Goal: Transaction & Acquisition: Book appointment/travel/reservation

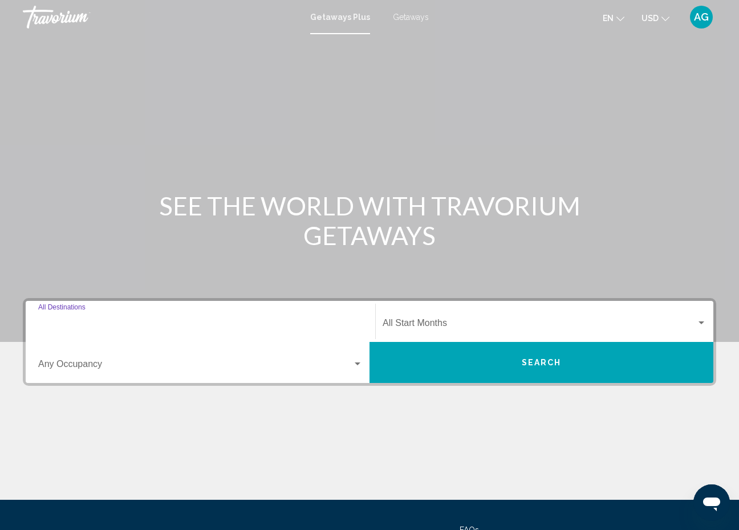
click at [59, 325] on input "Destination All Destinations" at bounding box center [200, 326] width 325 height 10
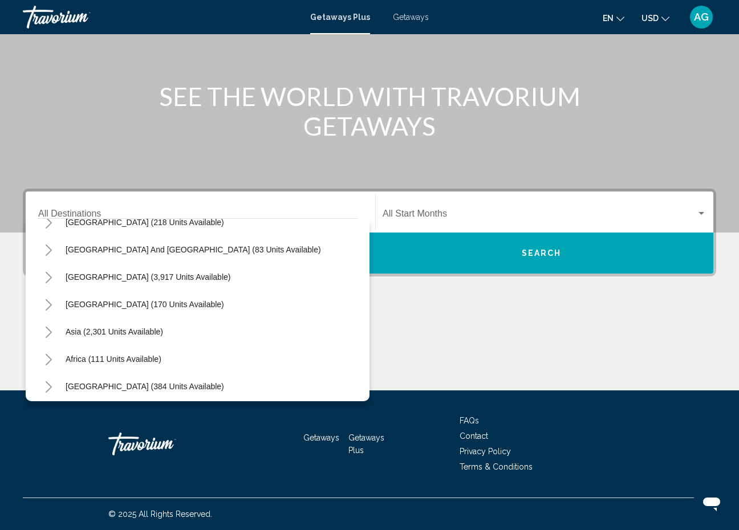
scroll to position [185, 0]
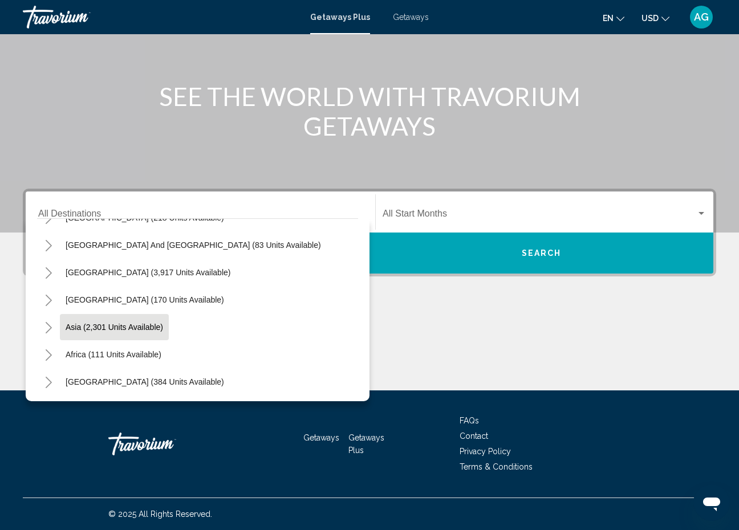
click at [137, 333] on button "Asia (2,301 units available)" at bounding box center [114, 327] width 109 height 26
type input "**********"
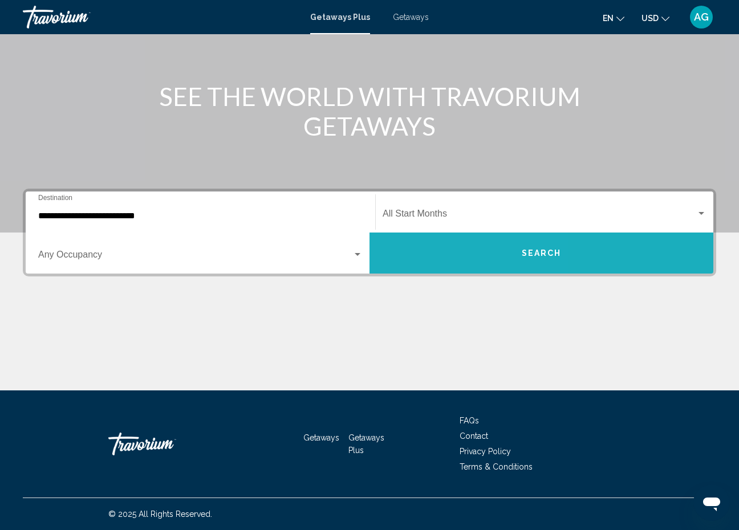
click at [424, 259] on button "Search" at bounding box center [542, 253] width 344 height 41
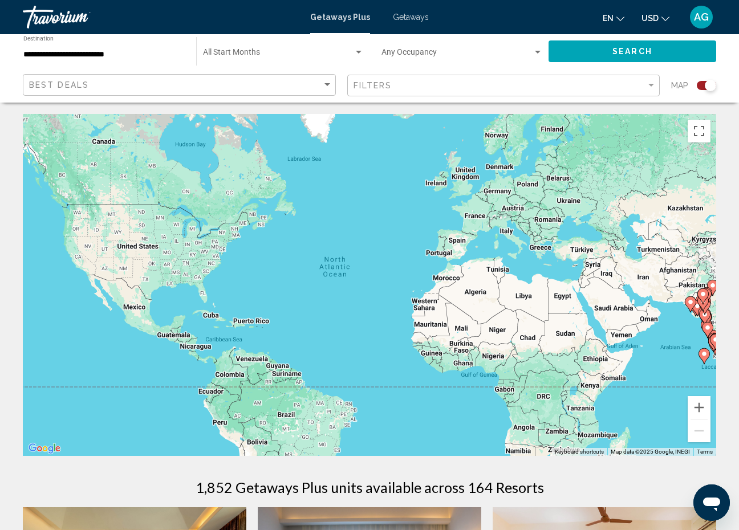
click at [148, 56] on input "**********" at bounding box center [103, 54] width 161 height 9
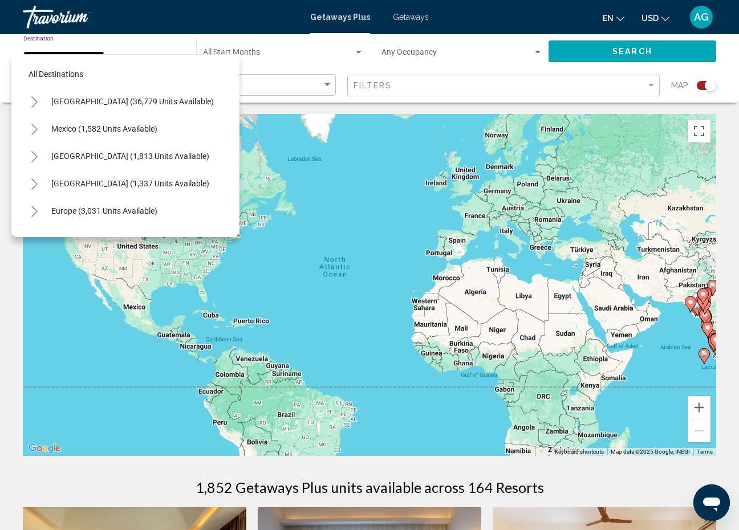
scroll to position [205, 0]
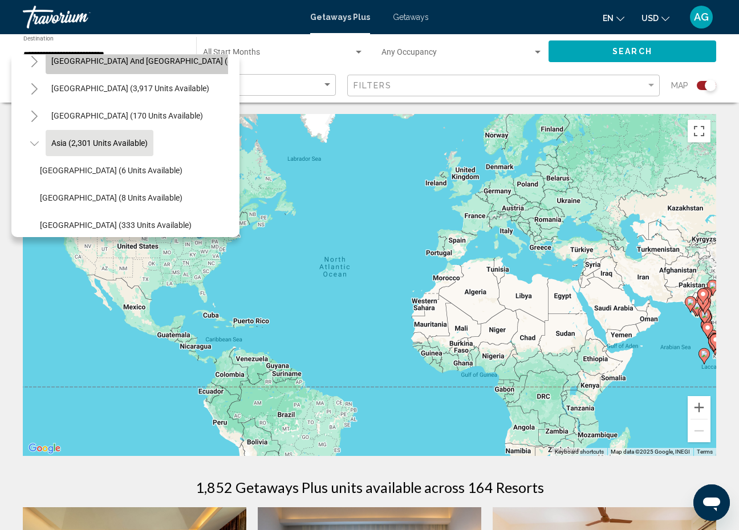
click at [145, 62] on span "[GEOGRAPHIC_DATA] and [GEOGRAPHIC_DATA] (83 units available)" at bounding box center [172, 60] width 242 height 9
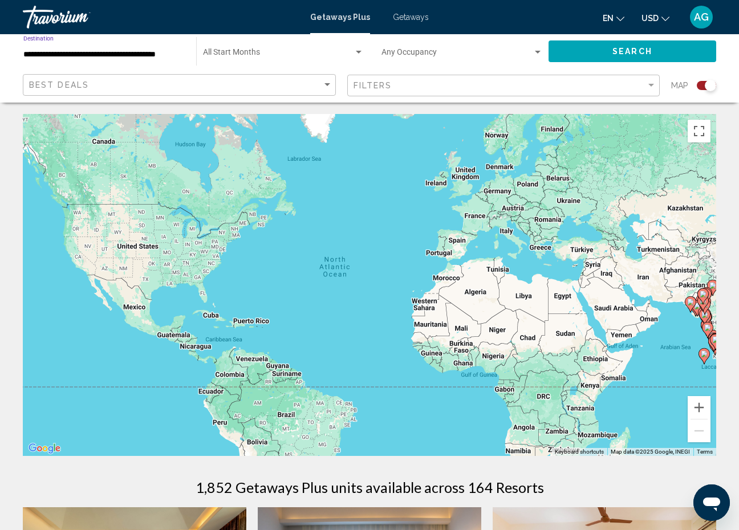
click at [588, 57] on button "Search" at bounding box center [633, 50] width 168 height 21
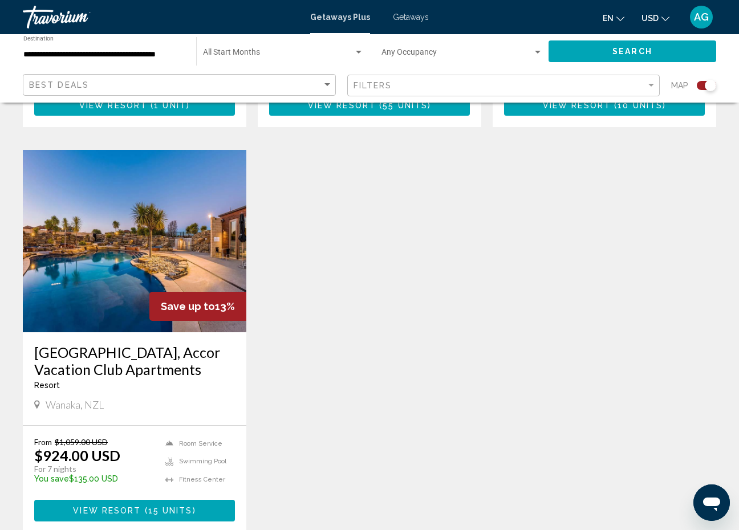
scroll to position [760, 0]
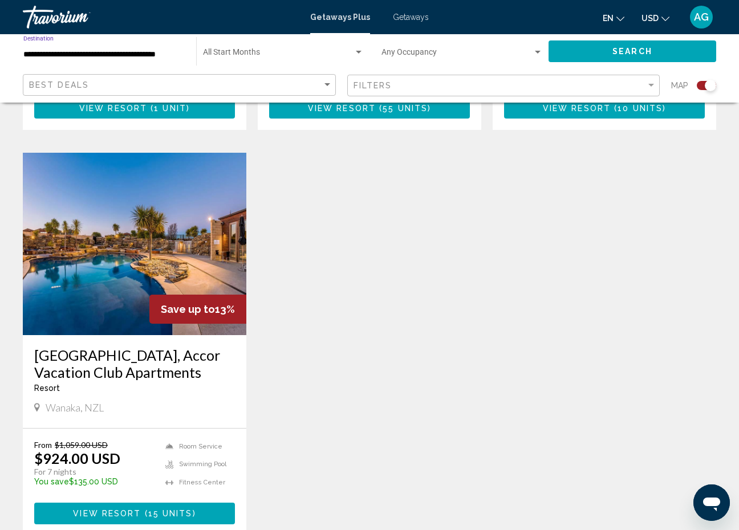
click at [151, 56] on input "**********" at bounding box center [103, 54] width 161 height 9
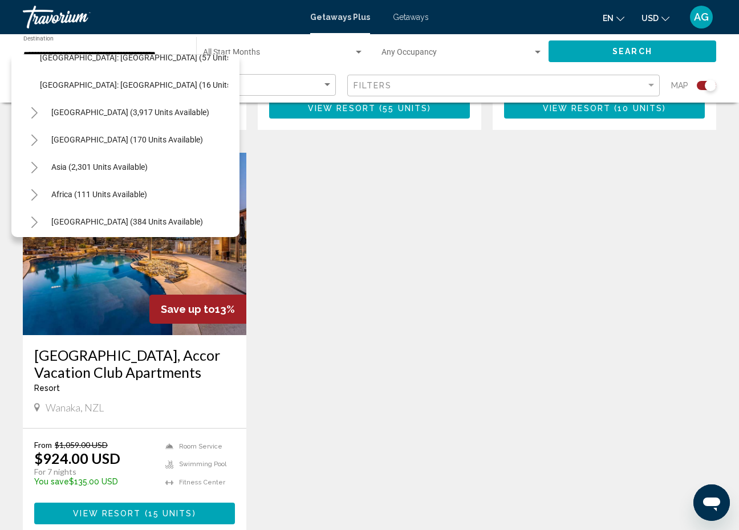
scroll to position [240, 0]
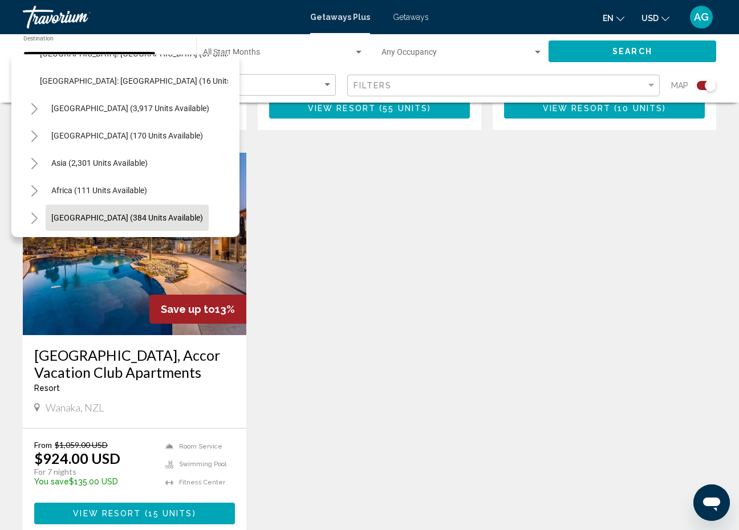
click at [123, 211] on button "[GEOGRAPHIC_DATA] (384 units available)" at bounding box center [127, 218] width 163 height 26
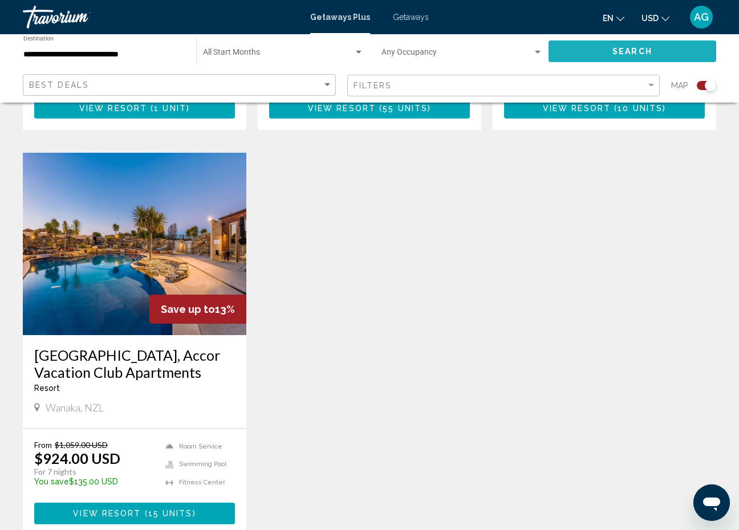
click at [600, 51] on button "Search" at bounding box center [633, 50] width 168 height 21
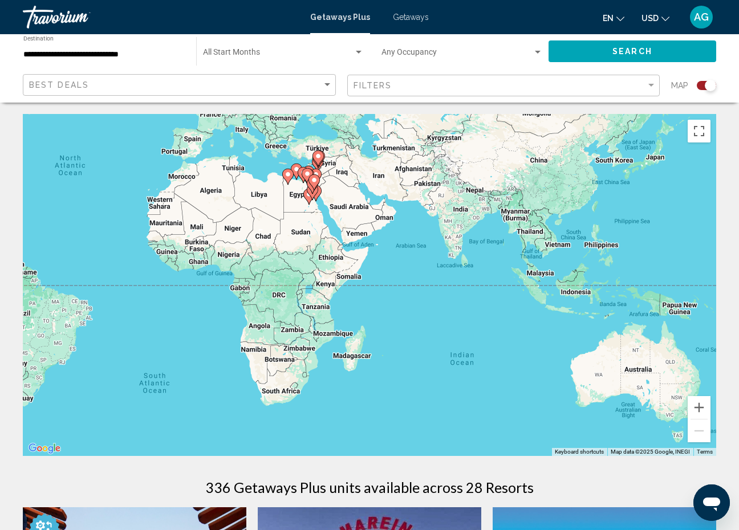
drag, startPoint x: 648, startPoint y: 349, endPoint x: 367, endPoint y: 250, distance: 297.5
click at [367, 250] on div "To activate drag with keyboard, press Alt + Enter. Once in keyboard drag state,…" at bounding box center [370, 285] width 694 height 342
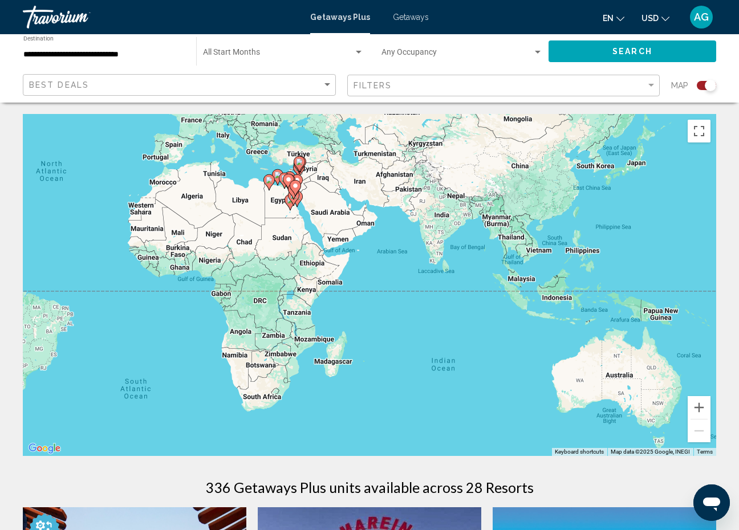
click at [566, 290] on div "To activate drag with keyboard, press Alt + Enter. Once in keyboard drag state,…" at bounding box center [370, 285] width 694 height 342
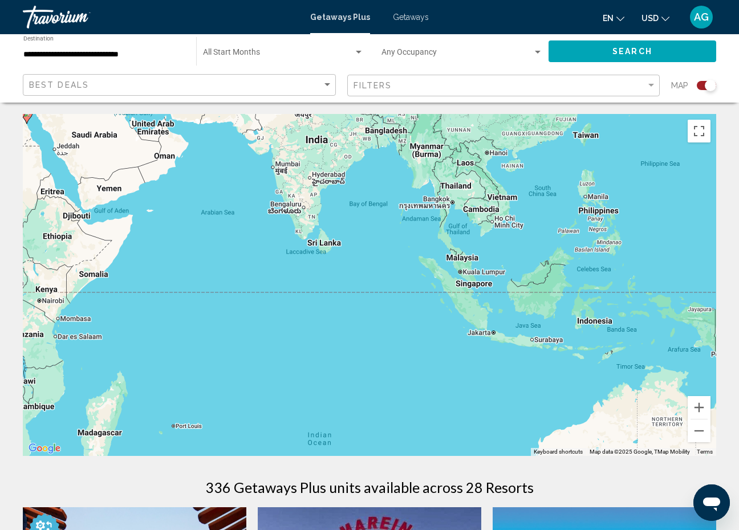
click at [649, 321] on div "To activate drag with keyboard, press Alt + Enter. Once in keyboard drag state,…" at bounding box center [370, 285] width 694 height 342
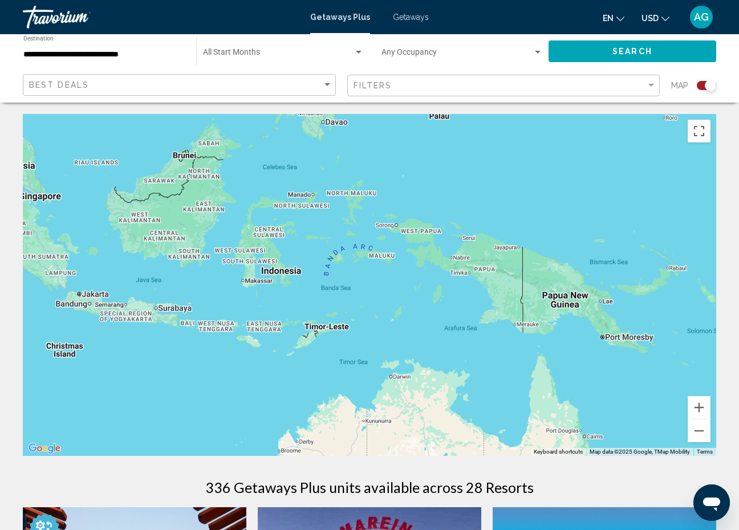
drag, startPoint x: 641, startPoint y: 291, endPoint x: 375, endPoint y: 238, distance: 270.6
click at [375, 238] on div "Main content" at bounding box center [370, 285] width 694 height 342
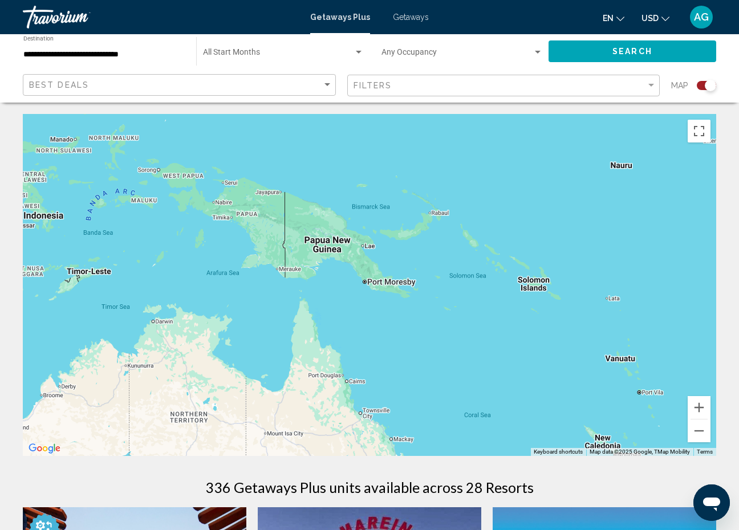
drag, startPoint x: 645, startPoint y: 253, endPoint x: 375, endPoint y: 191, distance: 276.9
click at [375, 191] on div "Main content" at bounding box center [370, 285] width 694 height 342
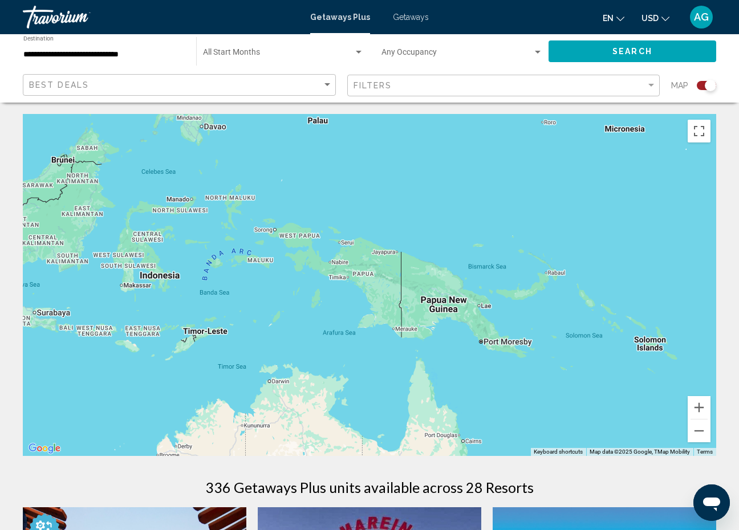
drag, startPoint x: 481, startPoint y: 200, endPoint x: 724, endPoint y: 255, distance: 249.8
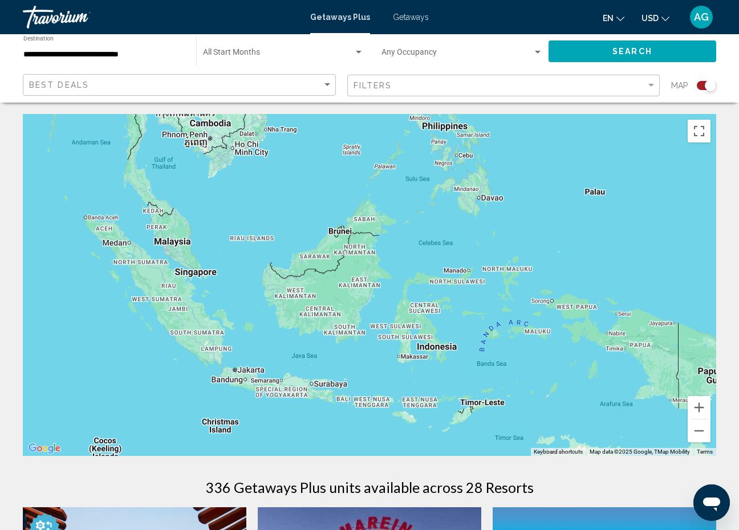
drag, startPoint x: 497, startPoint y: 288, endPoint x: 606, endPoint y: 441, distance: 187.8
click at [606, 441] on div "Main content" at bounding box center [370, 285] width 694 height 342
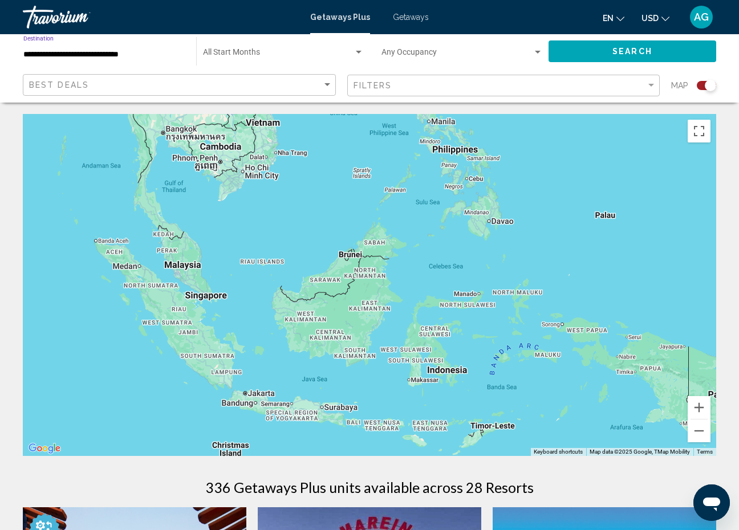
click at [133, 51] on input "**********" at bounding box center [103, 54] width 161 height 9
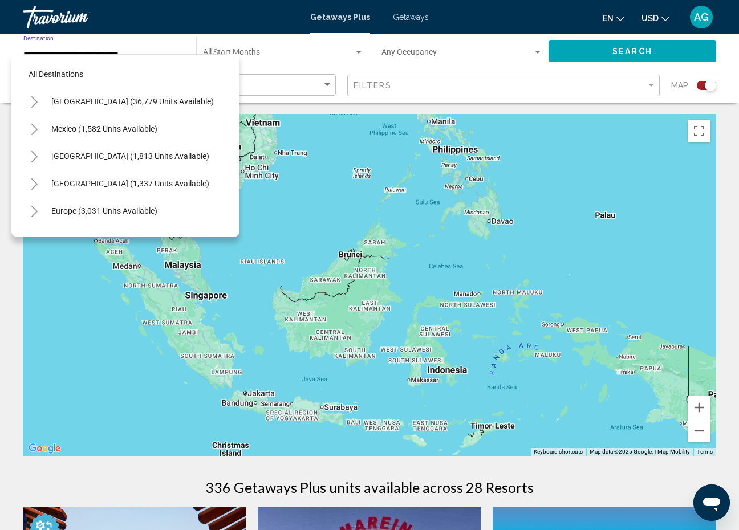
scroll to position [260, 0]
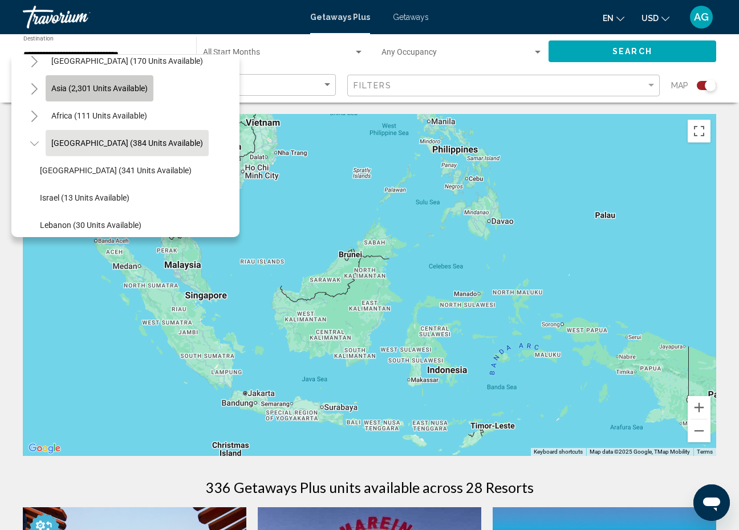
click at [143, 85] on span "Asia (2,301 units available)" at bounding box center [99, 88] width 96 height 9
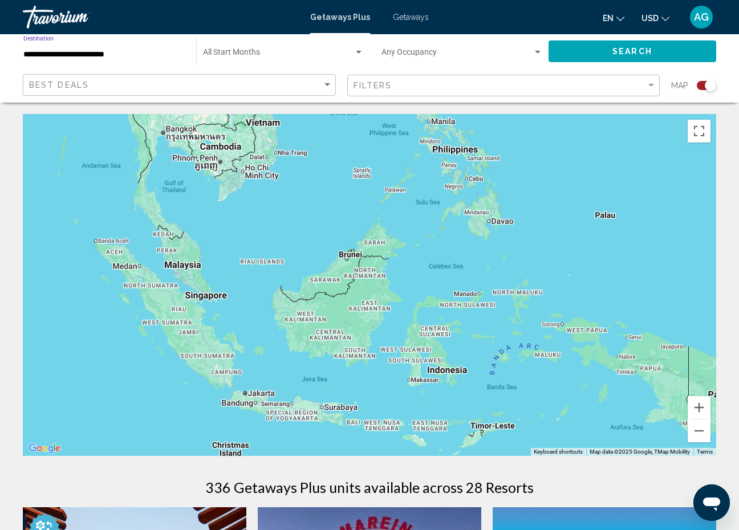
click at [112, 54] on input "**********" at bounding box center [103, 54] width 161 height 9
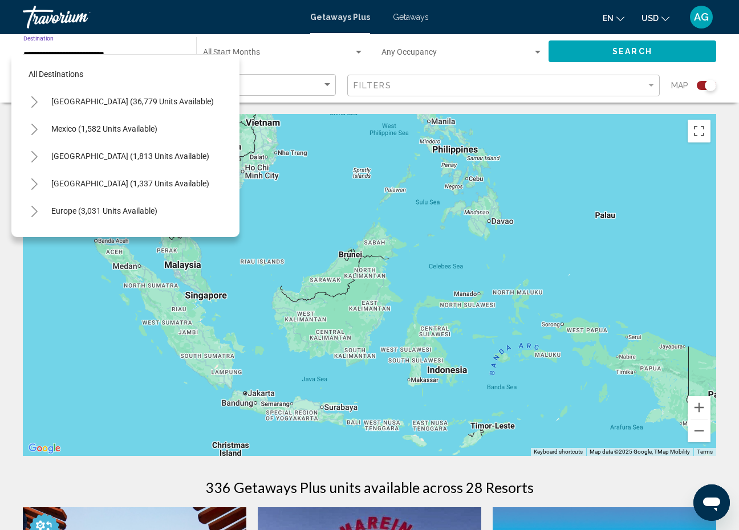
scroll to position [205, 0]
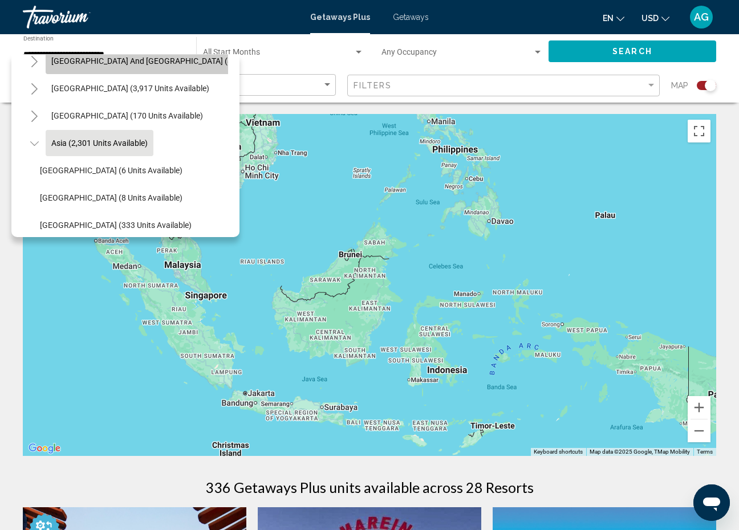
click at [167, 61] on span "[GEOGRAPHIC_DATA] and [GEOGRAPHIC_DATA] (83 units available)" at bounding box center [172, 60] width 242 height 9
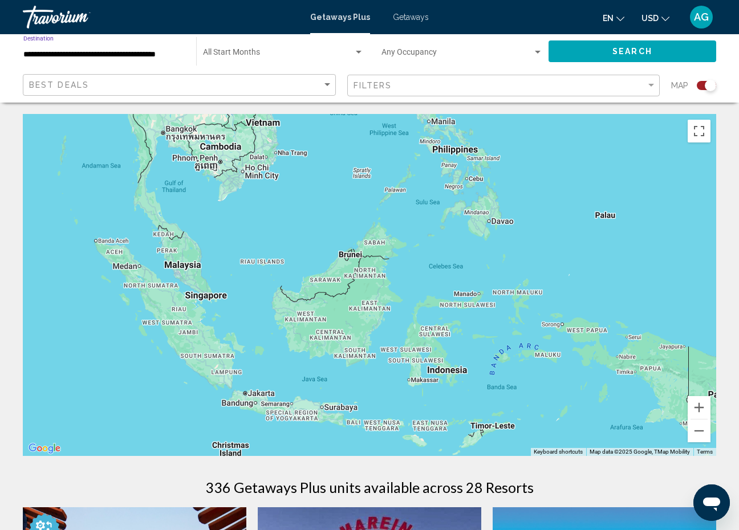
scroll to position [0, 0]
click at [698, 437] on button "Zoom out" at bounding box center [699, 431] width 23 height 23
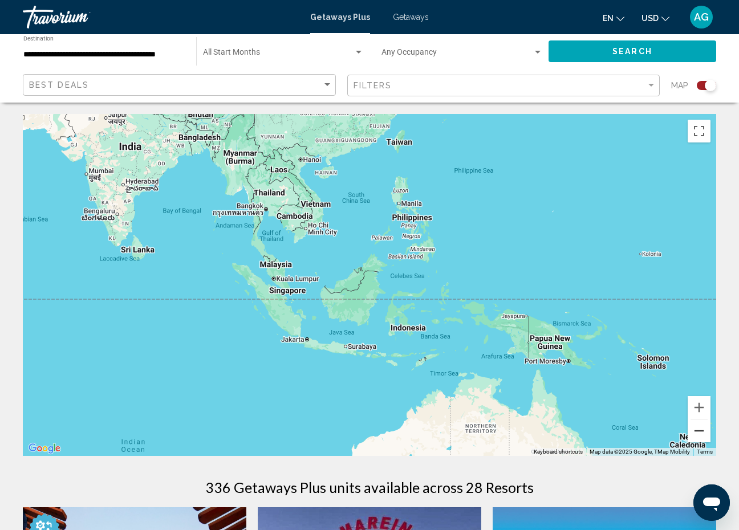
click at [698, 436] on button "Zoom out" at bounding box center [699, 431] width 23 height 23
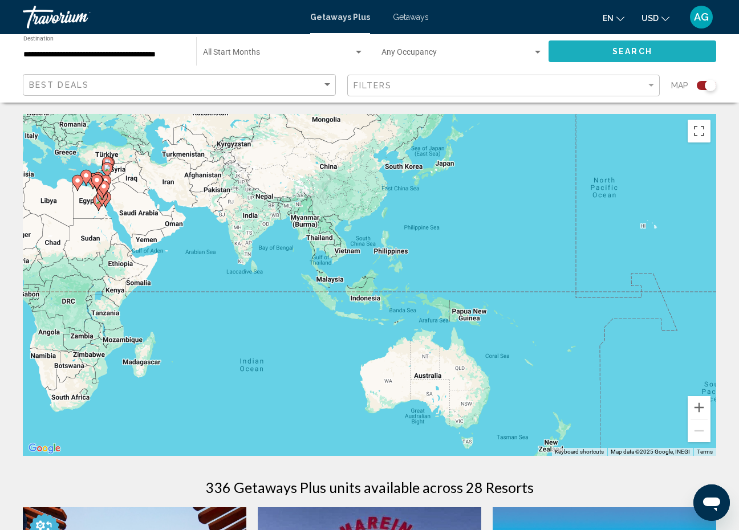
click at [615, 50] on span "Search" at bounding box center [633, 51] width 40 height 9
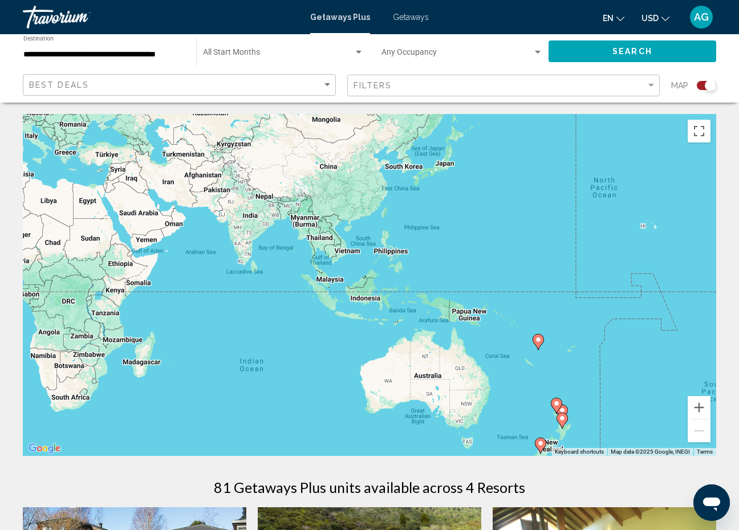
click at [537, 343] on icon "Main content" at bounding box center [538, 342] width 10 height 15
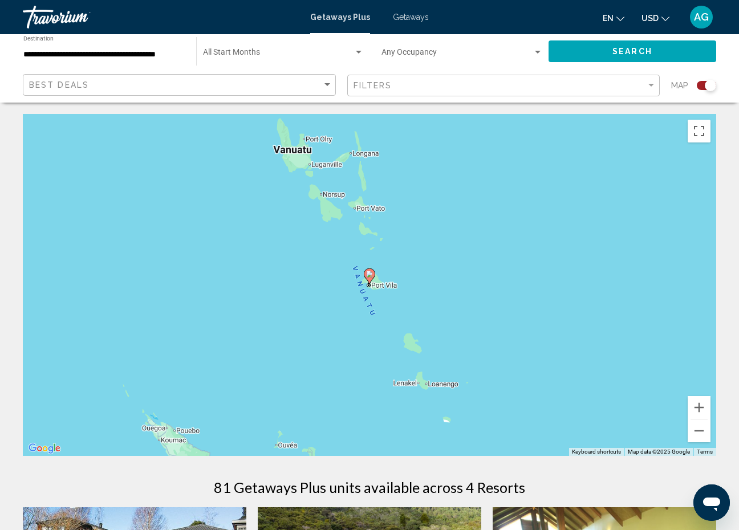
click at [372, 277] on image "Main content" at bounding box center [369, 274] width 7 height 7
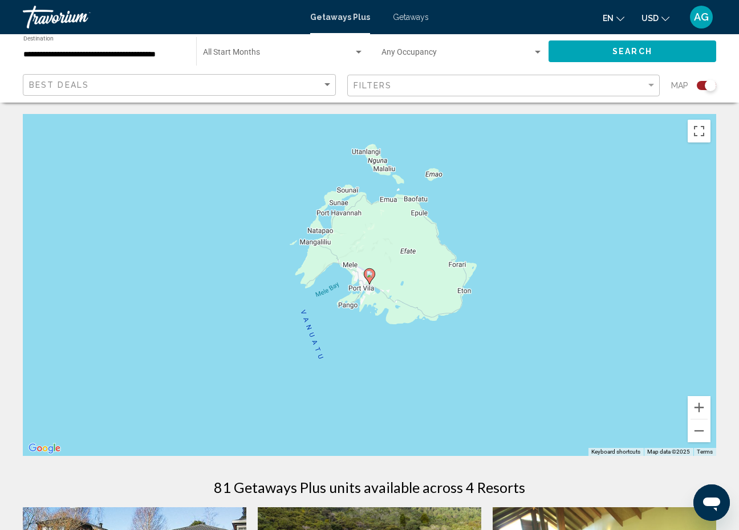
click at [370, 273] on image "Main content" at bounding box center [369, 274] width 7 height 7
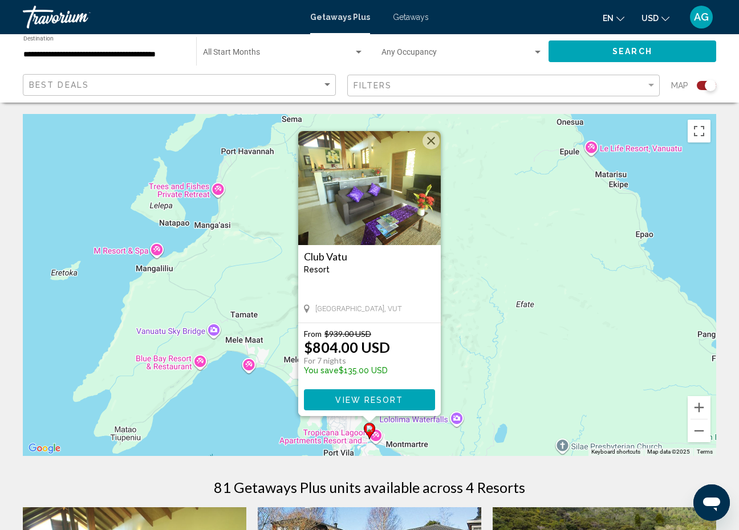
click at [428, 138] on button "Close" at bounding box center [431, 140] width 17 height 17
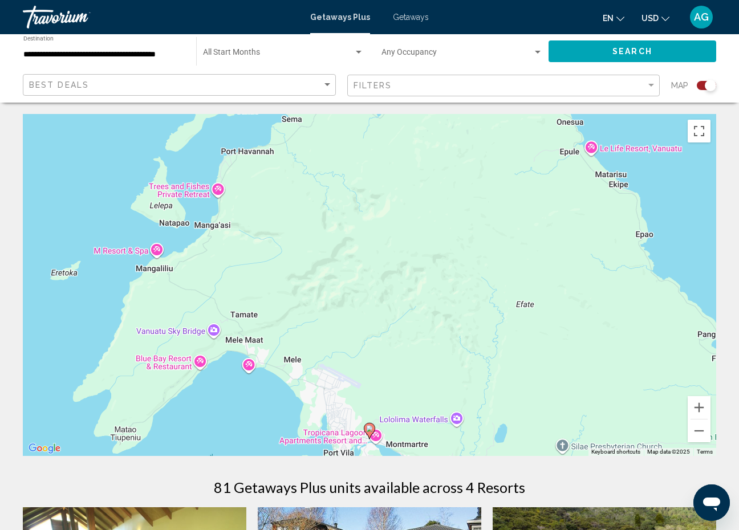
click at [168, 53] on input "**********" at bounding box center [103, 54] width 161 height 9
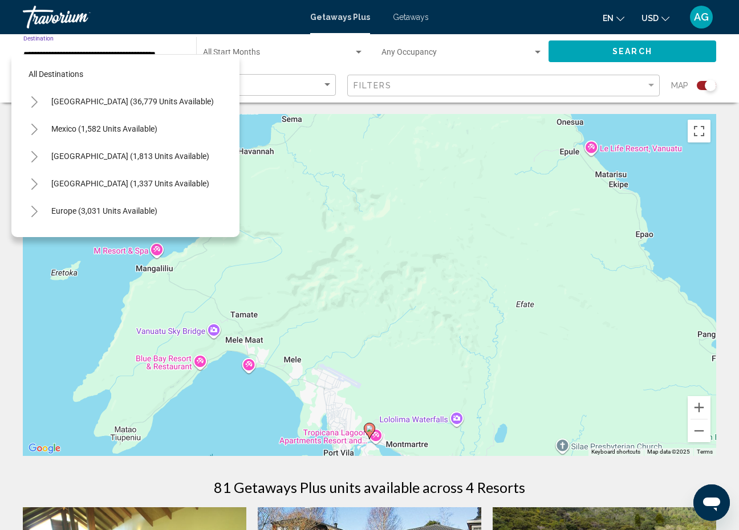
scroll to position [123, 0]
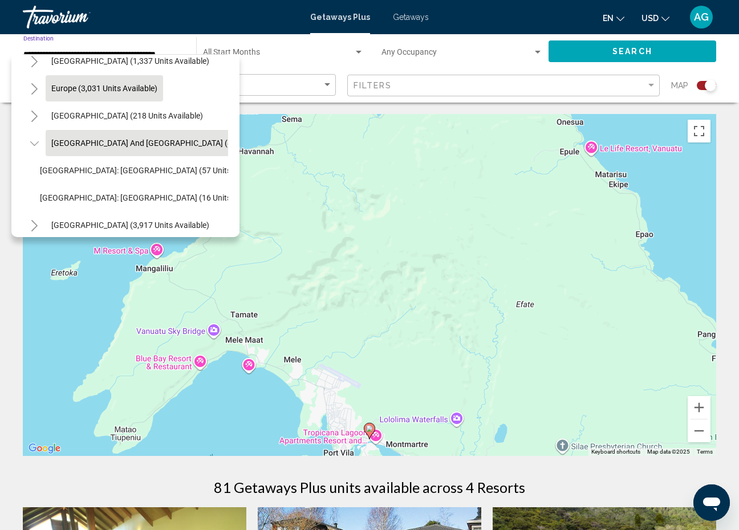
click at [117, 91] on span "Europe (3,031 units available)" at bounding box center [104, 88] width 106 height 9
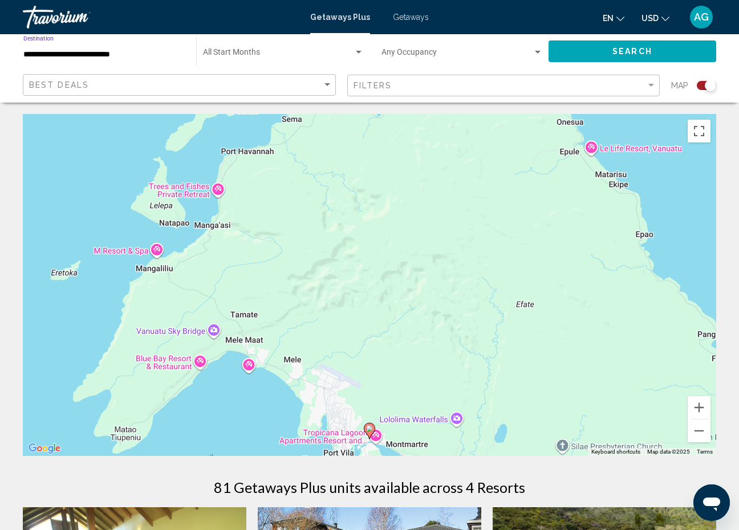
click at [616, 58] on button "Search" at bounding box center [633, 50] width 168 height 21
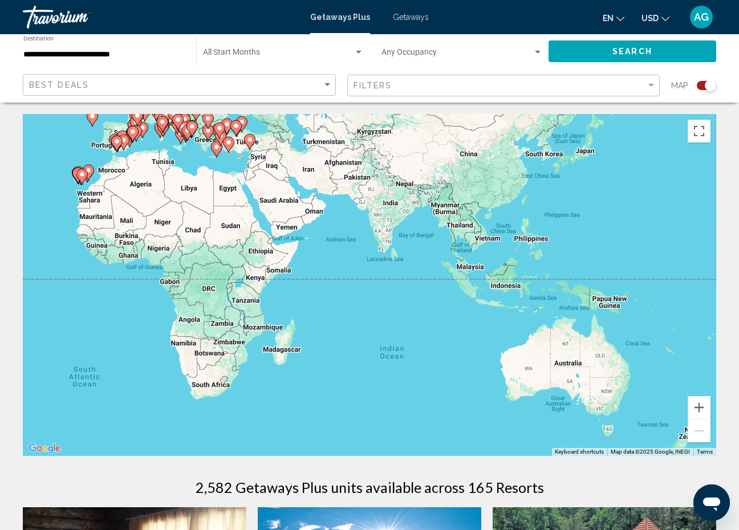
drag, startPoint x: 626, startPoint y: 287, endPoint x: 290, endPoint y: 180, distance: 352.6
click at [290, 180] on div "To activate drag with keyboard, press Alt + Enter. Once in keyboard drag state,…" at bounding box center [370, 285] width 694 height 342
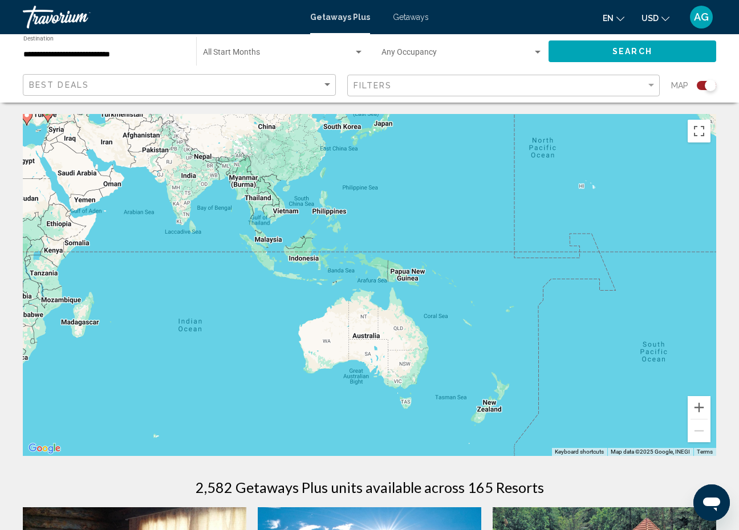
drag, startPoint x: 657, startPoint y: 334, endPoint x: 368, endPoint y: 329, distance: 289.2
click at [368, 326] on div "To activate drag with keyboard, press Alt + Enter. Once in keyboard drag state,…" at bounding box center [370, 285] width 694 height 342
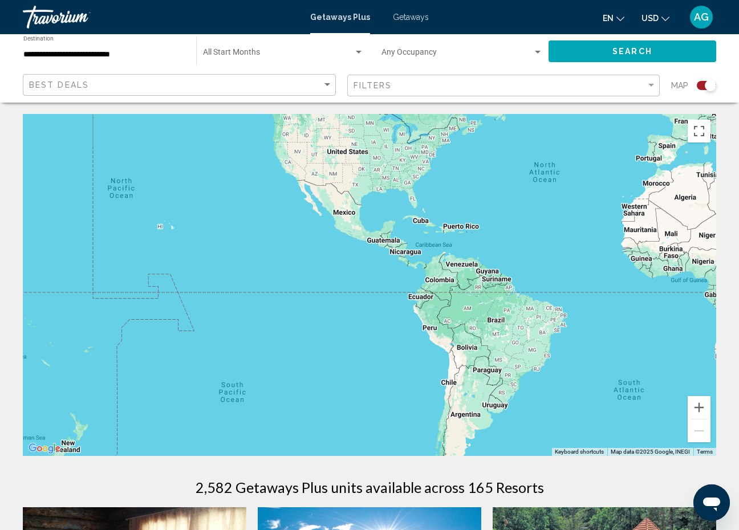
drag, startPoint x: 493, startPoint y: 347, endPoint x: 183, endPoint y: 357, distance: 311.0
click at [183, 357] on div "Main content" at bounding box center [370, 285] width 694 height 342
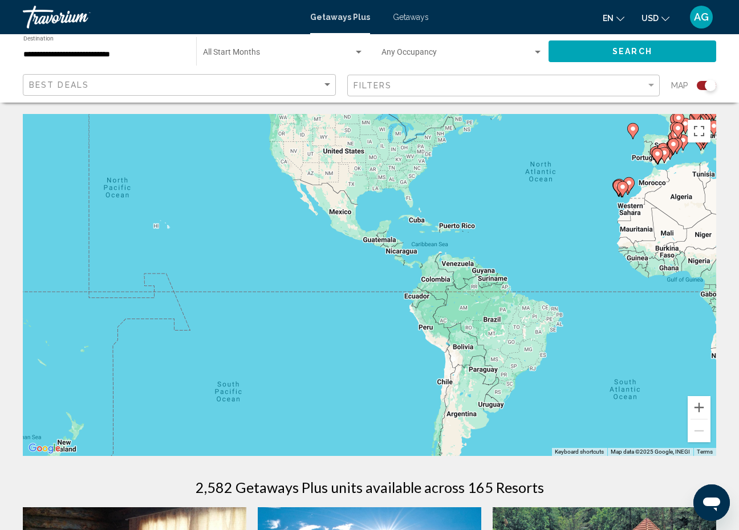
click at [165, 229] on div "To activate drag with keyboard, press Alt + Enter. Once in keyboard drag state,…" at bounding box center [370, 285] width 694 height 342
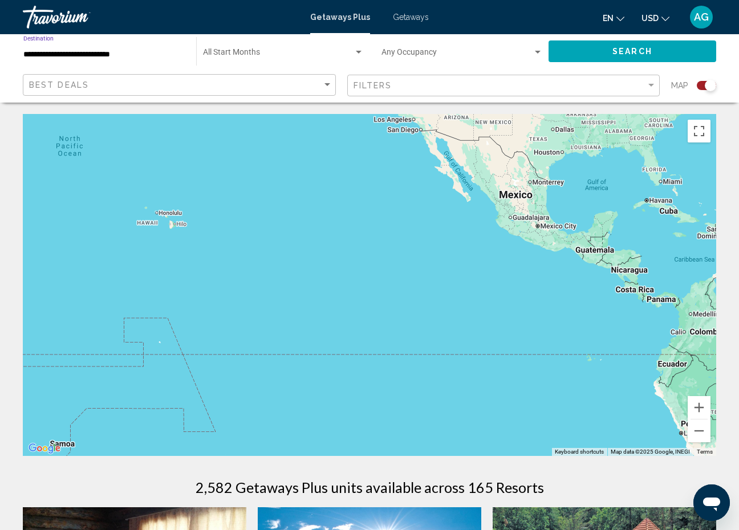
click at [128, 50] on input "**********" at bounding box center [103, 54] width 161 height 9
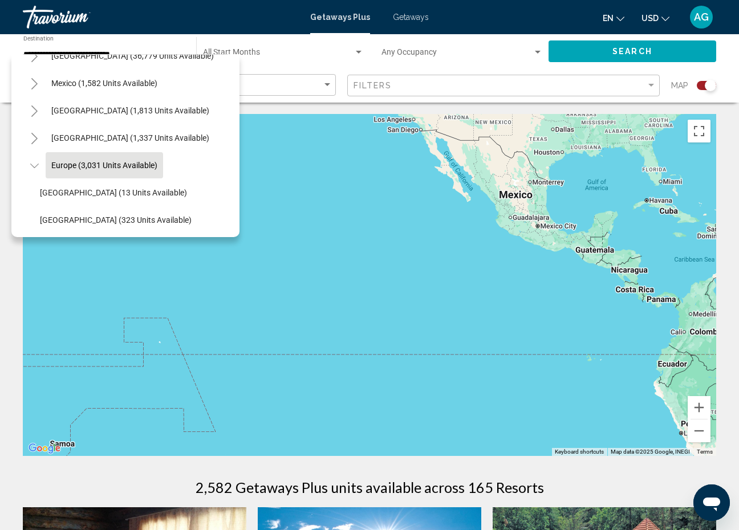
scroll to position [40, 0]
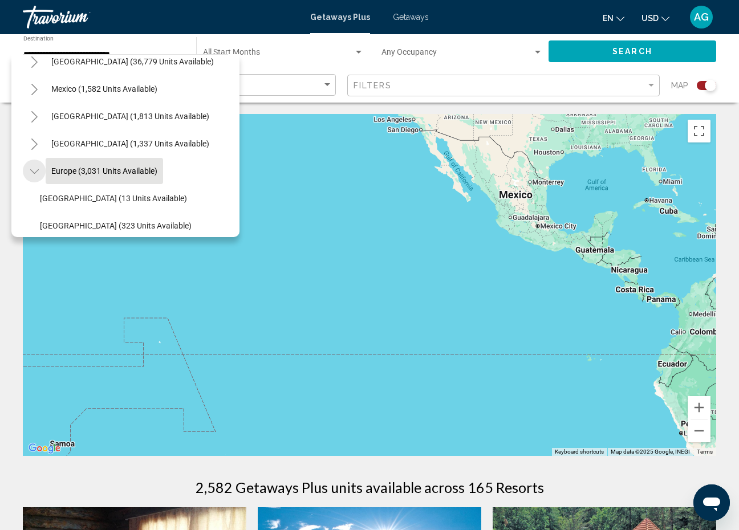
click at [38, 170] on icon "Toggle Europe (3,031 units available)" at bounding box center [34, 171] width 9 height 5
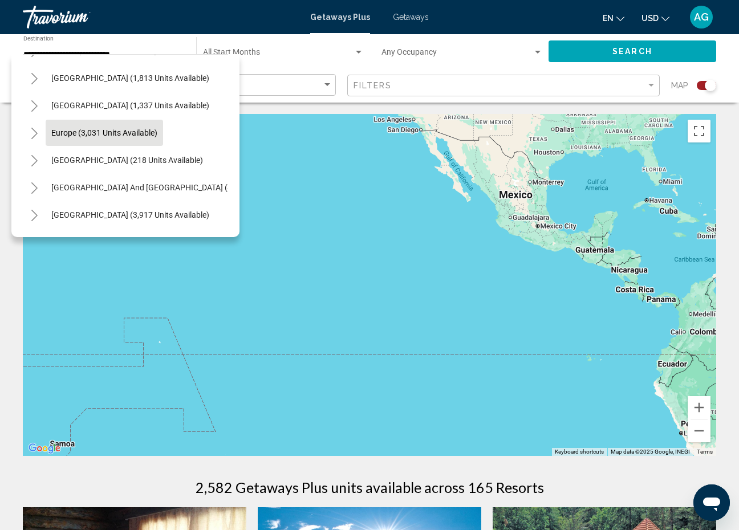
scroll to position [79, 0]
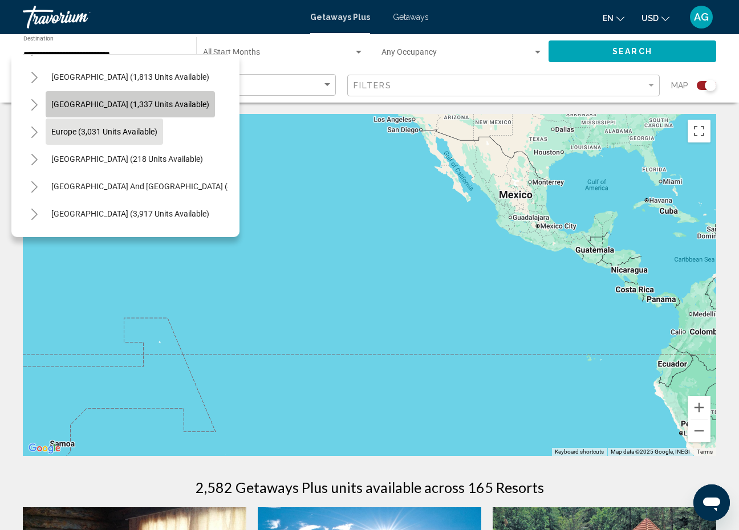
click at [159, 100] on span "[GEOGRAPHIC_DATA] (1,337 units available)" at bounding box center [130, 104] width 158 height 9
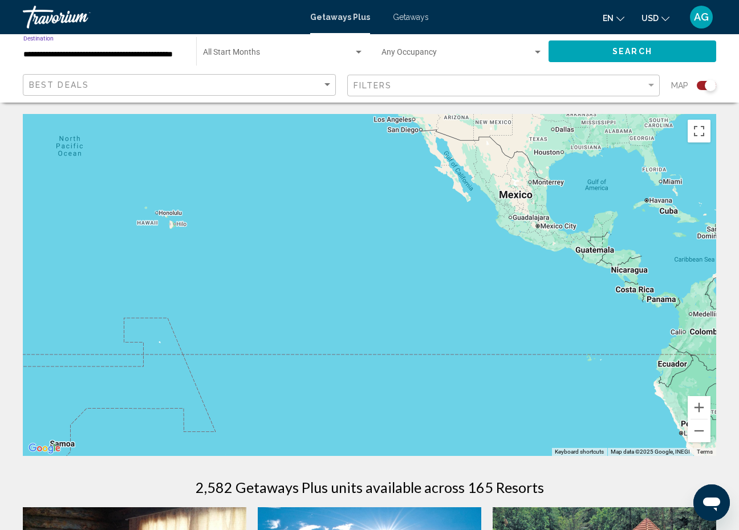
click at [635, 54] on span "Search" at bounding box center [633, 51] width 40 height 9
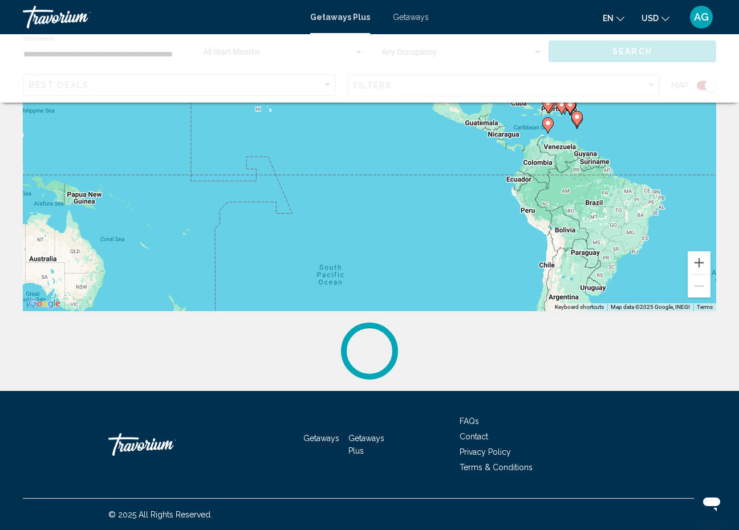
scroll to position [148, 0]
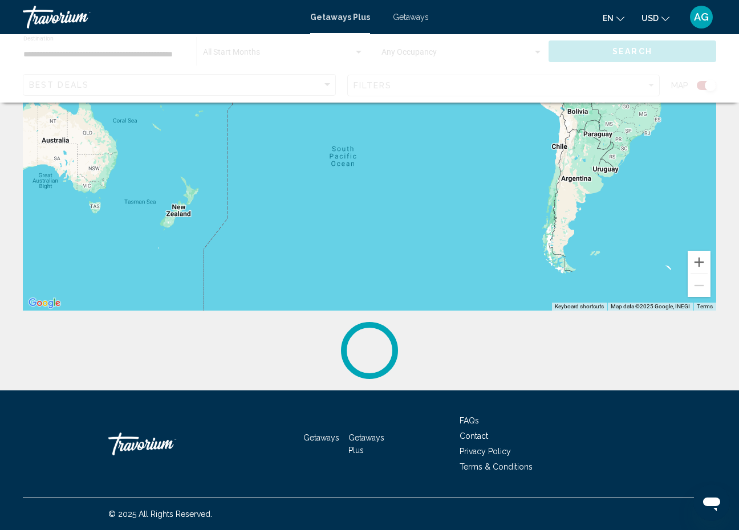
drag, startPoint x: 423, startPoint y: 258, endPoint x: 436, endPoint y: 140, distance: 118.7
click at [436, 139] on div "To activate drag with keyboard, press Alt + Enter. Once in keyboard drag state,…" at bounding box center [370, 140] width 694 height 342
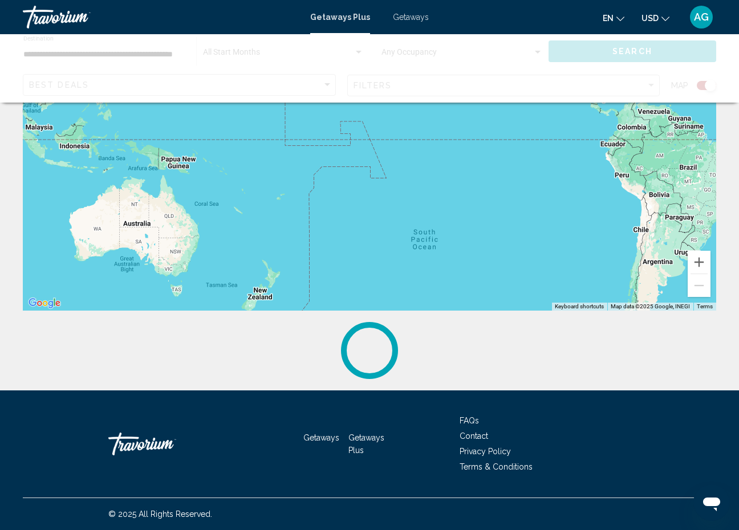
drag, startPoint x: 191, startPoint y: 153, endPoint x: 275, endPoint y: 237, distance: 119.0
click at [275, 237] on div "To activate drag with keyboard, press Alt + Enter. Once in keyboard drag state,…" at bounding box center [370, 140] width 694 height 342
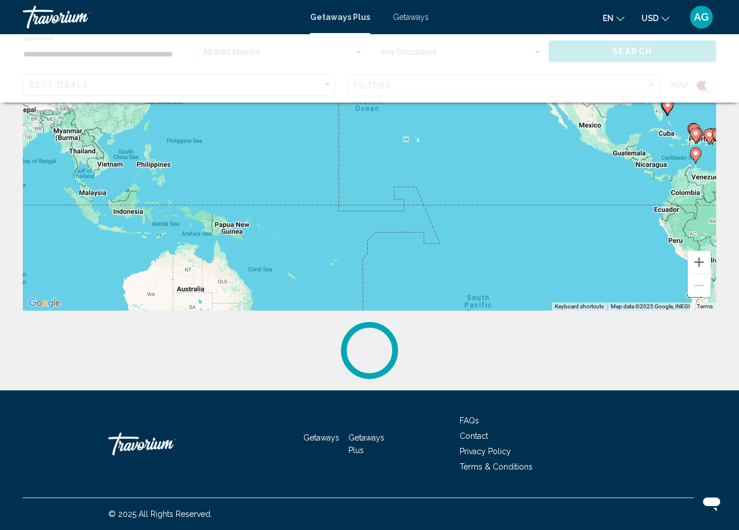
drag, startPoint x: 130, startPoint y: 133, endPoint x: 184, endPoint y: 198, distance: 84.2
click at [184, 198] on div "To activate drag with keyboard, press Alt + Enter. Once in keyboard drag state,…" at bounding box center [370, 140] width 694 height 342
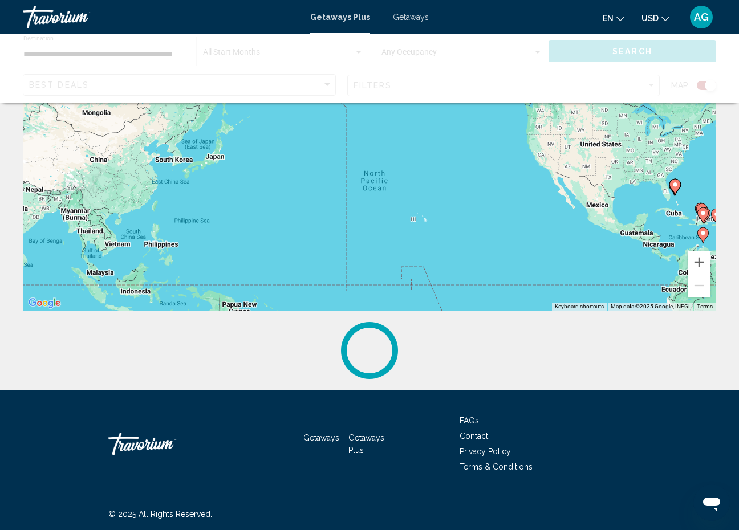
drag, startPoint x: 143, startPoint y: 180, endPoint x: 134, endPoint y: 270, distance: 90.6
click at [134, 270] on div "To activate drag with keyboard, press Alt + Enter. Once in keyboard drag state,…" at bounding box center [370, 140] width 694 height 342
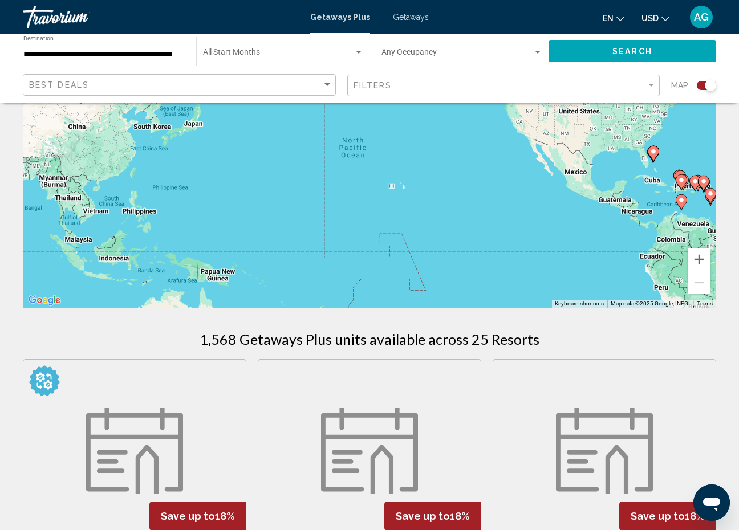
drag, startPoint x: 227, startPoint y: 173, endPoint x: 231, endPoint y: 132, distance: 41.3
click at [231, 132] on div "To activate drag with keyboard, press Alt + Enter. Once in keyboard drag state,…" at bounding box center [370, 137] width 694 height 342
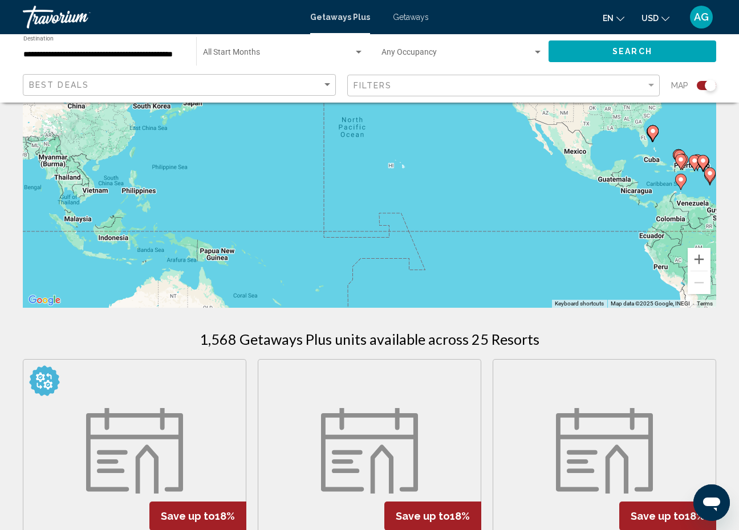
click at [658, 343] on div "1,568 Getaways Plus units available across 25 Resorts" at bounding box center [370, 339] width 694 height 17
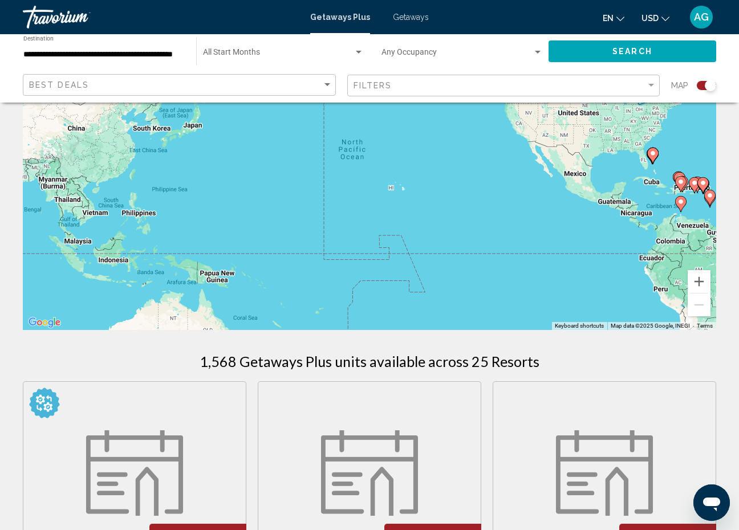
scroll to position [123, 0]
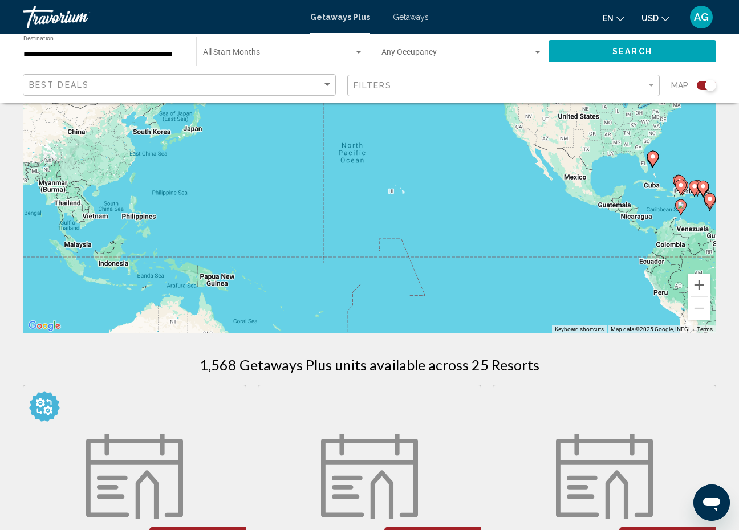
click at [684, 209] on icon "Main content" at bounding box center [681, 207] width 10 height 15
type input "**********"
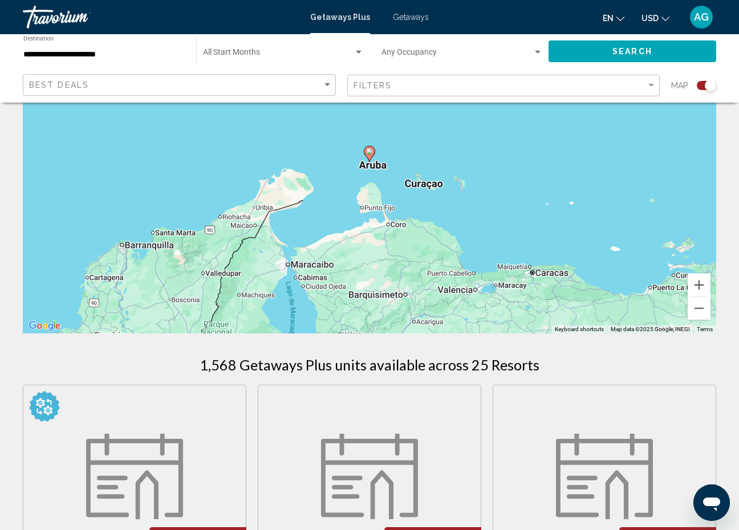
click at [370, 155] on icon "Main content" at bounding box center [369, 154] width 10 height 15
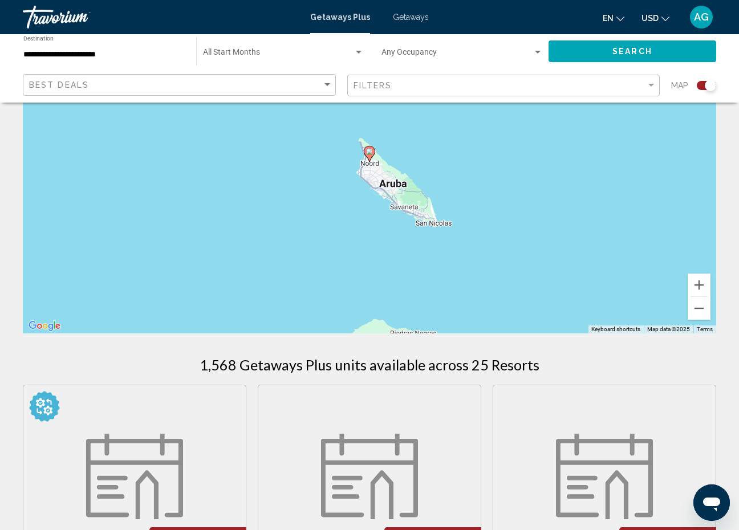
click at [370, 150] on image "Main content" at bounding box center [369, 151] width 7 height 7
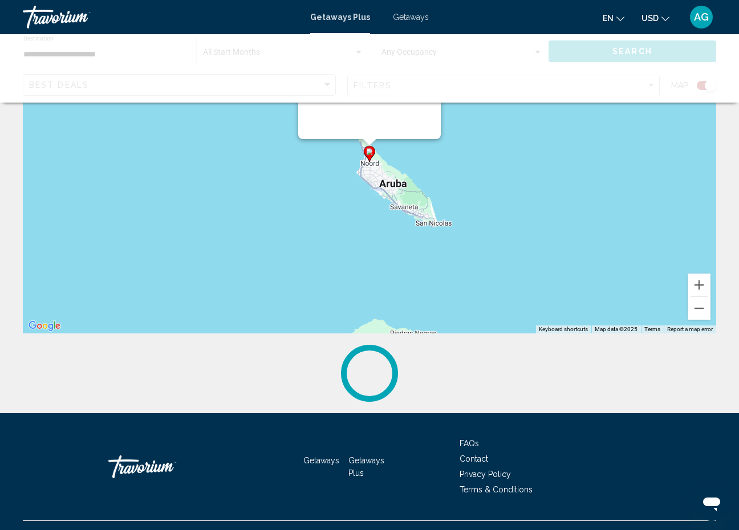
scroll to position [9, 0]
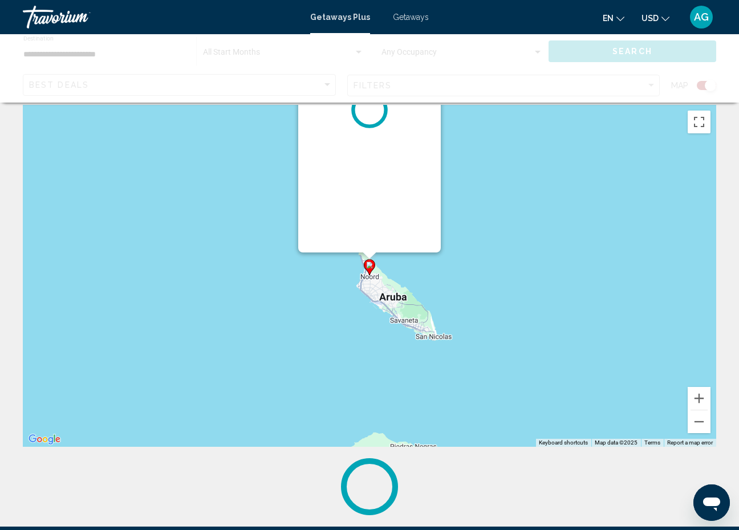
scroll to position [0, 0]
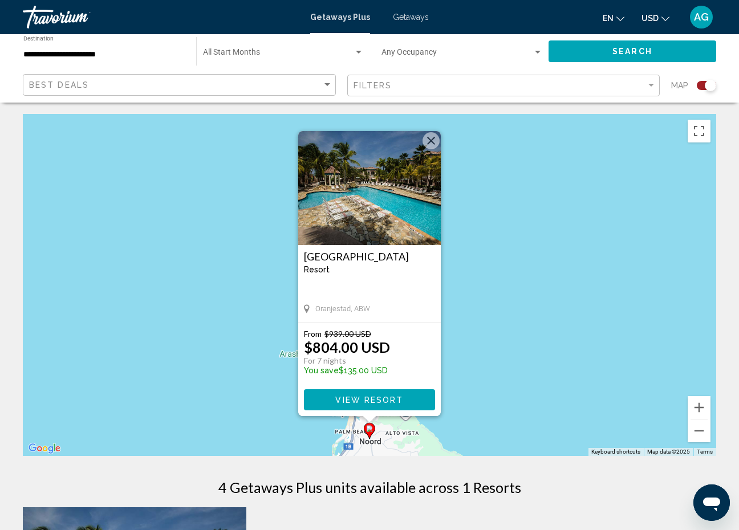
click at [343, 403] on span "View Resort" at bounding box center [369, 400] width 68 height 9
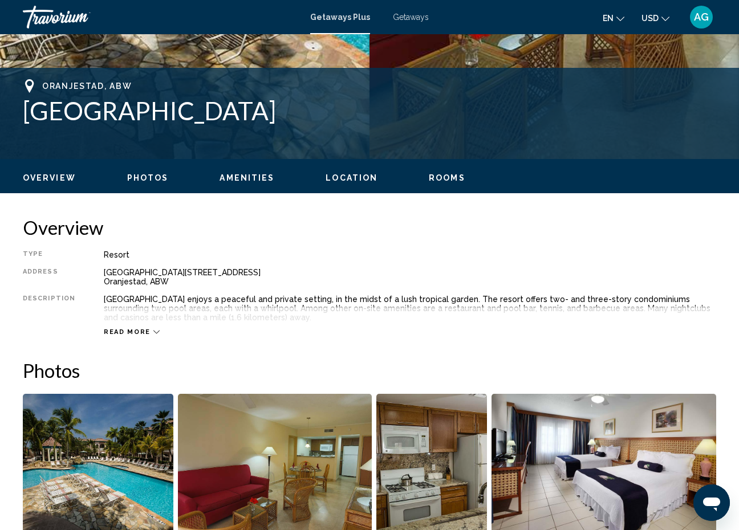
scroll to position [419, 0]
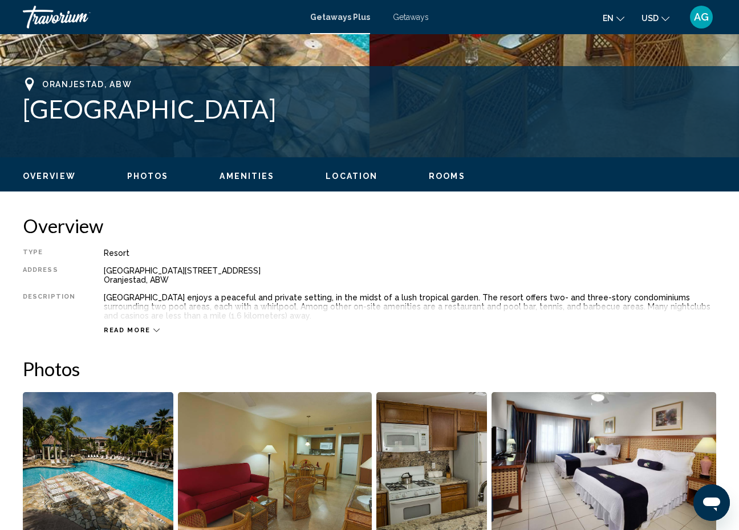
click at [146, 327] on div "Read more" at bounding box center [132, 330] width 56 height 7
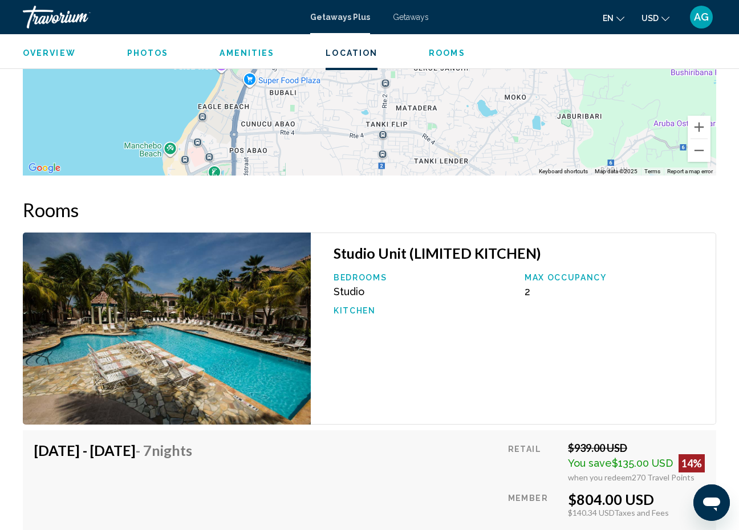
scroll to position [1934, 0]
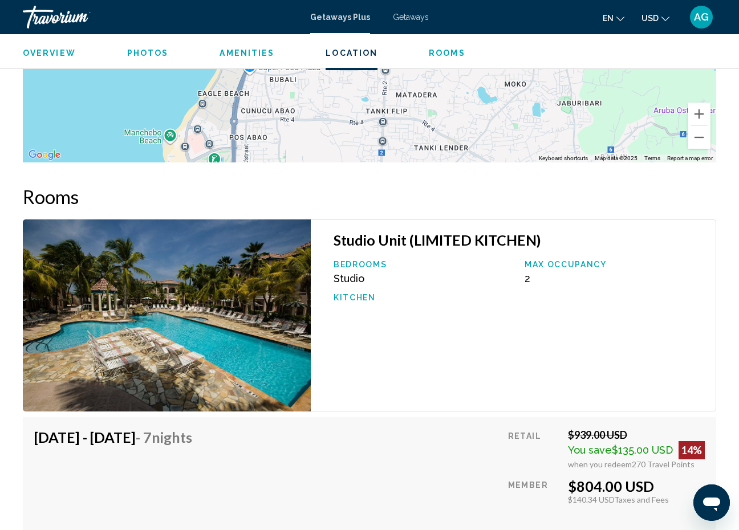
click at [412, 14] on span "Getaways" at bounding box center [411, 17] width 36 height 9
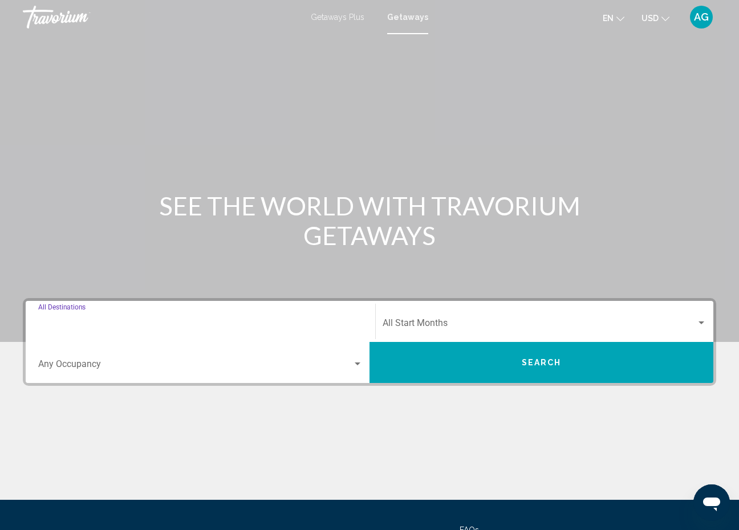
click at [71, 326] on input "Destination All Destinations" at bounding box center [200, 326] width 325 height 10
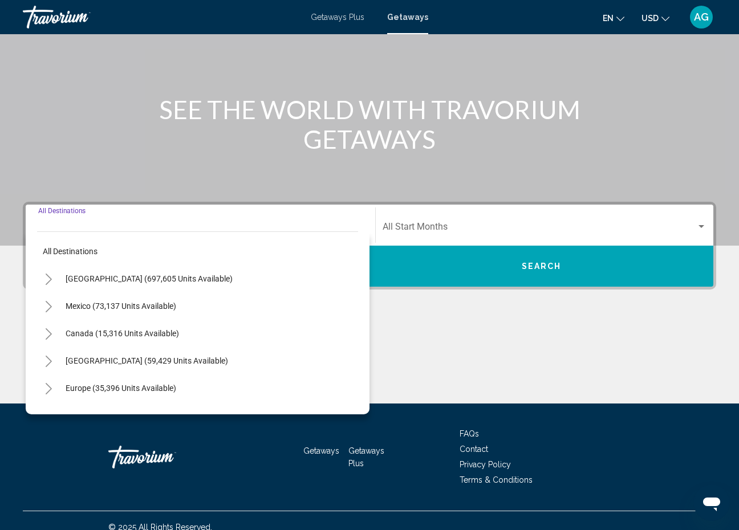
scroll to position [110, 0]
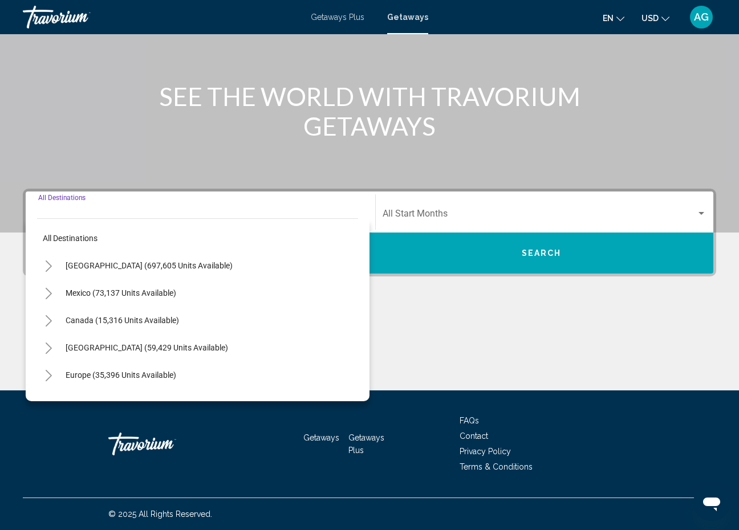
click at [487, 254] on button "Search" at bounding box center [542, 253] width 344 height 41
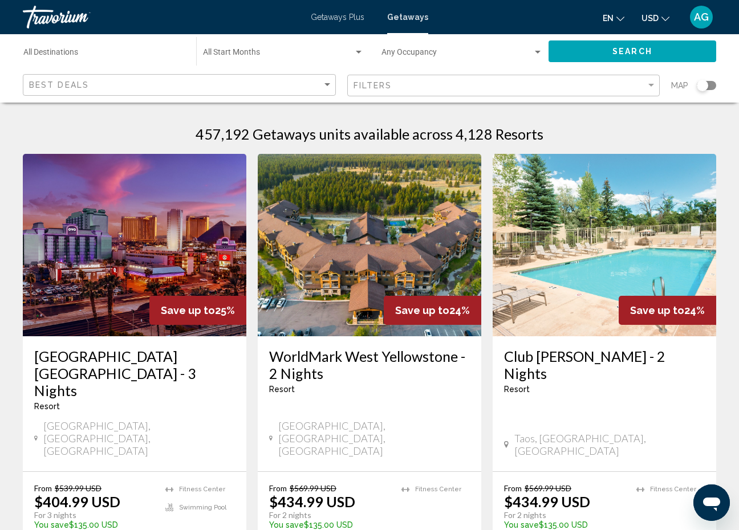
click at [714, 87] on div "Search widget" at bounding box center [706, 85] width 19 height 9
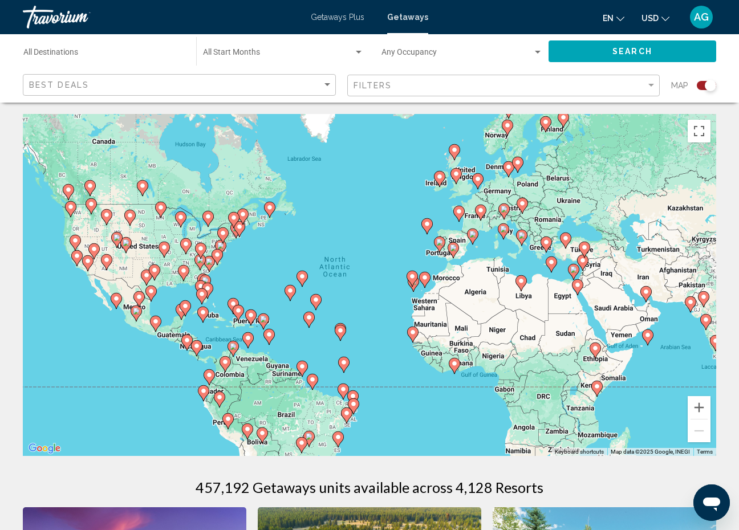
click at [342, 334] on icon "Main content" at bounding box center [340, 333] width 10 height 15
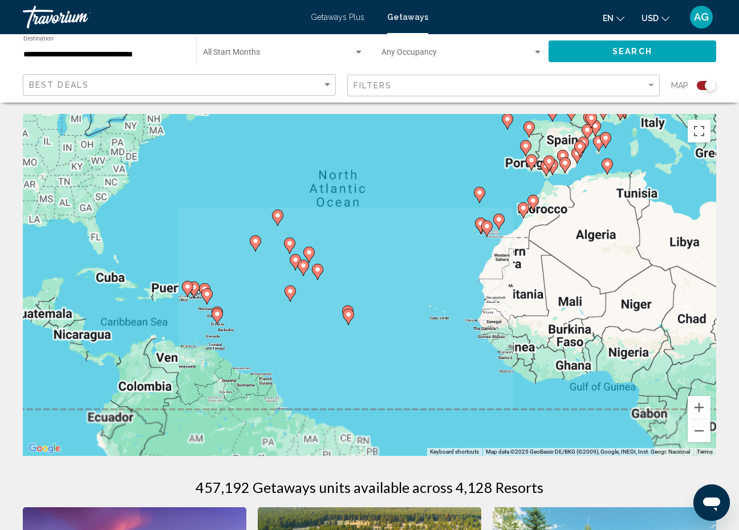
click at [342, 334] on div "To activate drag with keyboard, press Alt + Enter. Once in keyboard drag state,…" at bounding box center [370, 285] width 694 height 342
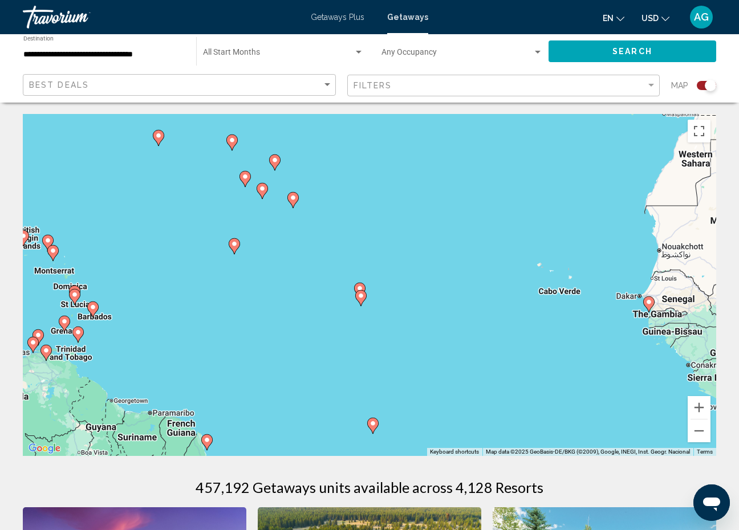
click at [363, 302] on icon "Main content" at bounding box center [361, 298] width 10 height 15
type input "**********"
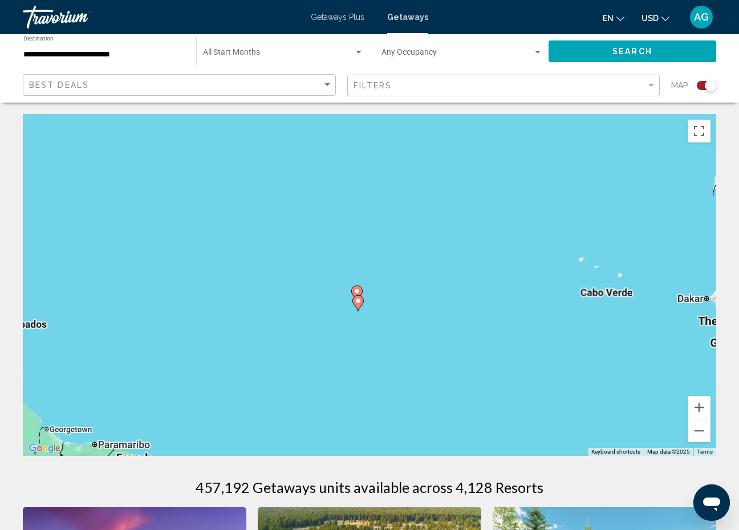
click at [363, 302] on div "To activate drag with keyboard, press Alt + Enter. Once in keyboard drag state,…" at bounding box center [370, 285] width 694 height 342
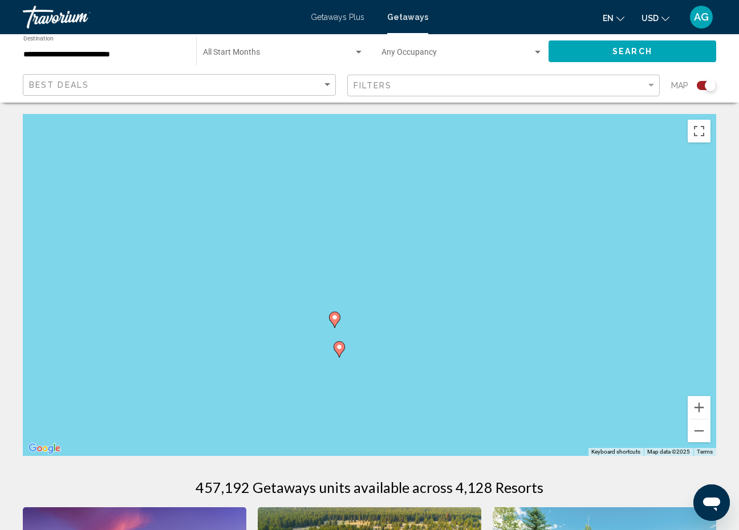
click at [335, 324] on icon "Main content" at bounding box center [335, 320] width 10 height 15
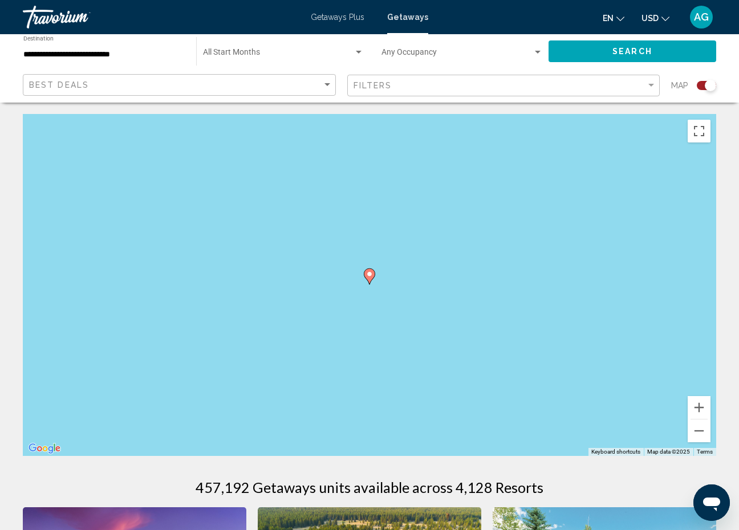
click at [370, 282] on icon "Main content" at bounding box center [369, 276] width 10 height 15
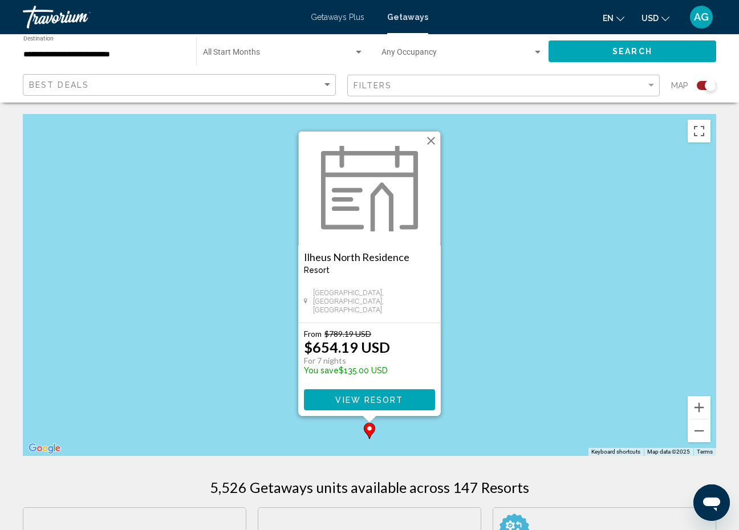
click at [481, 279] on div "To activate drag with keyboard, press Alt + Enter. Once in keyboard drag state,…" at bounding box center [370, 285] width 694 height 342
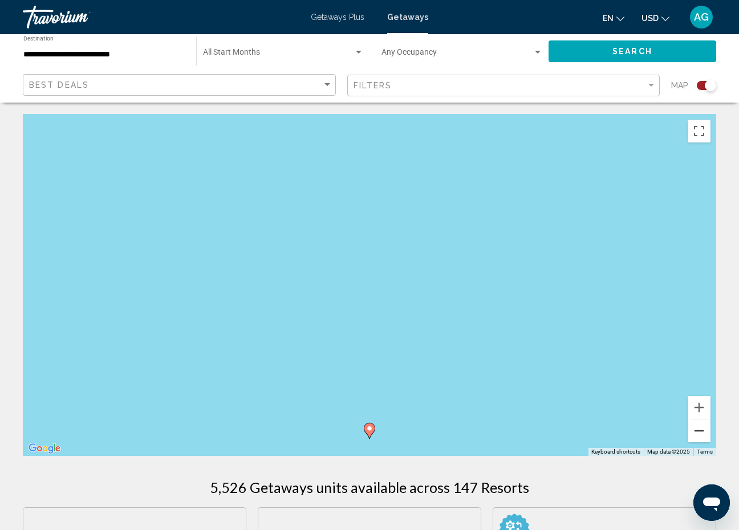
click at [702, 436] on button "Zoom out" at bounding box center [699, 431] width 23 height 23
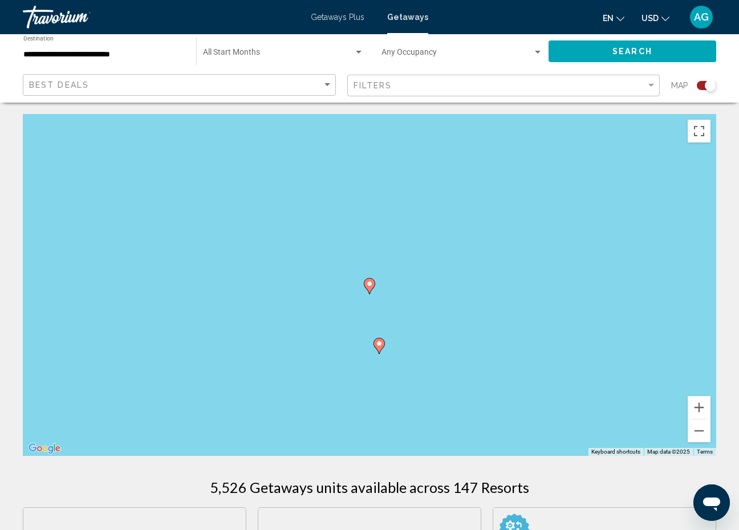
click at [379, 346] on image "Main content" at bounding box center [379, 344] width 7 height 7
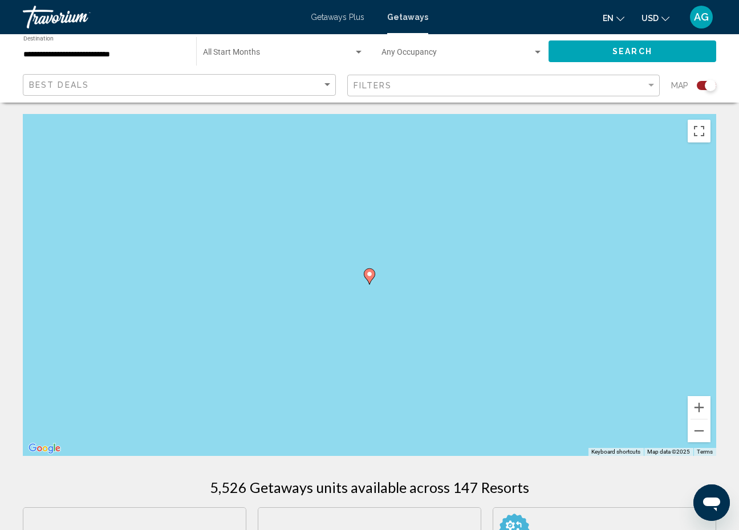
click at [370, 275] on image "Main content" at bounding box center [369, 274] width 7 height 7
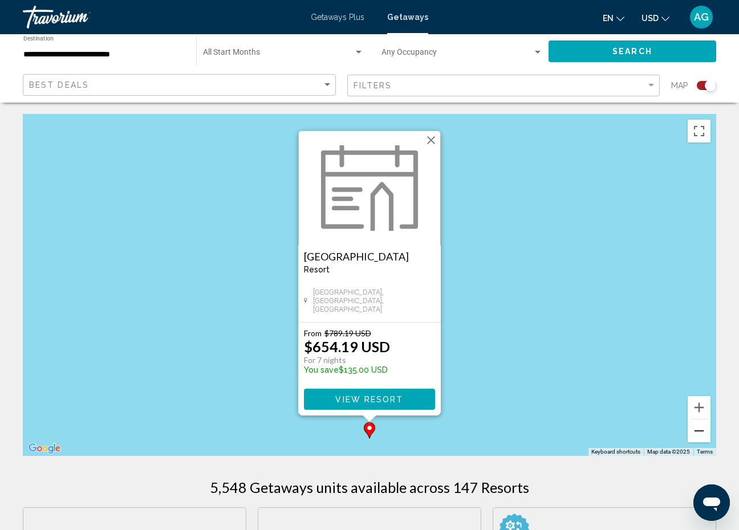
click at [706, 431] on button "Zoom out" at bounding box center [699, 431] width 23 height 23
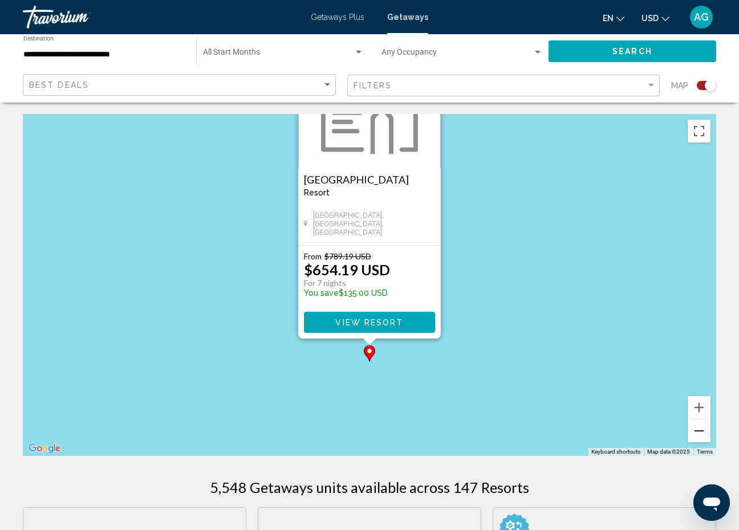
click at [706, 431] on button "Zoom out" at bounding box center [699, 431] width 23 height 23
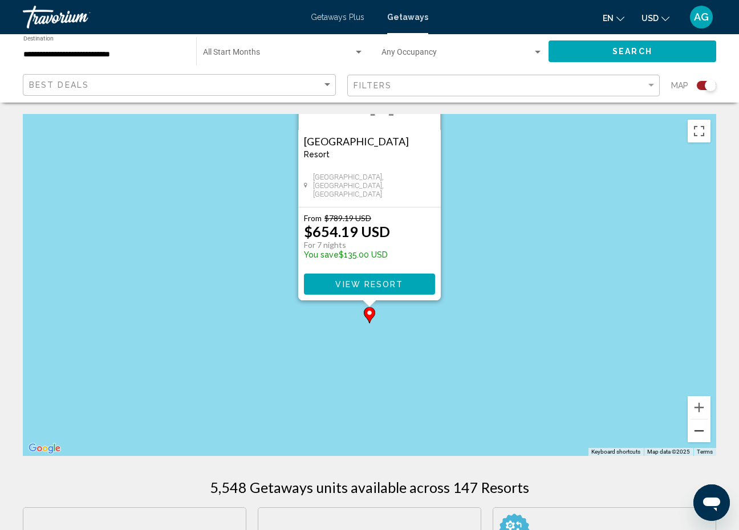
click at [706, 432] on button "Zoom out" at bounding box center [699, 431] width 23 height 23
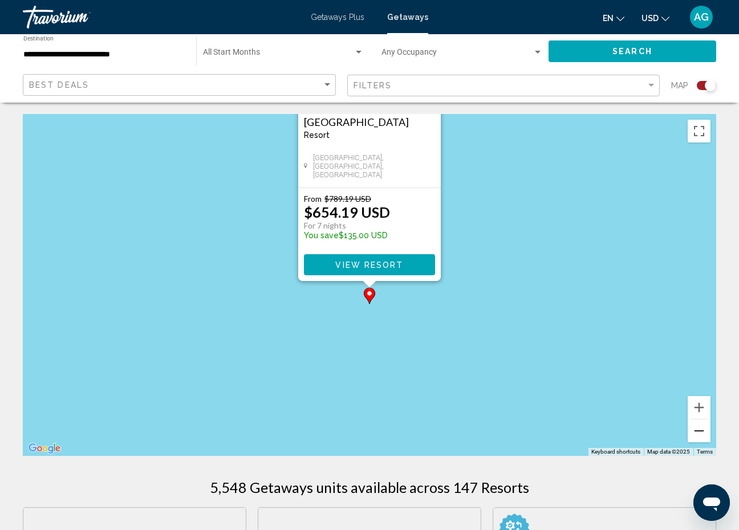
click at [706, 432] on button "Zoom out" at bounding box center [699, 431] width 23 height 23
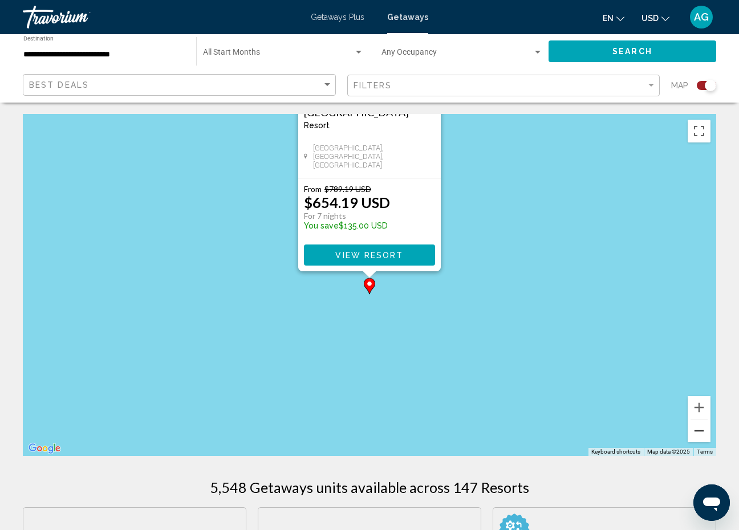
click at [706, 433] on button "Zoom out" at bounding box center [699, 431] width 23 height 23
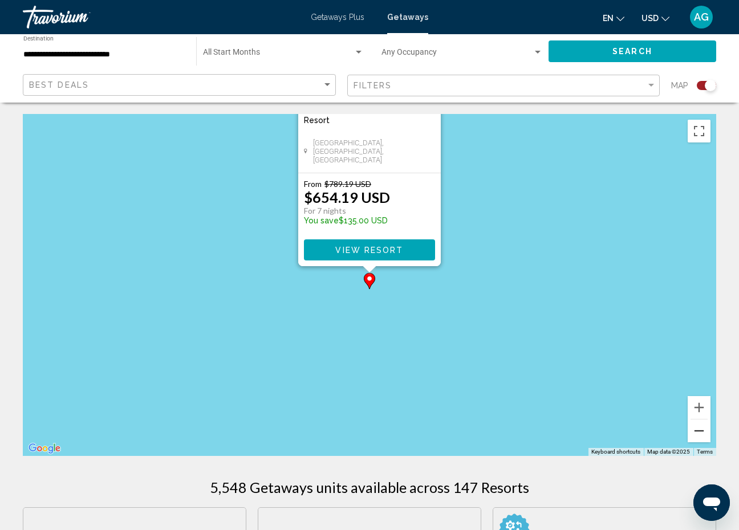
click at [704, 433] on button "Zoom out" at bounding box center [699, 431] width 23 height 23
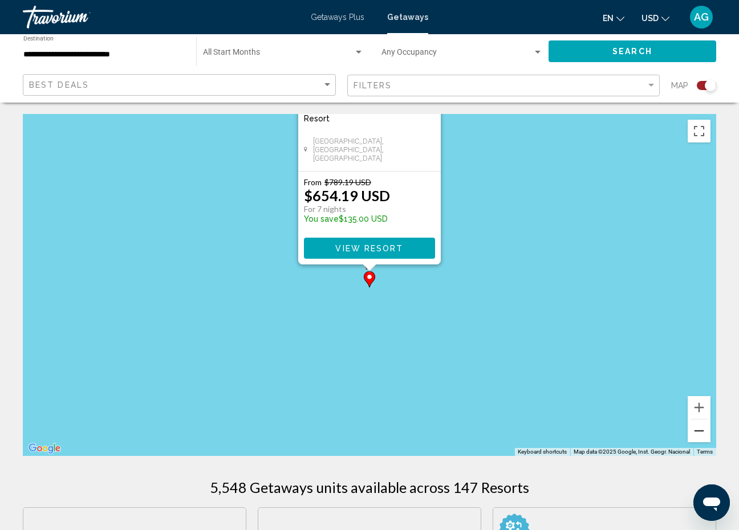
click at [704, 433] on button "Zoom out" at bounding box center [699, 431] width 23 height 23
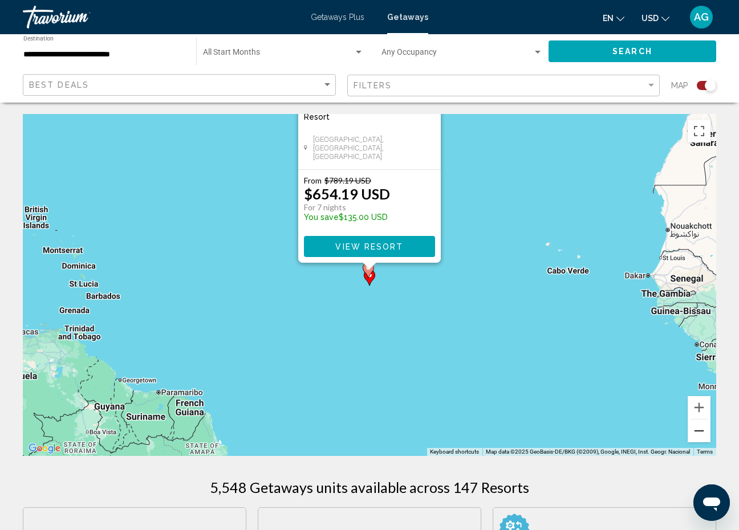
click at [698, 435] on button "Zoom out" at bounding box center [699, 431] width 23 height 23
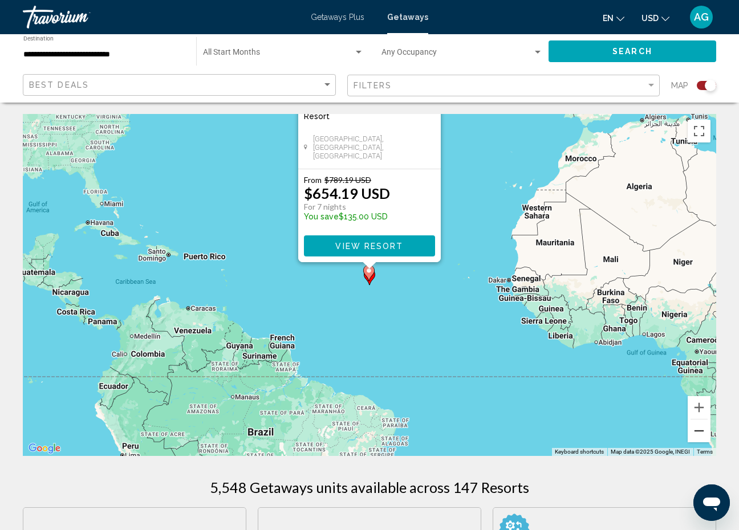
click at [698, 435] on button "Zoom out" at bounding box center [699, 431] width 23 height 23
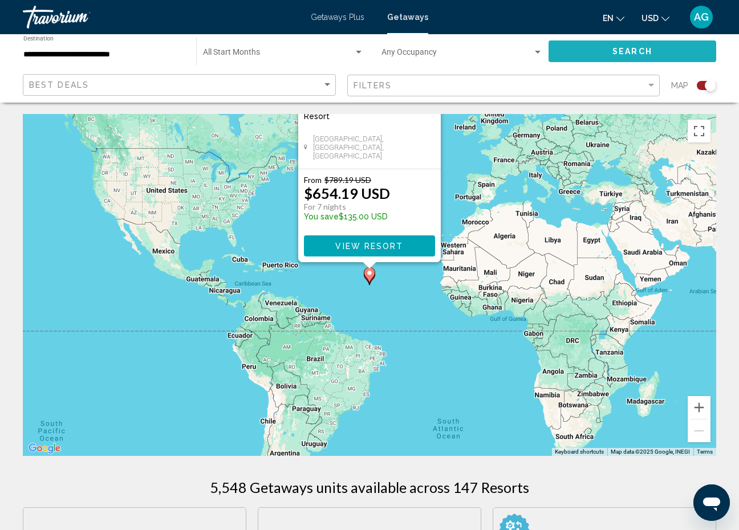
click at [628, 50] on span "Search" at bounding box center [633, 51] width 40 height 9
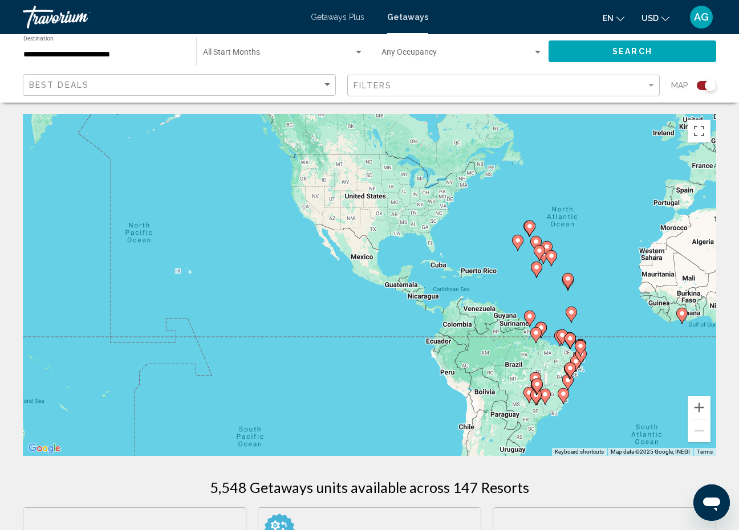
drag, startPoint x: 326, startPoint y: 359, endPoint x: 589, endPoint y: 296, distance: 269.8
click at [589, 296] on div "To activate drag with keyboard, press Alt + Enter. Once in keyboard drag state,…" at bounding box center [370, 285] width 694 height 342
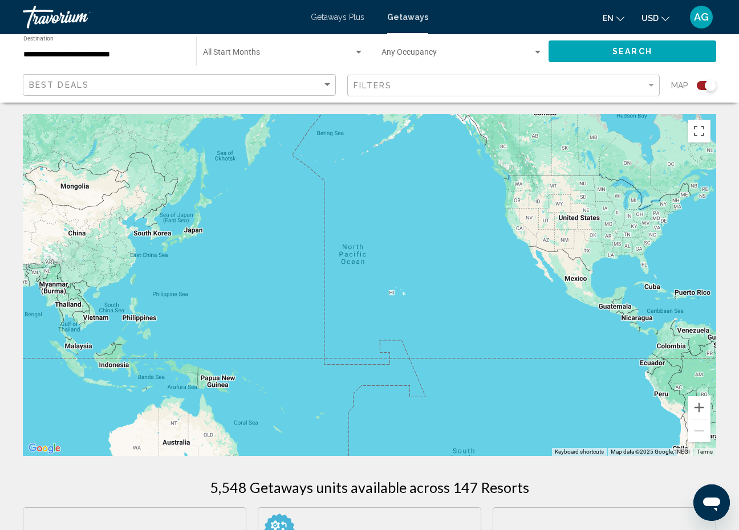
drag, startPoint x: 285, startPoint y: 257, endPoint x: 455, endPoint y: 297, distance: 173.9
click at [455, 297] on div "To activate drag with keyboard, press Alt + Enter. Once in keyboard drag state,…" at bounding box center [370, 285] width 694 height 342
click at [123, 54] on input "**********" at bounding box center [103, 54] width 161 height 9
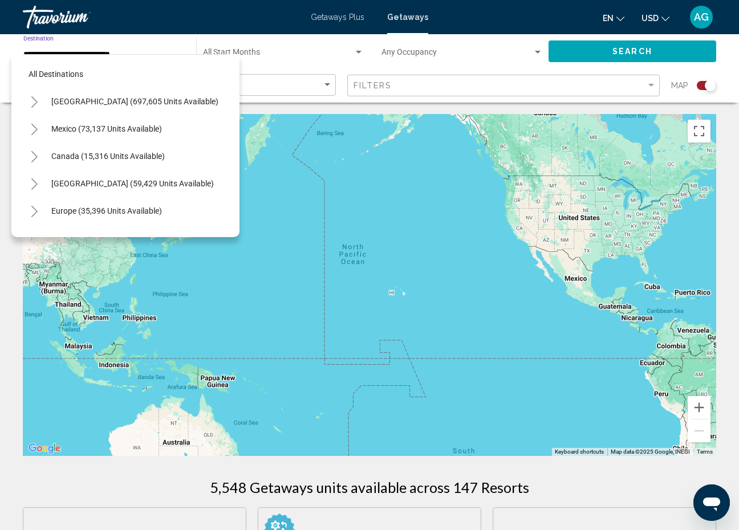
scroll to position [232, 0]
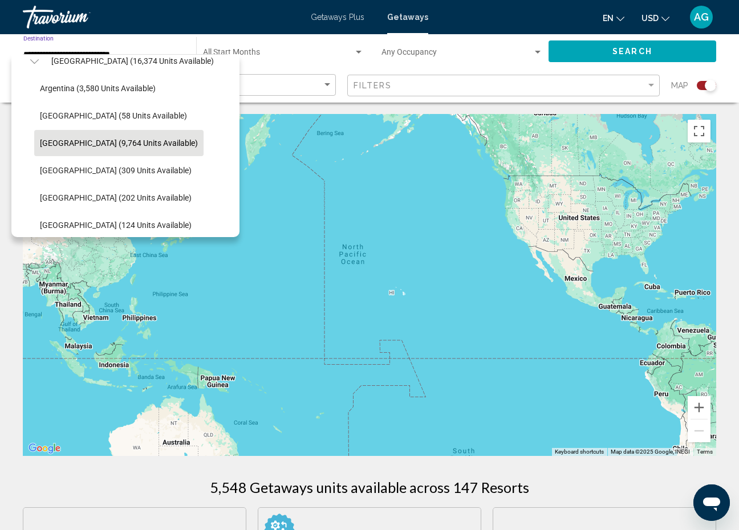
click at [222, 149] on li "[GEOGRAPHIC_DATA] (9,764 units available)" at bounding box center [131, 142] width 194 height 27
drag, startPoint x: 200, startPoint y: 121, endPoint x: 261, endPoint y: 64, distance: 82.7
click at [261, 64] on div "**********" at bounding box center [190, 51] width 358 height 34
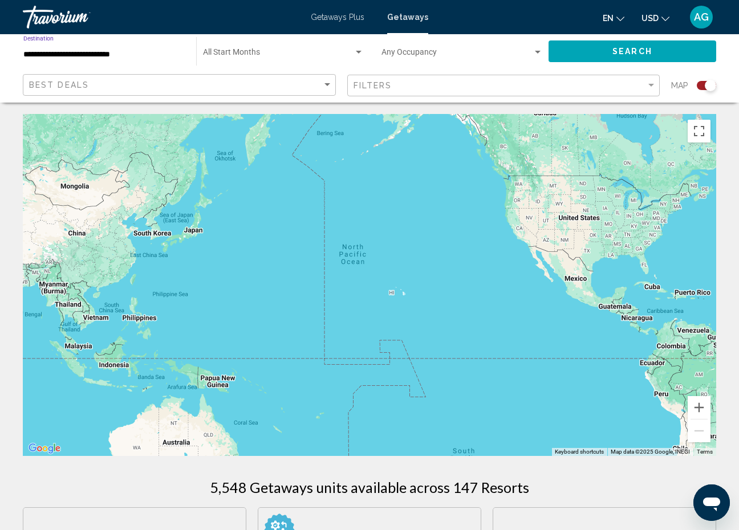
click at [123, 55] on input "**********" at bounding box center [103, 54] width 161 height 9
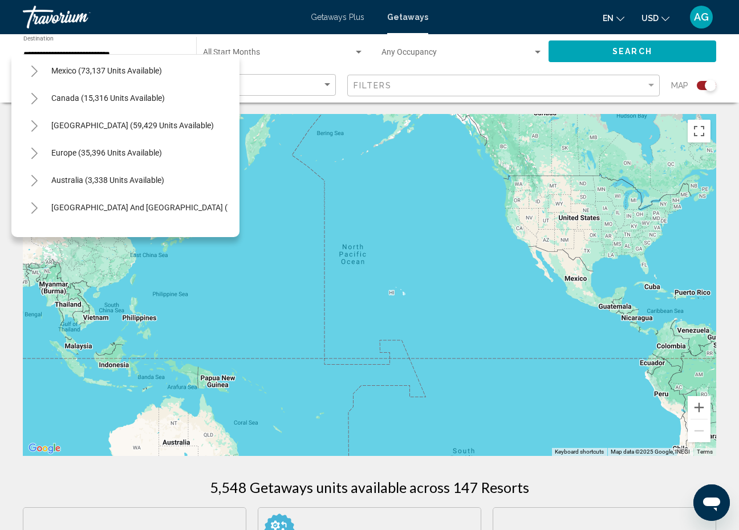
scroll to position [0, 0]
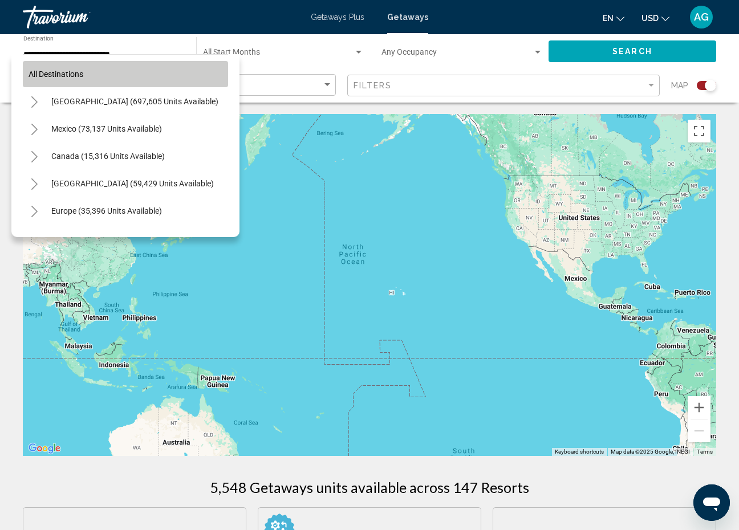
click at [72, 74] on span "All destinations" at bounding box center [56, 74] width 55 height 9
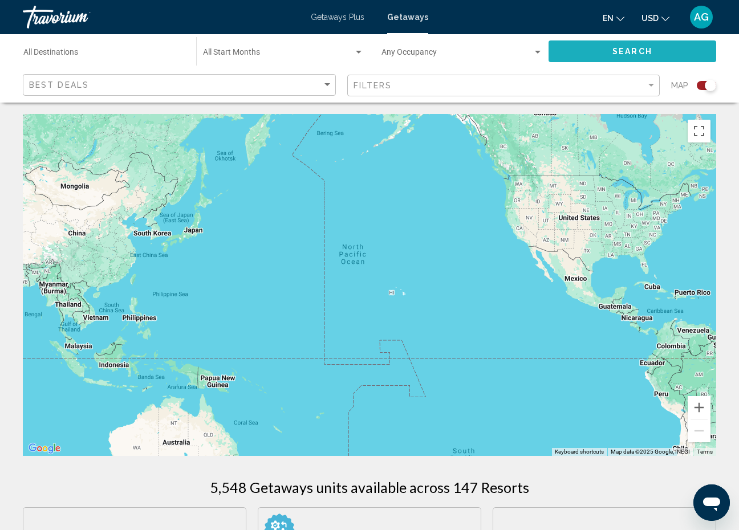
click at [675, 56] on button "Search" at bounding box center [633, 50] width 168 height 21
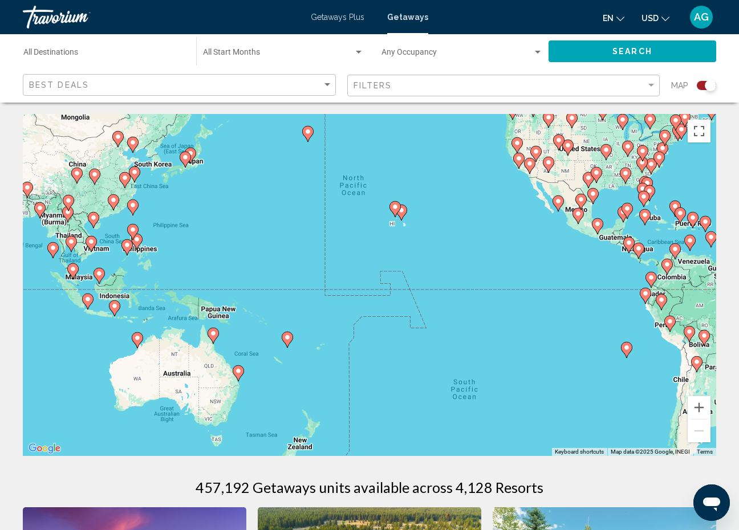
drag, startPoint x: 487, startPoint y: 306, endPoint x: 487, endPoint y: 235, distance: 70.7
click at [487, 235] on div "To activate drag with keyboard, press Alt + Enter. Once in keyboard drag state,…" at bounding box center [370, 285] width 694 height 342
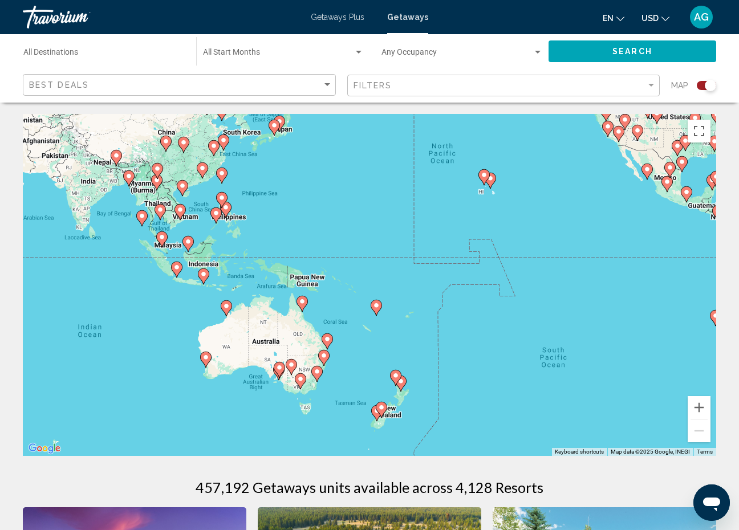
drag, startPoint x: 323, startPoint y: 344, endPoint x: 413, endPoint y: 313, distance: 94.9
click at [413, 313] on div "To activate drag with keyboard, press Alt + Enter. Once in keyboard drag state,…" at bounding box center [370, 285] width 694 height 342
click at [41, 352] on image "Main content" at bounding box center [39, 353] width 7 height 7
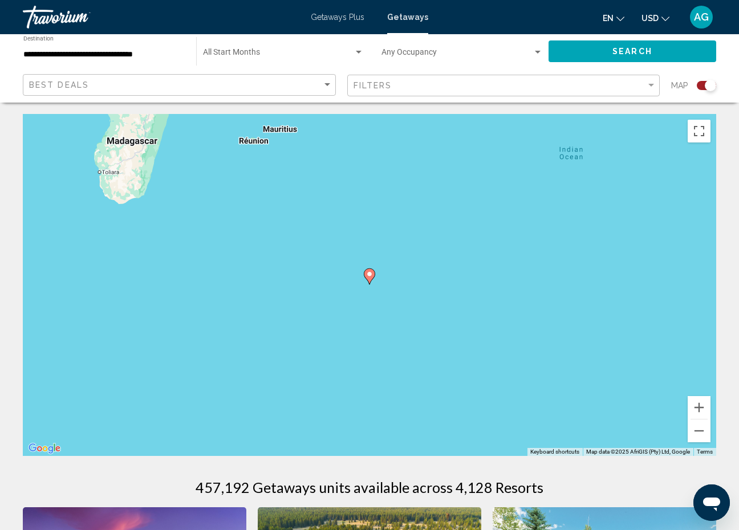
click at [372, 274] on image "Main content" at bounding box center [369, 274] width 7 height 7
type input "**********"
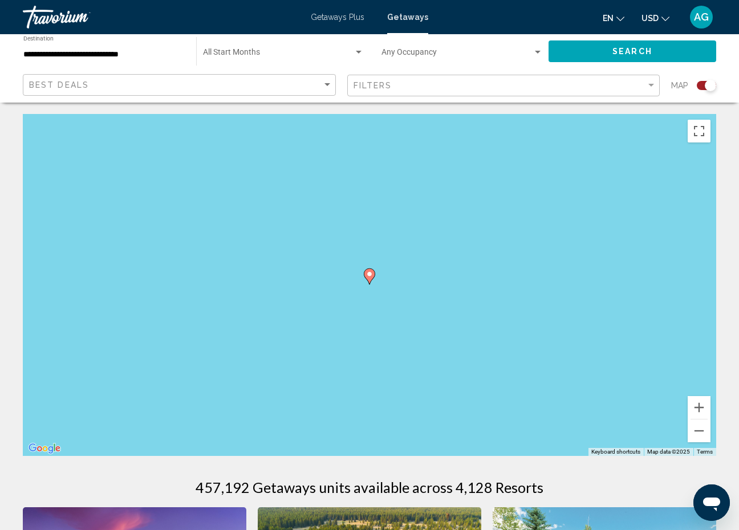
click at [372, 275] on image "Main content" at bounding box center [369, 274] width 7 height 7
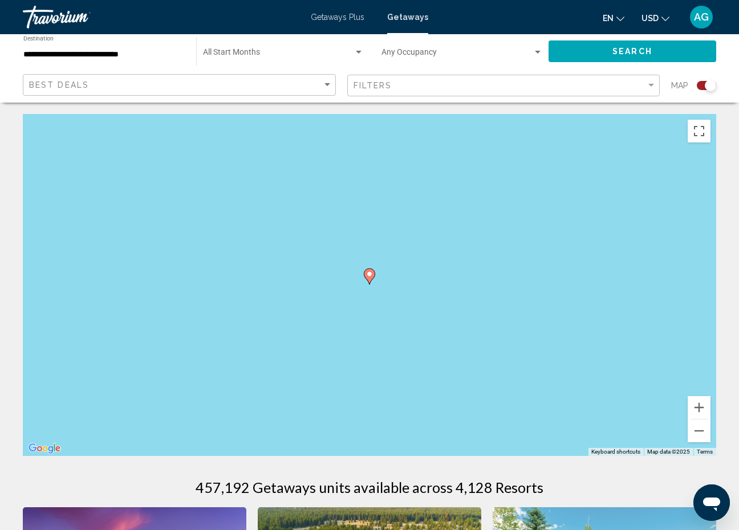
click at [372, 276] on image "Main content" at bounding box center [369, 274] width 7 height 7
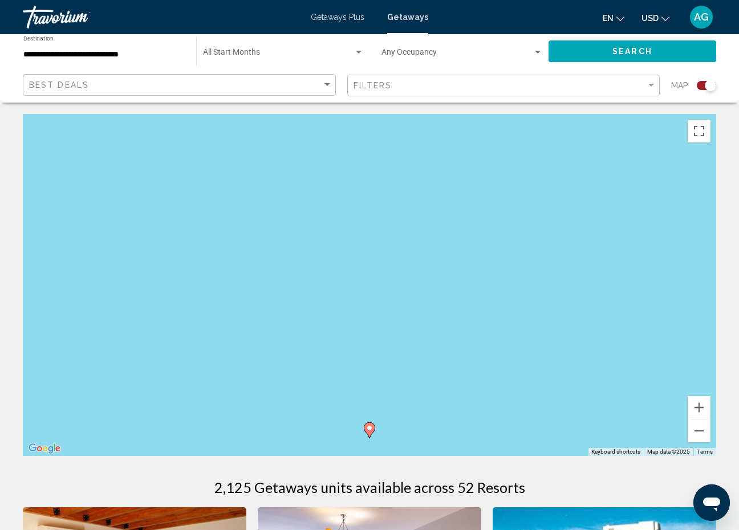
click at [370, 435] on icon "Main content" at bounding box center [369, 430] width 10 height 15
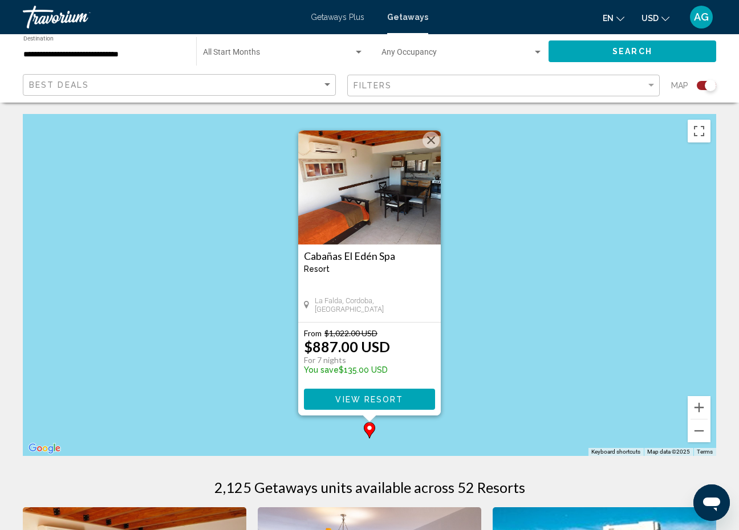
click at [487, 204] on div "To activate drag with keyboard, press Alt + Enter. Once in keyboard drag state,…" at bounding box center [370, 285] width 694 height 342
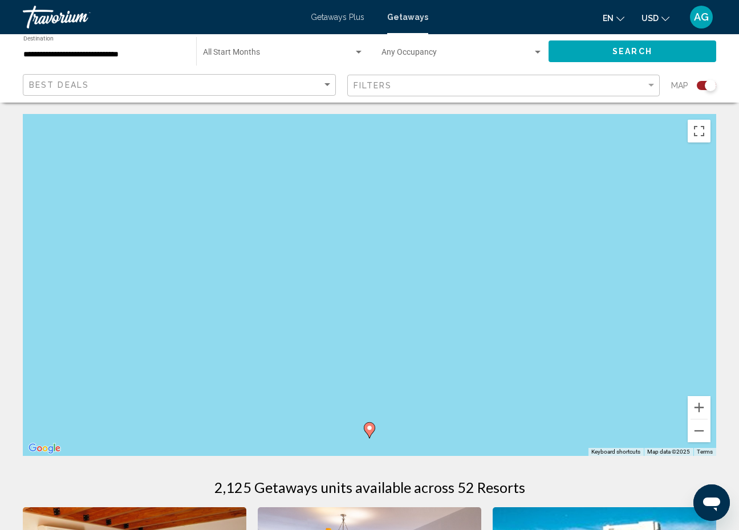
click at [134, 52] on input "**********" at bounding box center [103, 54] width 161 height 9
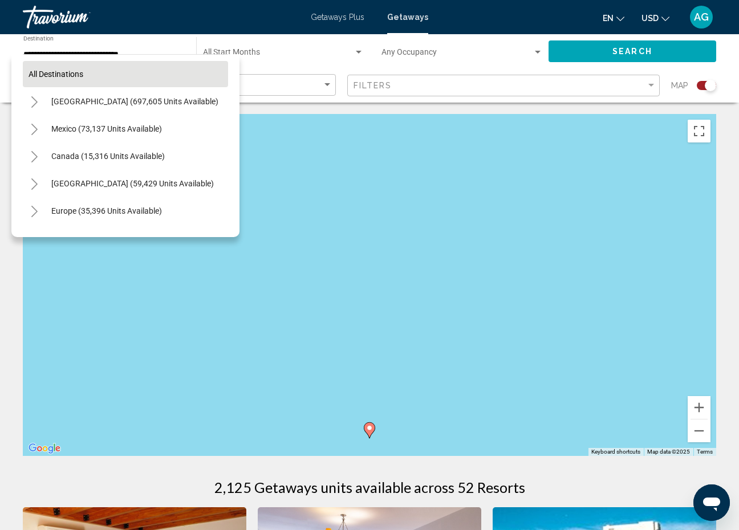
click at [68, 71] on span "All destinations" at bounding box center [56, 74] width 55 height 9
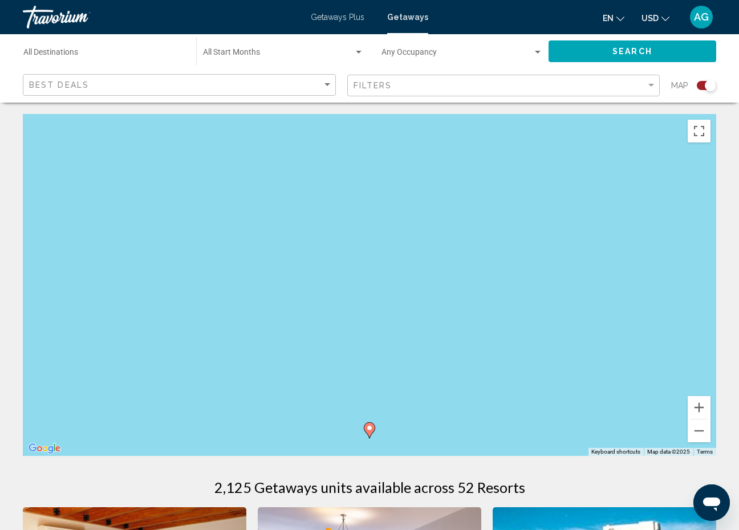
click at [663, 55] on button "Search" at bounding box center [633, 50] width 168 height 21
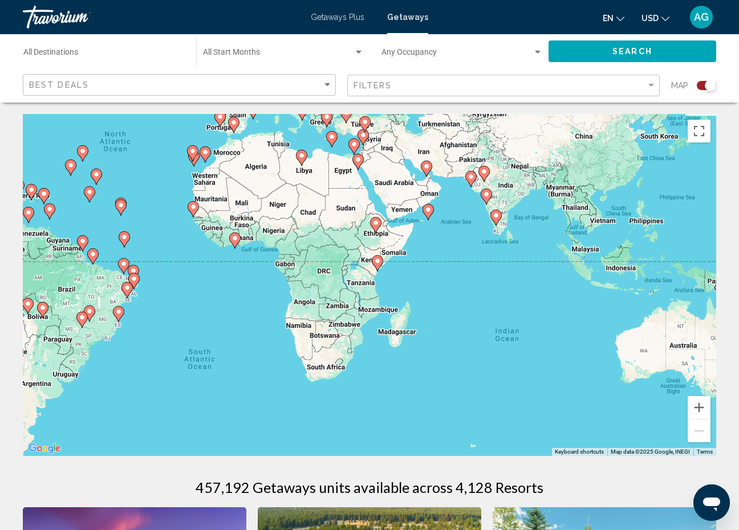
drag, startPoint x: 493, startPoint y: 304, endPoint x: 266, endPoint y: 183, distance: 256.7
click at [266, 183] on div "To activate drag with keyboard, press Alt + Enter. Once in keyboard drag state,…" at bounding box center [370, 285] width 694 height 342
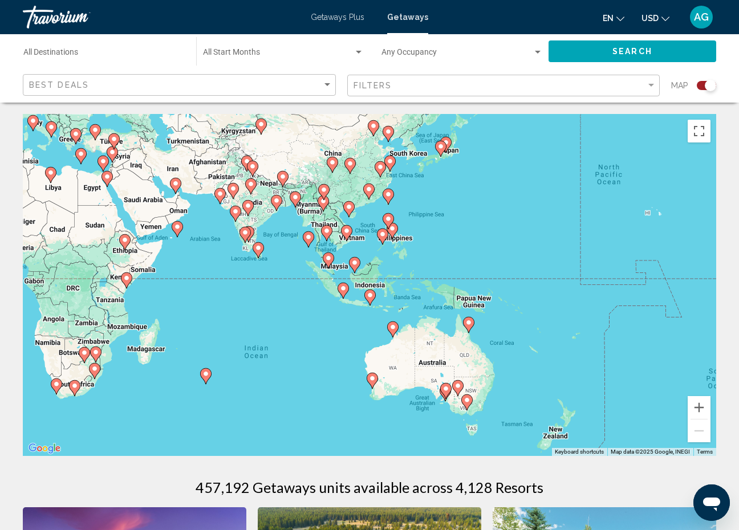
drag, startPoint x: 667, startPoint y: 256, endPoint x: 424, endPoint y: 263, distance: 243.7
click at [424, 263] on div "To activate drag with keyboard, press Alt + Enter. Once in keyboard drag state,…" at bounding box center [370, 285] width 694 height 342
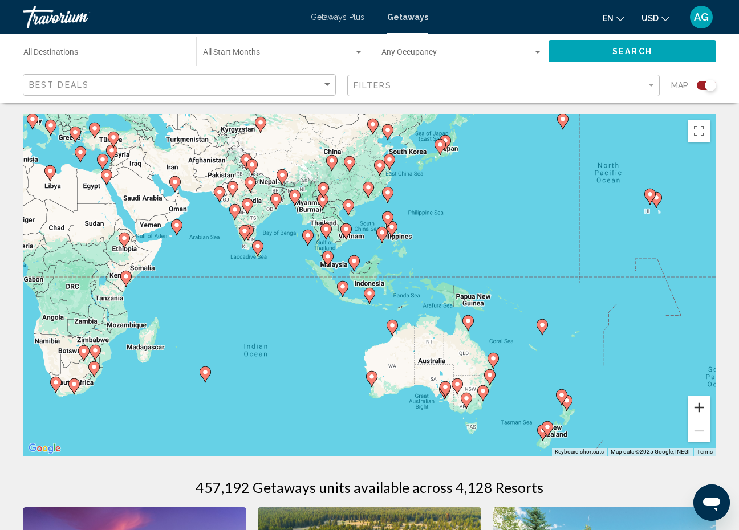
click at [701, 410] on button "Zoom in" at bounding box center [699, 407] width 23 height 23
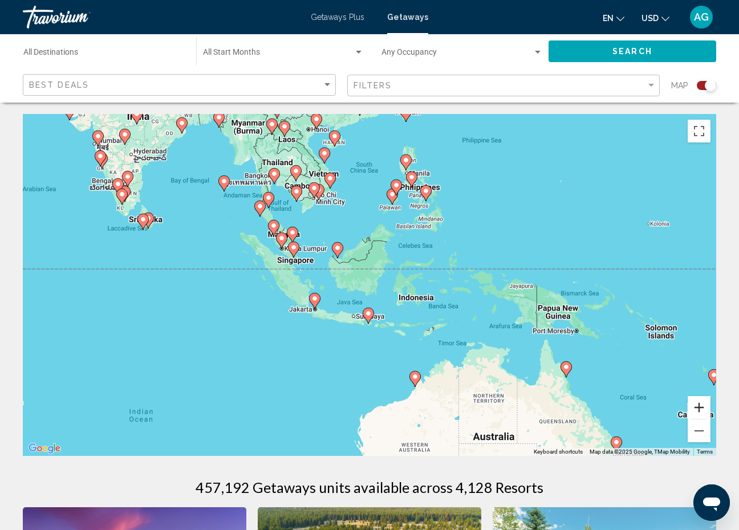
click at [701, 410] on button "Zoom in" at bounding box center [699, 407] width 23 height 23
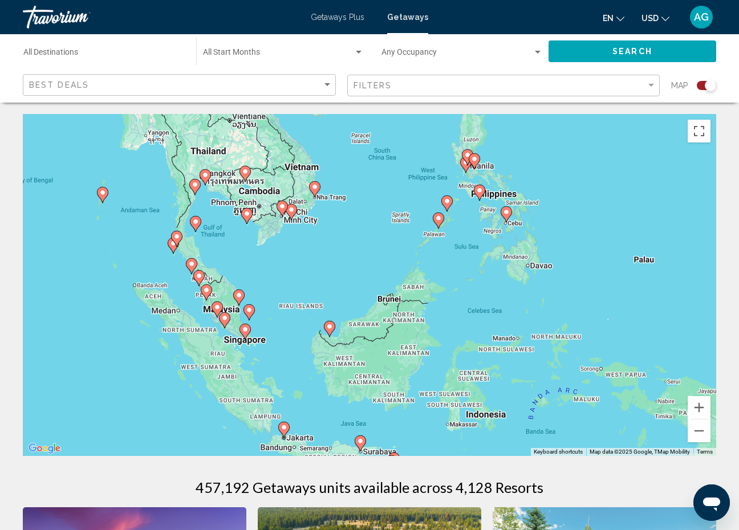
drag, startPoint x: 325, startPoint y: 163, endPoint x: 347, endPoint y: 268, distance: 106.8
click at [347, 268] on div "To activate drag with keyboard, press Alt + Enter. Once in keyboard drag state,…" at bounding box center [370, 285] width 694 height 342
click at [105, 193] on image "Main content" at bounding box center [102, 191] width 7 height 7
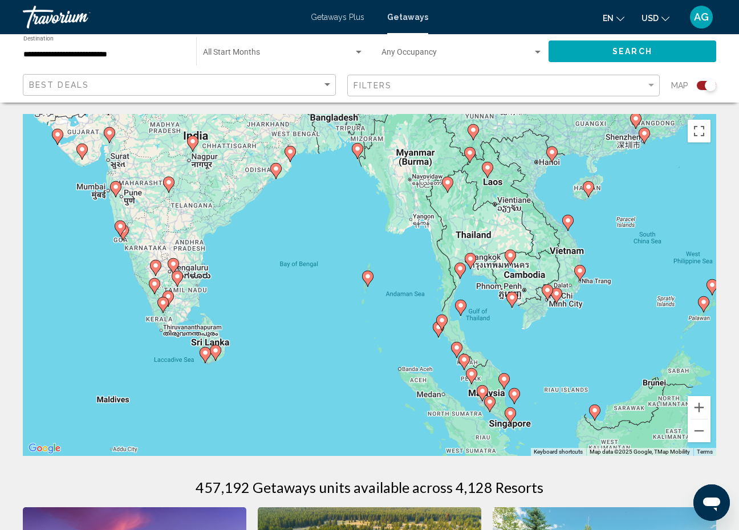
click at [368, 277] on image "Main content" at bounding box center [367, 276] width 7 height 7
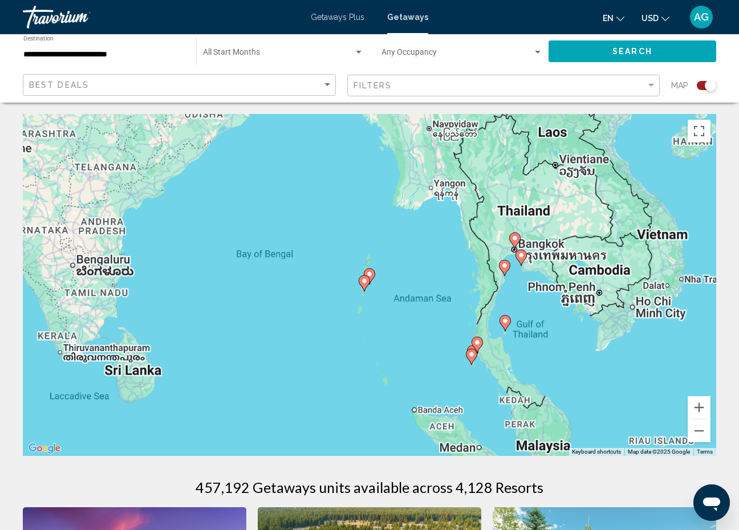
click at [368, 277] on gmp-advanced-marker "Main content" at bounding box center [364, 283] width 11 height 17
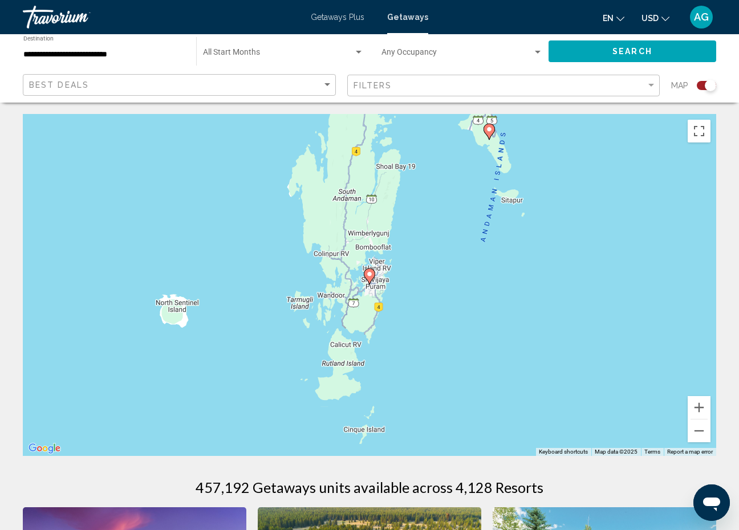
click at [495, 134] on div "To navigate, press the arrow keys. To activate drag with keyboard, press Alt + …" at bounding box center [370, 285] width 694 height 342
click at [485, 132] on icon "Main content" at bounding box center [489, 132] width 11 height 16
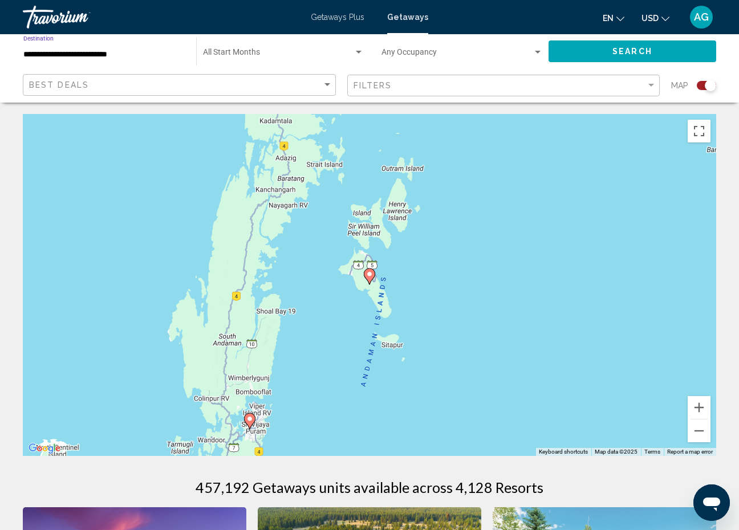
click at [127, 56] on input "**********" at bounding box center [103, 54] width 161 height 9
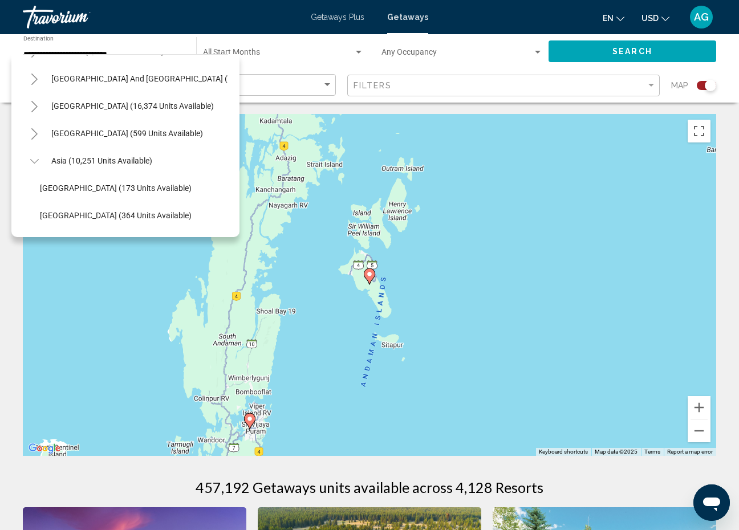
scroll to position [184, 0]
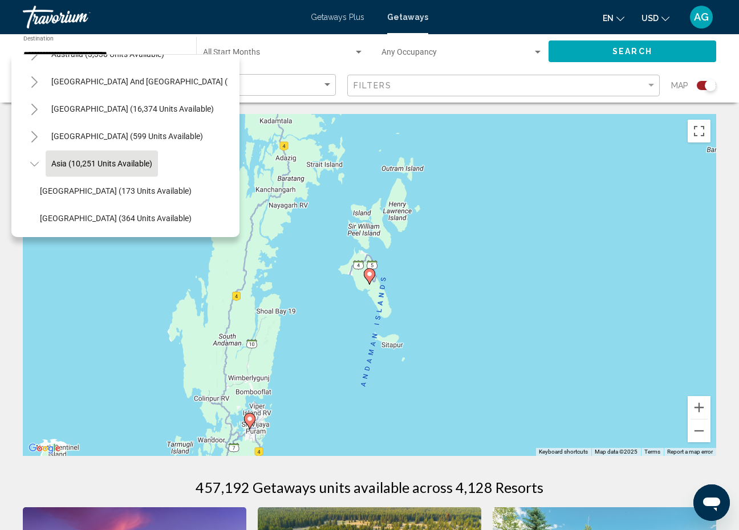
click at [107, 164] on span "Asia (10,251 units available)" at bounding box center [101, 163] width 101 height 9
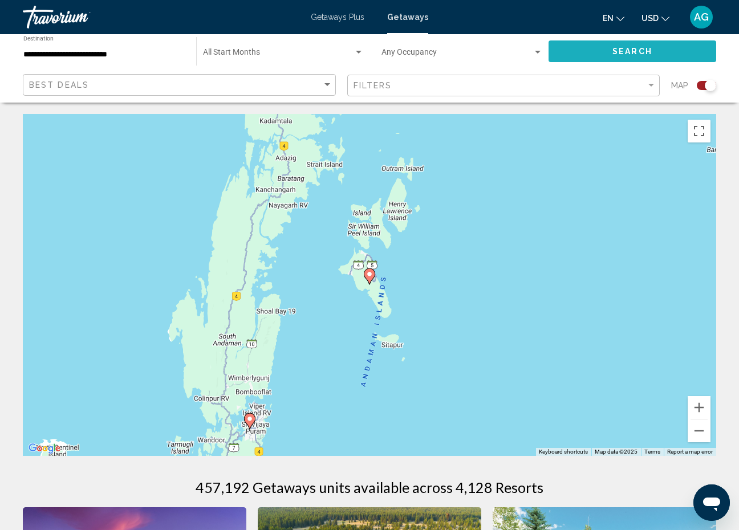
click at [659, 57] on button "Search" at bounding box center [633, 50] width 168 height 21
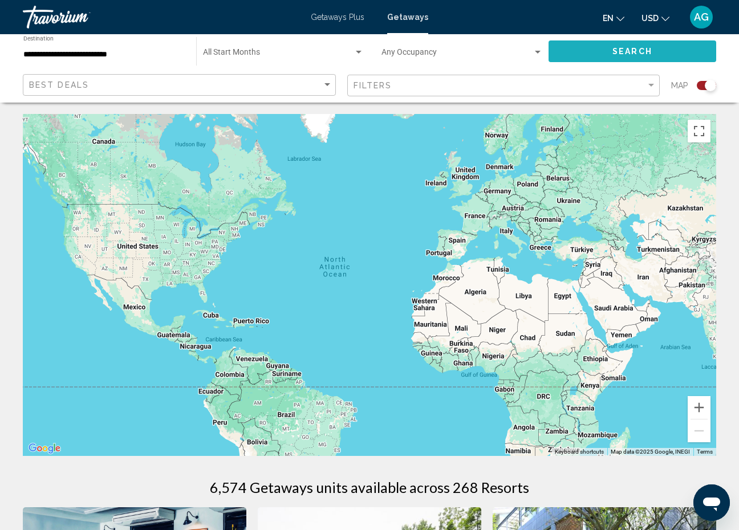
click at [588, 47] on button "Search" at bounding box center [633, 50] width 168 height 21
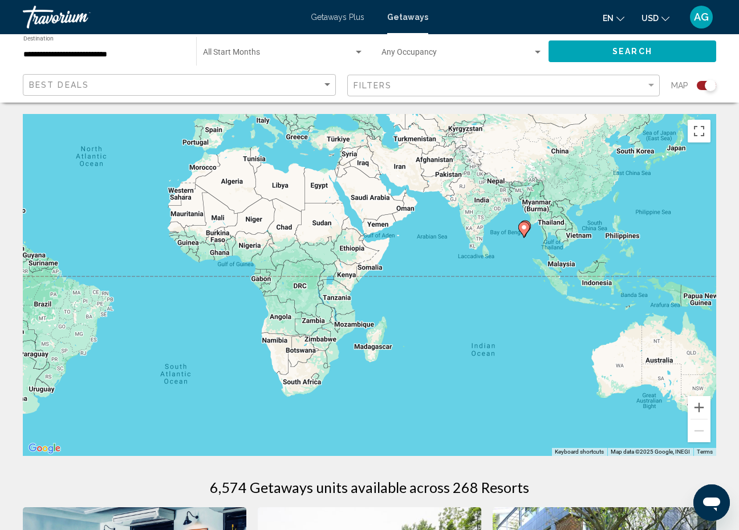
drag, startPoint x: 607, startPoint y: 346, endPoint x: 291, endPoint y: 192, distance: 350.7
click at [291, 192] on div "To activate drag with keyboard, press Alt + Enter. Once in keyboard drag state,…" at bounding box center [370, 285] width 694 height 342
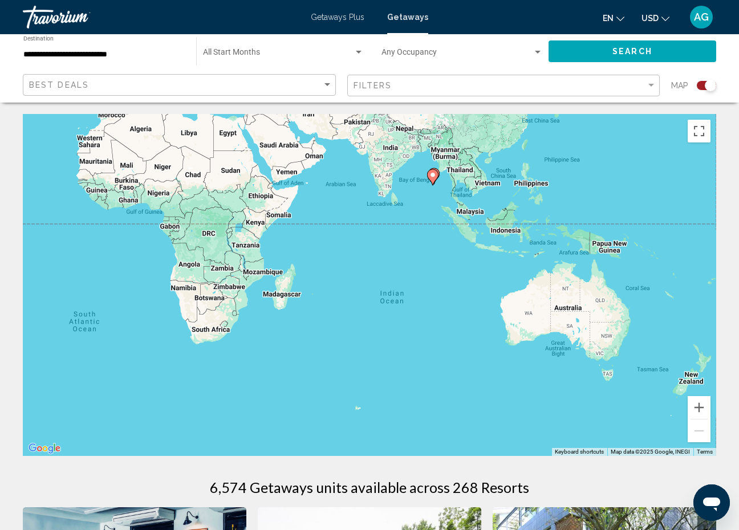
click at [418, 229] on div "To activate drag with keyboard, press Alt + Enter. Once in keyboard drag state,…" at bounding box center [370, 285] width 694 height 342
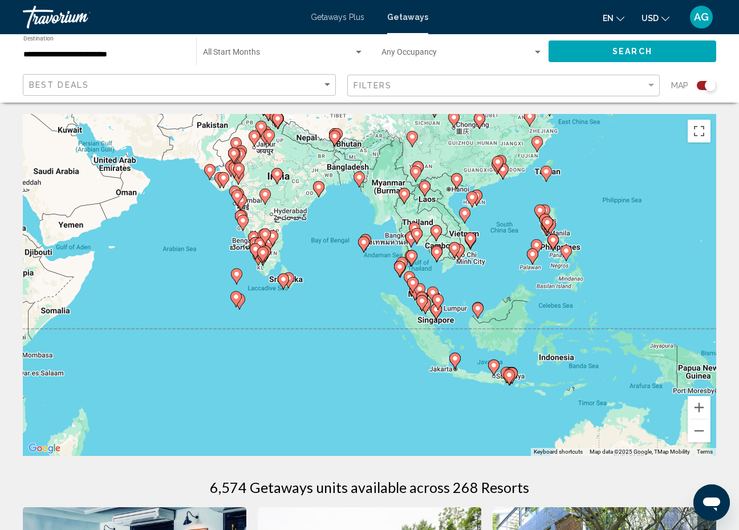
drag, startPoint x: 437, startPoint y: 189, endPoint x: 352, endPoint y: 300, distance: 139.9
click at [352, 300] on div "To activate drag with keyboard, press Alt + Enter. Once in keyboard drag state,…" at bounding box center [370, 285] width 694 height 342
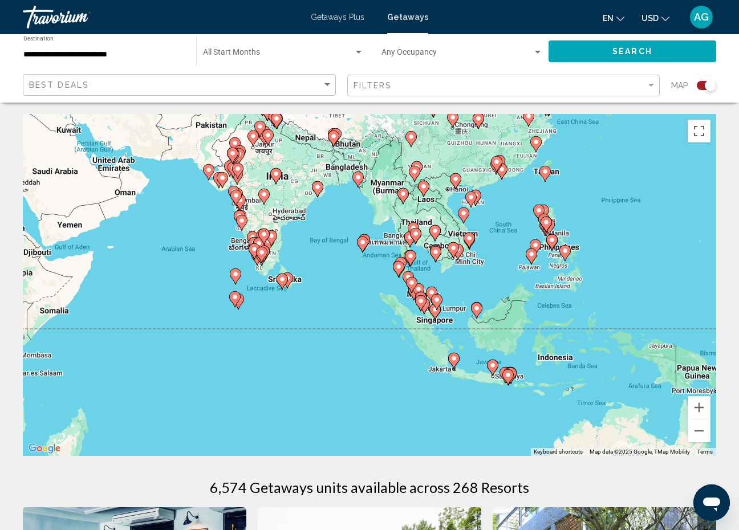
click at [236, 277] on image "Main content" at bounding box center [235, 274] width 7 height 7
type input "**********"
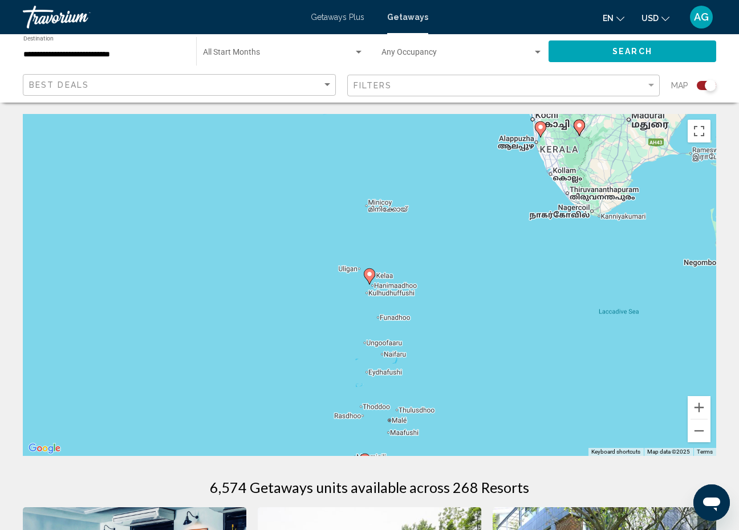
click at [371, 273] on image "Main content" at bounding box center [369, 274] width 7 height 7
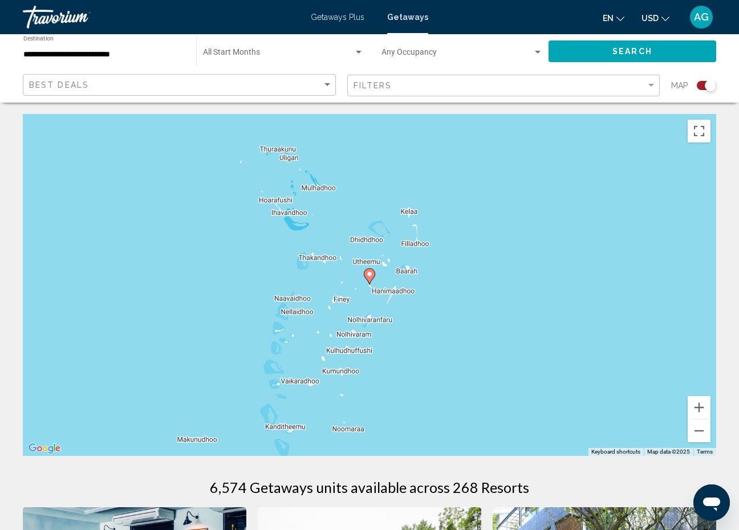
click at [371, 273] on image "Main content" at bounding box center [369, 274] width 7 height 7
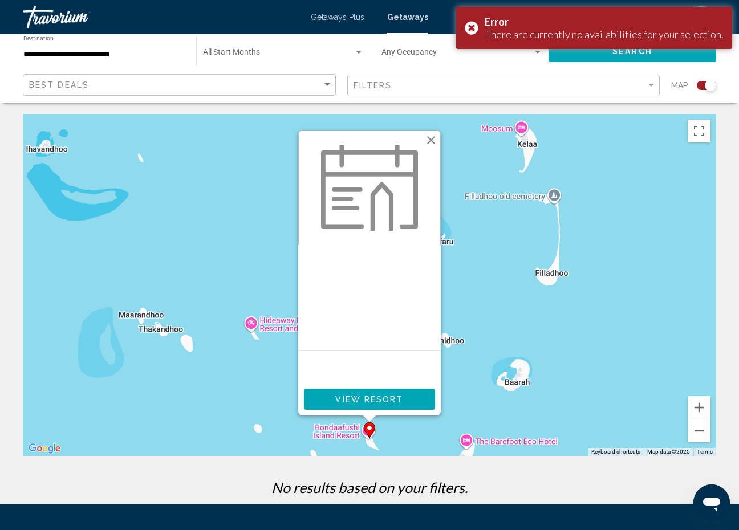
click at [358, 400] on span "View Resort" at bounding box center [369, 399] width 68 height 9
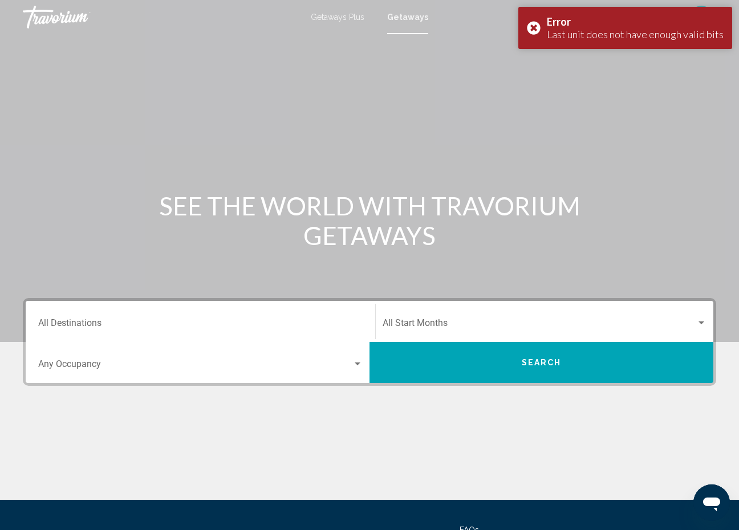
click at [479, 25] on div "en English Español Français Italiano Português русский USD USD ($) MXN (Mex$) C…" at bounding box center [578, 17] width 277 height 24
click at [540, 25] on div "Error Last unit does not have enough valid bits" at bounding box center [625, 28] width 214 height 42
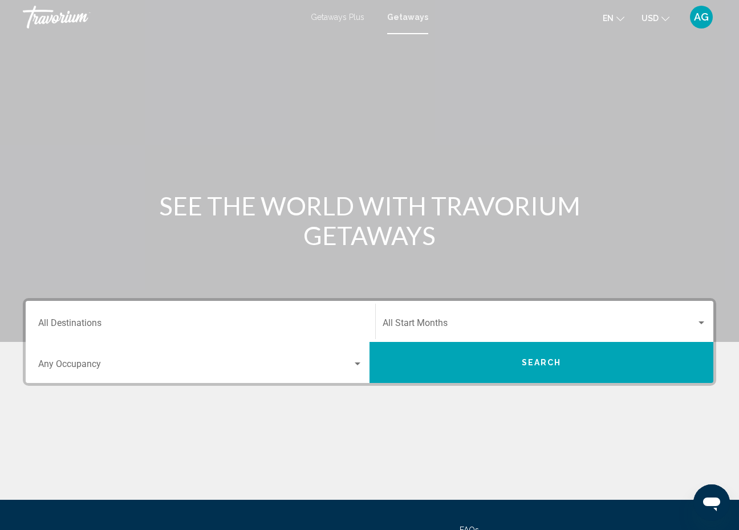
click at [118, 321] on input "Destination All Destinations" at bounding box center [200, 326] width 325 height 10
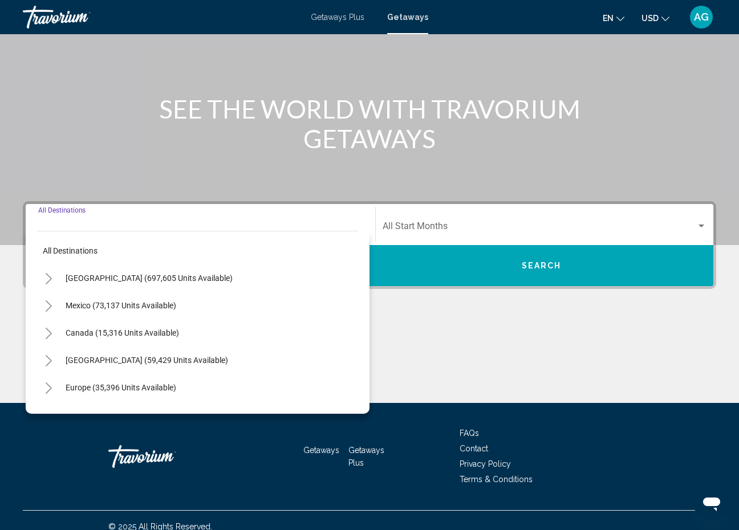
scroll to position [110, 0]
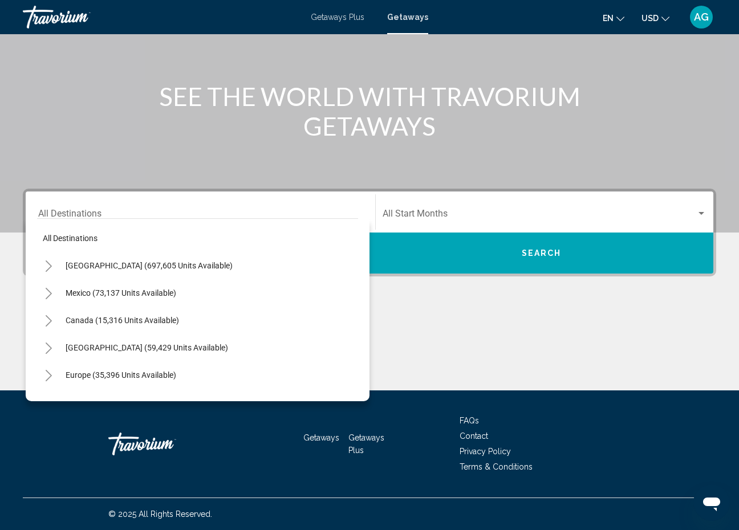
click at [324, 357] on div "[GEOGRAPHIC_DATA] (59,429 units available)" at bounding box center [197, 347] width 321 height 27
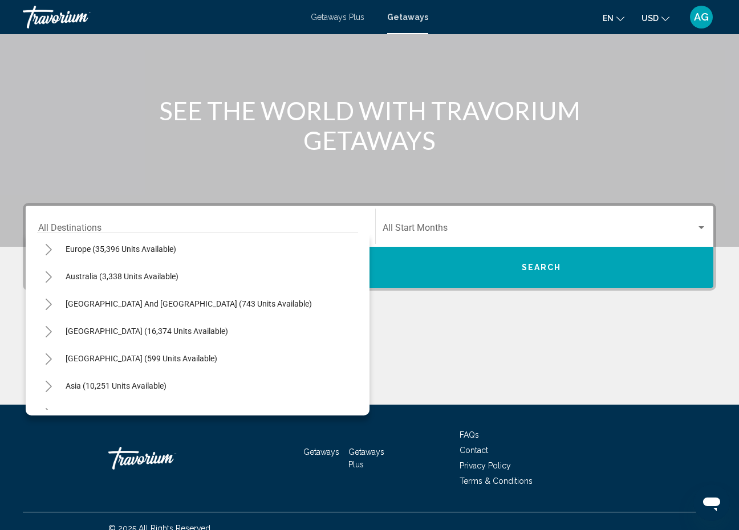
scroll to position [146, 0]
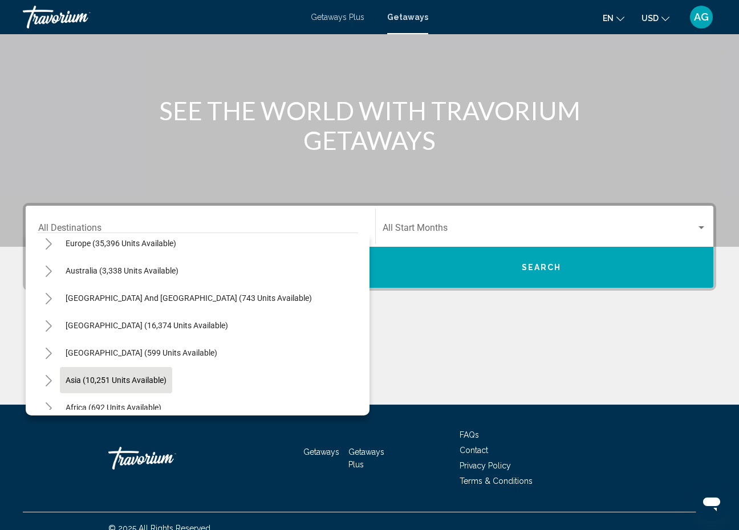
click at [141, 376] on span "Asia (10,251 units available)" at bounding box center [116, 380] width 101 height 9
type input "**********"
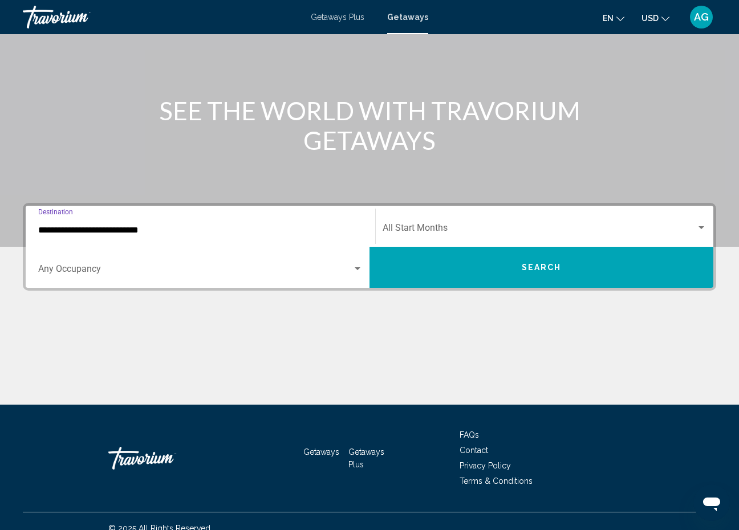
scroll to position [110, 0]
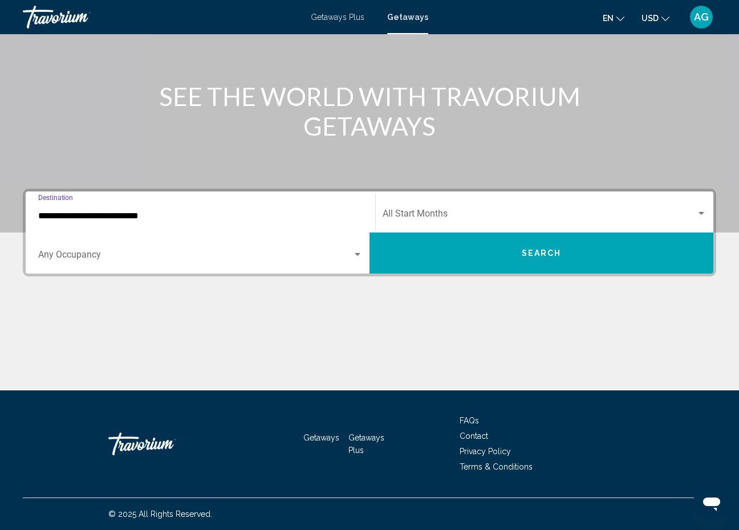
click at [486, 252] on button "Search" at bounding box center [542, 253] width 344 height 41
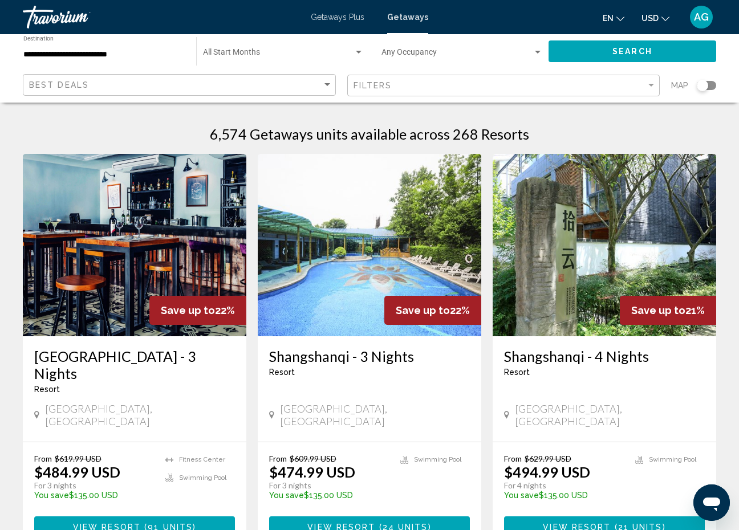
click at [708, 87] on div "Search widget" at bounding box center [706, 85] width 19 height 9
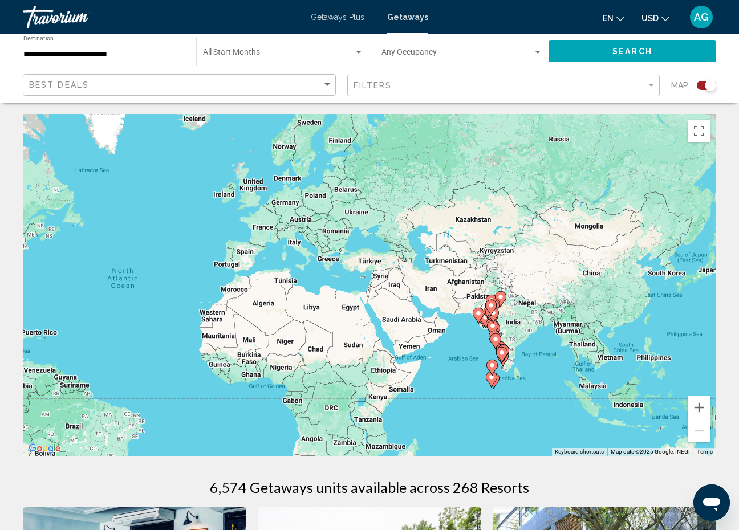
drag, startPoint x: 649, startPoint y: 335, endPoint x: 408, endPoint y: 346, distance: 240.9
click at [408, 346] on div "To activate drag with keyboard, press Alt + Enter. Once in keyboard drag state,…" at bounding box center [370, 285] width 694 height 342
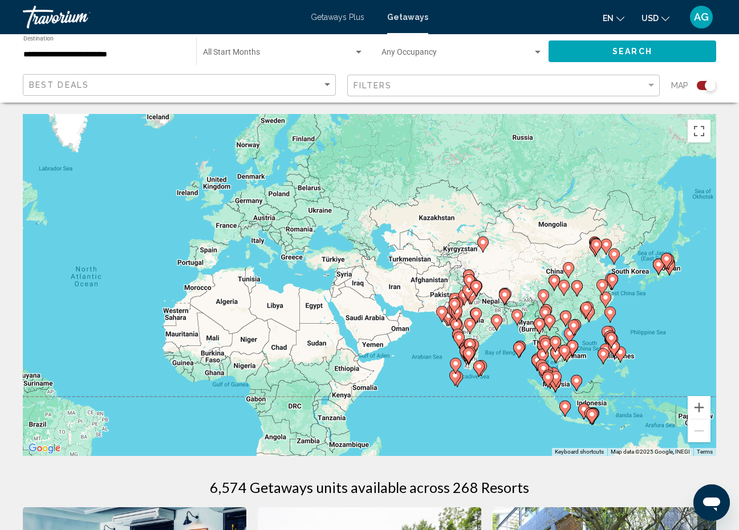
click at [456, 366] on image "Main content" at bounding box center [455, 363] width 7 height 7
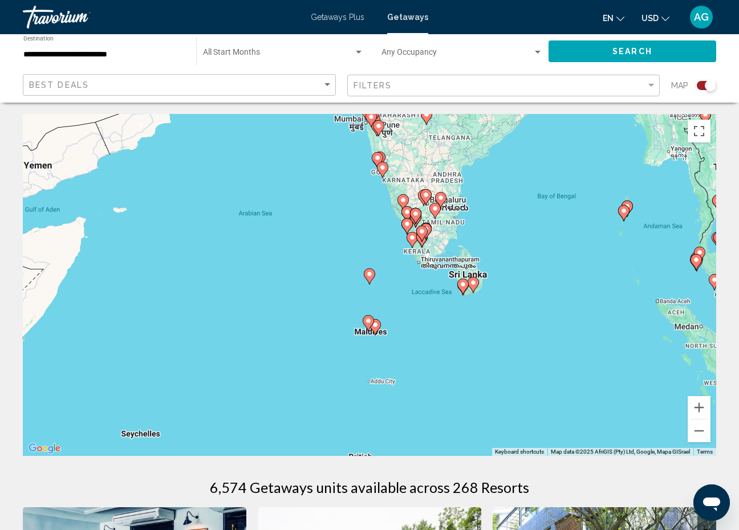
click at [367, 321] on image "Main content" at bounding box center [368, 321] width 7 height 7
type input "**********"
click at [367, 321] on gmp-advanced-marker "Main content" at bounding box center [368, 323] width 11 height 17
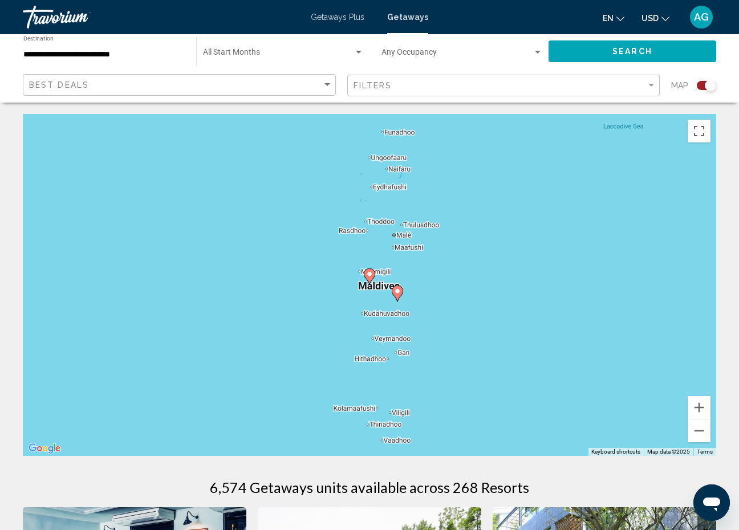
click at [370, 276] on image "Main content" at bounding box center [369, 274] width 7 height 7
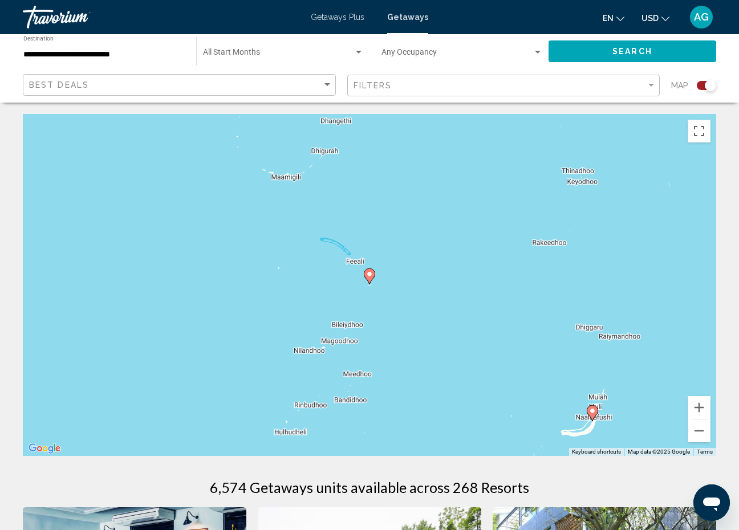
click at [370, 276] on image "Main content" at bounding box center [369, 274] width 7 height 7
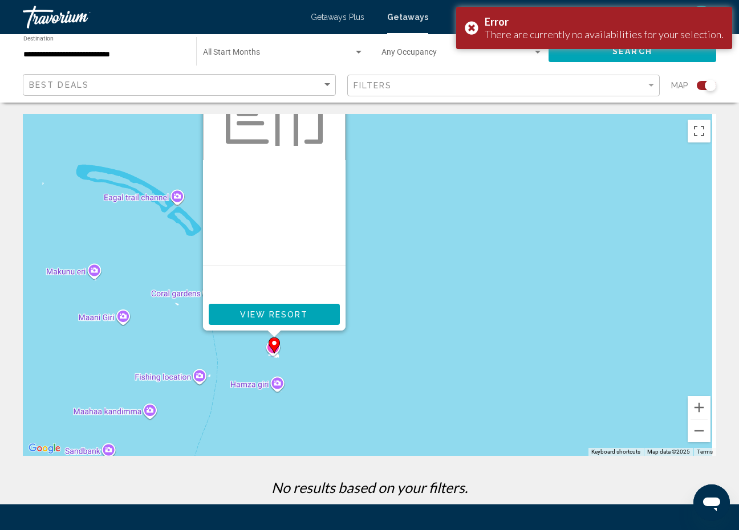
drag, startPoint x: 526, startPoint y: 296, endPoint x: 381, endPoint y: 185, distance: 183.1
click at [381, 185] on div "To activate drag with keyboard, press Alt + Enter. Once in keyboard drag state,…" at bounding box center [370, 285] width 694 height 342
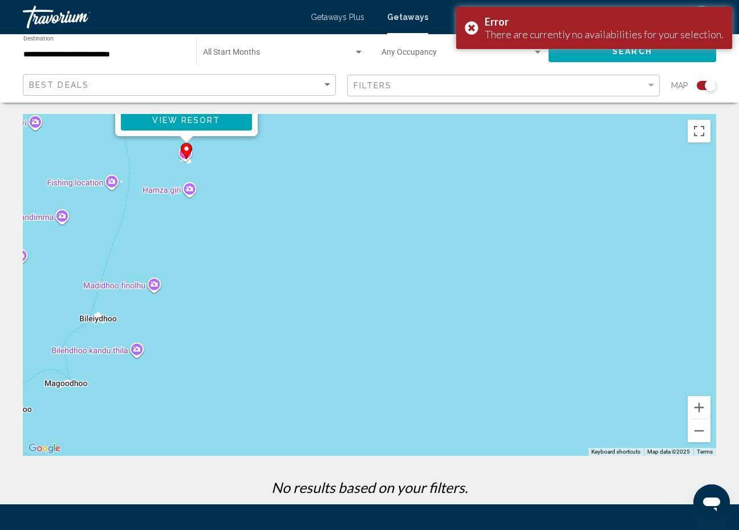
drag, startPoint x: 469, startPoint y: 294, endPoint x: 439, endPoint y: 117, distance: 179.4
click at [439, 115] on div "To activate drag with keyboard, press Alt + Enter. Once in keyboard drag state,…" at bounding box center [370, 285] width 694 height 342
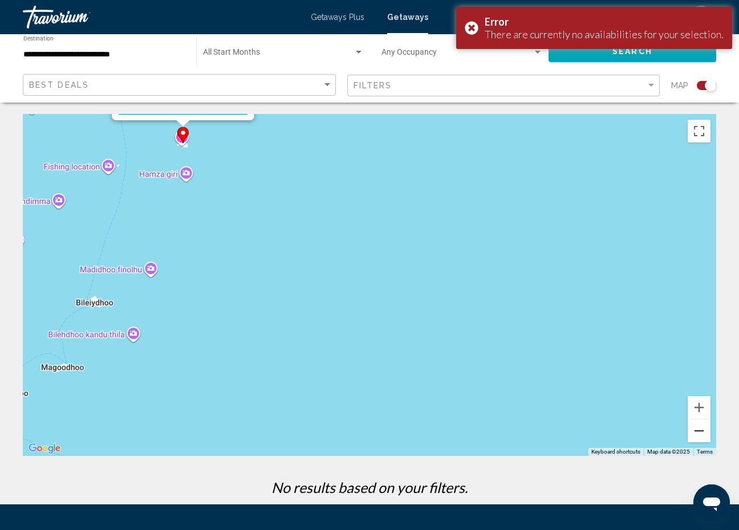
click at [699, 436] on button "Zoom out" at bounding box center [699, 431] width 23 height 23
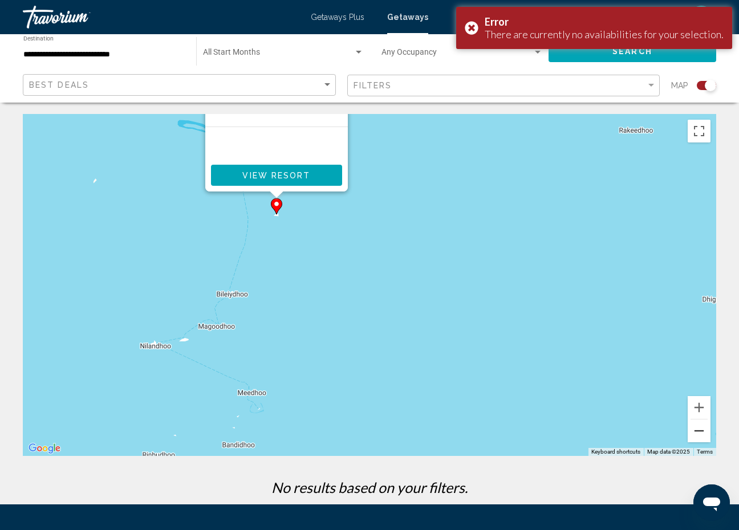
click at [700, 436] on button "Zoom out" at bounding box center [699, 431] width 23 height 23
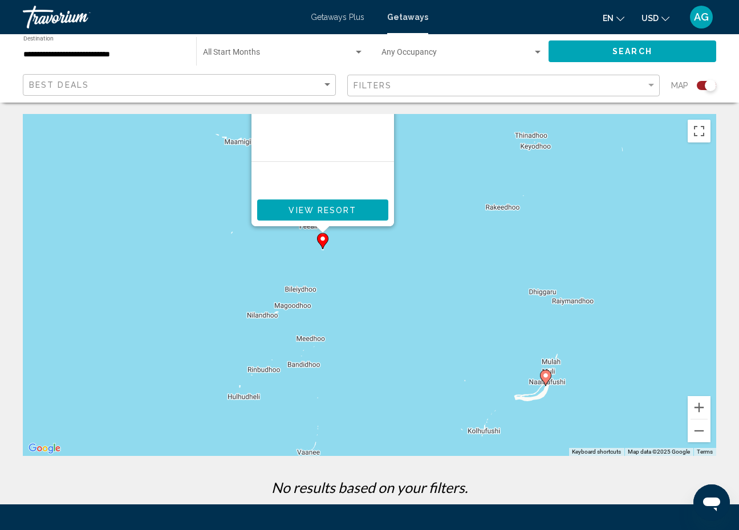
click at [548, 378] on image "Main content" at bounding box center [545, 375] width 7 height 7
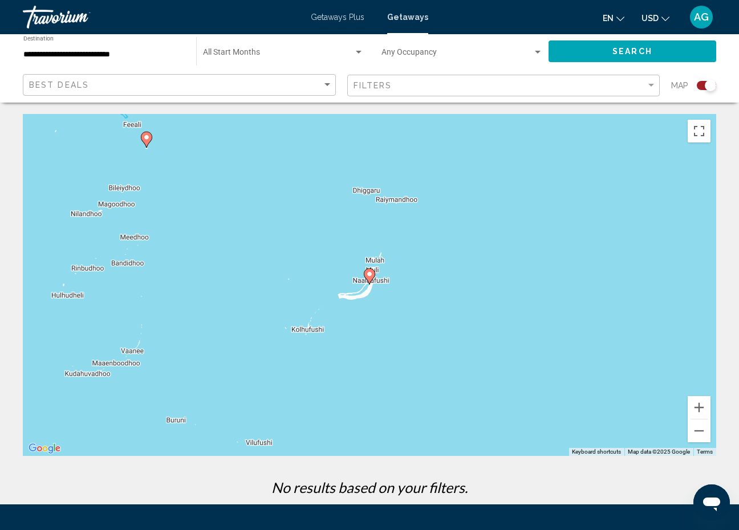
click at [371, 273] on image "Main content" at bounding box center [369, 274] width 7 height 7
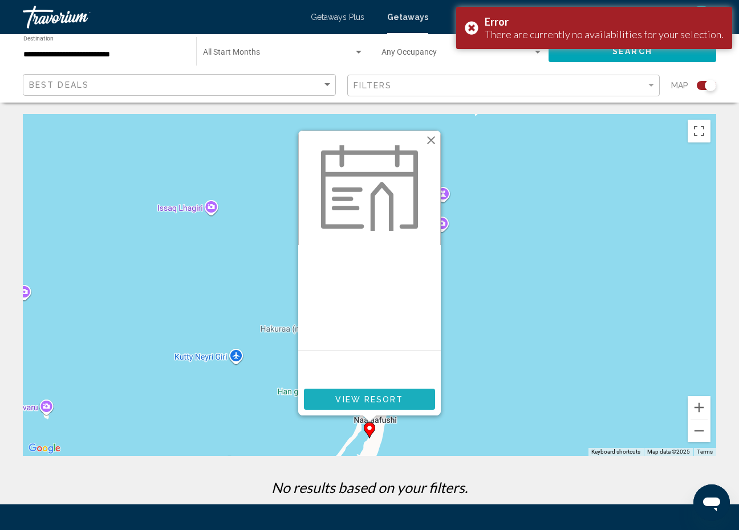
click at [339, 404] on span "View Resort" at bounding box center [369, 399] width 68 height 9
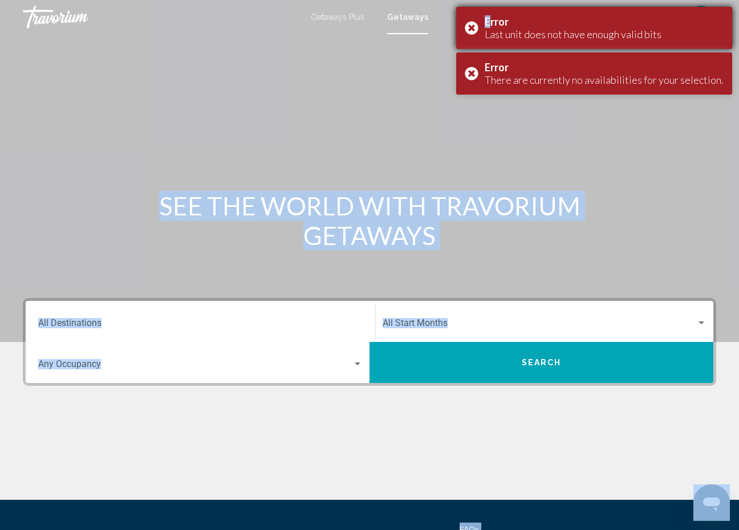
click at [483, 26] on body "Skip to main content Getaways Plus Getaways en English Español Français Italian…" at bounding box center [369, 265] width 739 height 530
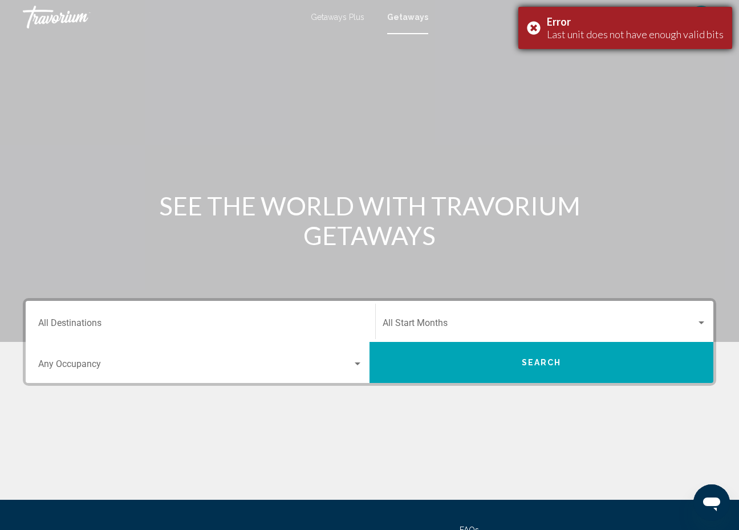
click at [525, 25] on div "Error Last unit does not have enough valid bits" at bounding box center [625, 28] width 214 height 42
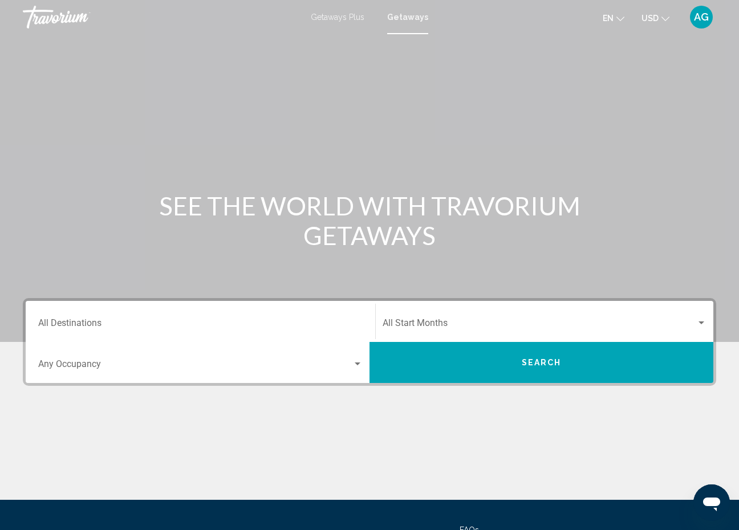
click at [174, 319] on div "Destination All Destinations" at bounding box center [200, 322] width 325 height 36
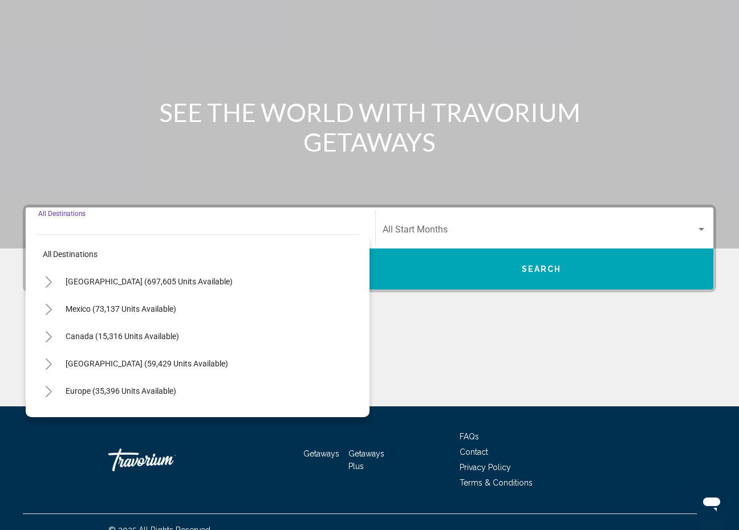
scroll to position [110, 0]
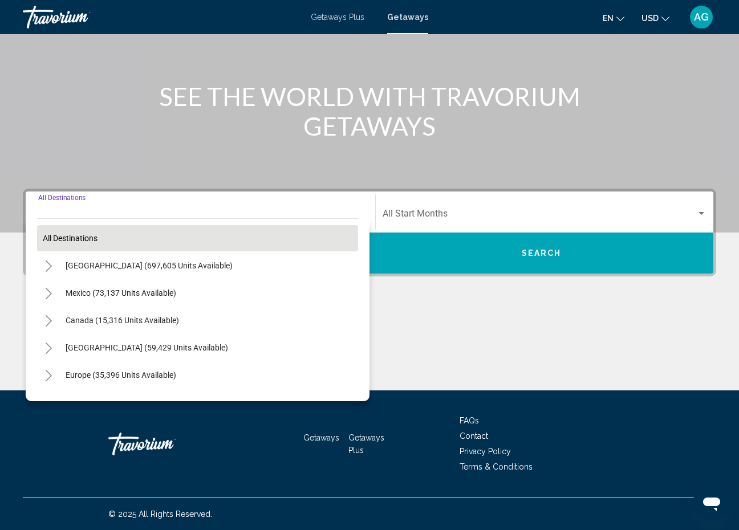
click at [79, 241] on span "All destinations" at bounding box center [70, 238] width 55 height 9
type input "**********"
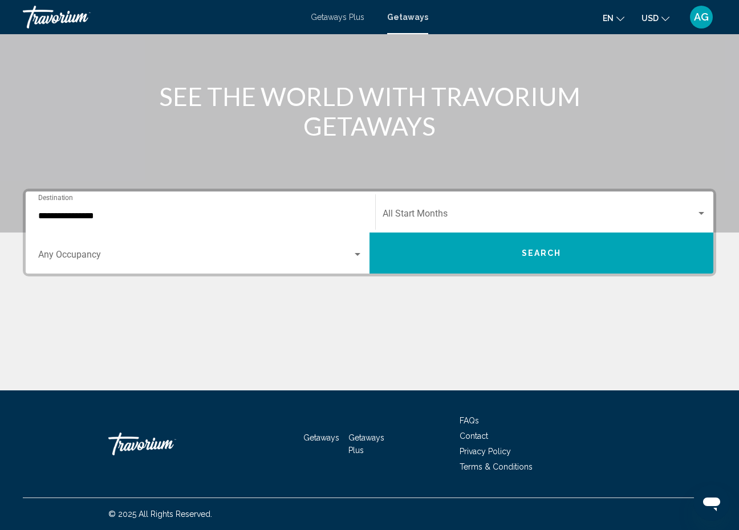
click at [419, 250] on button "Search" at bounding box center [542, 253] width 344 height 41
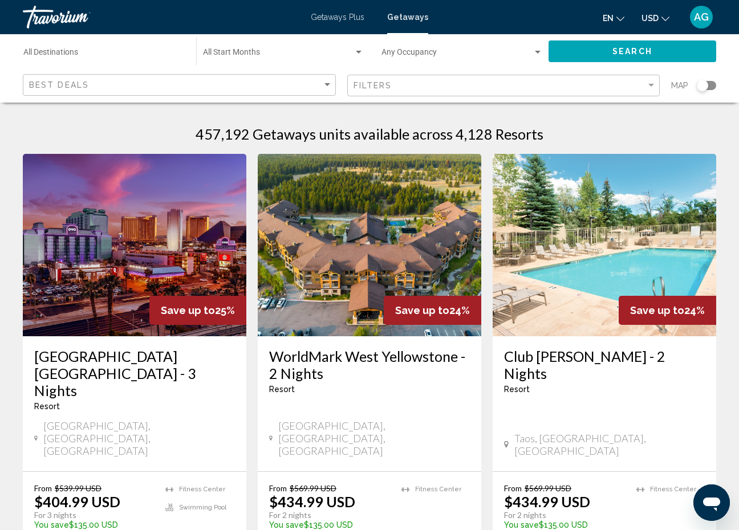
click at [710, 89] on div "Search widget" at bounding box center [706, 85] width 19 height 9
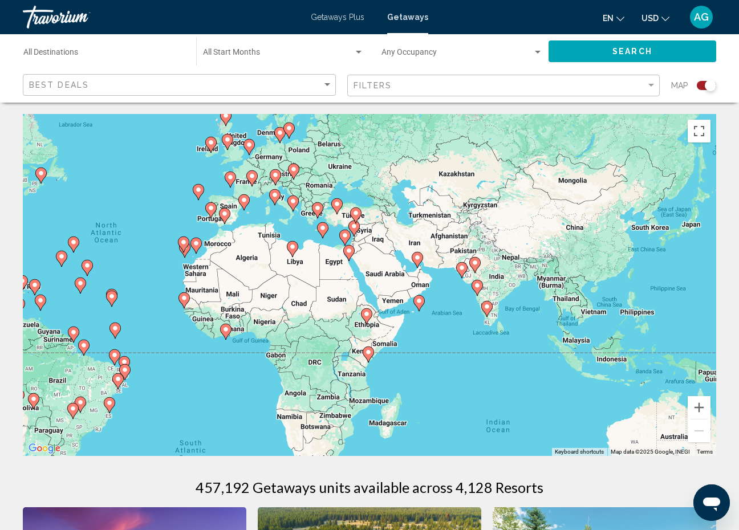
drag, startPoint x: 614, startPoint y: 334, endPoint x: 370, endPoint y: 298, distance: 246.7
click at [370, 298] on div "To activate drag with keyboard, press Alt + Enter. Once in keyboard drag state,…" at bounding box center [370, 285] width 694 height 342
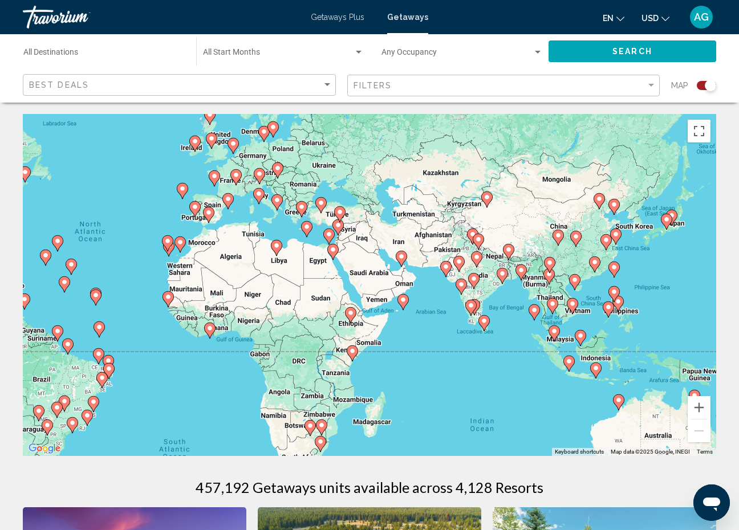
click at [536, 309] on image "Main content" at bounding box center [534, 310] width 7 height 7
type input "**********"
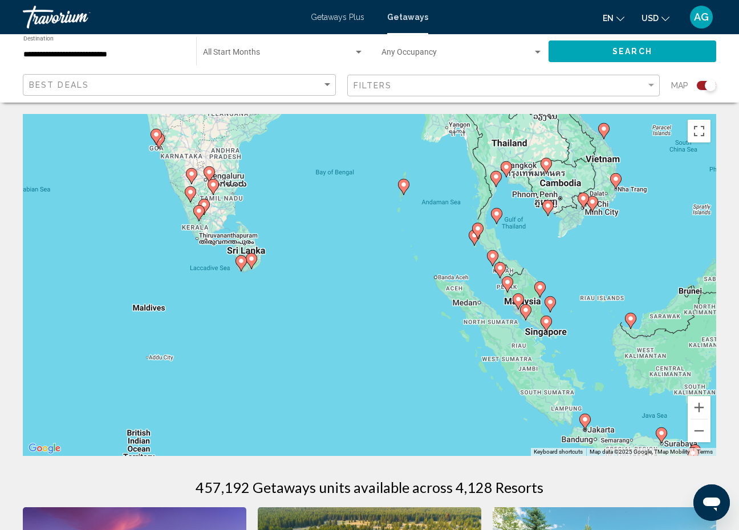
drag, startPoint x: 188, startPoint y: 263, endPoint x: 299, endPoint y: 212, distance: 123.0
click at [299, 212] on div "To navigate, press the arrow keys. To activate drag with keyboard, press Alt + …" at bounding box center [370, 285] width 694 height 342
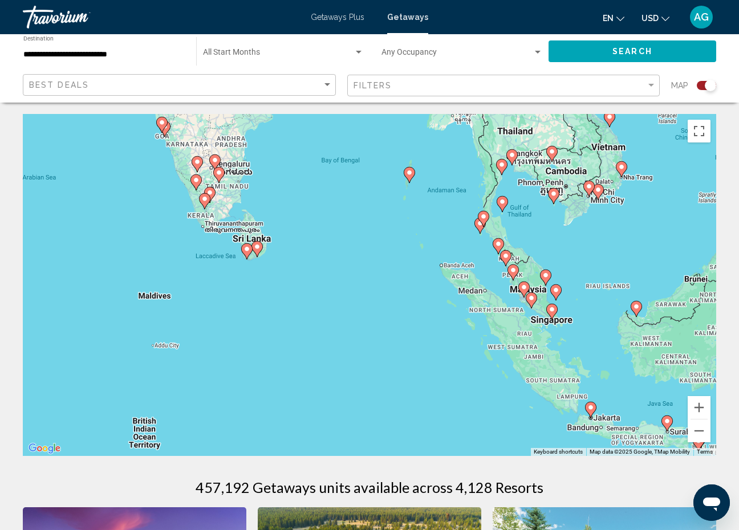
click at [201, 334] on div "To navigate, press the arrow keys. To activate drag with keyboard, press Alt + …" at bounding box center [370, 285] width 694 height 342
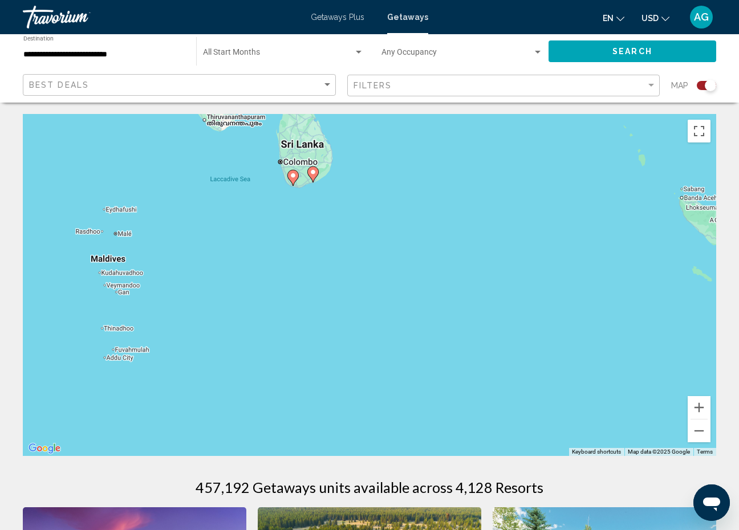
click at [333, 18] on span "Getaways Plus" at bounding box center [338, 17] width 54 height 9
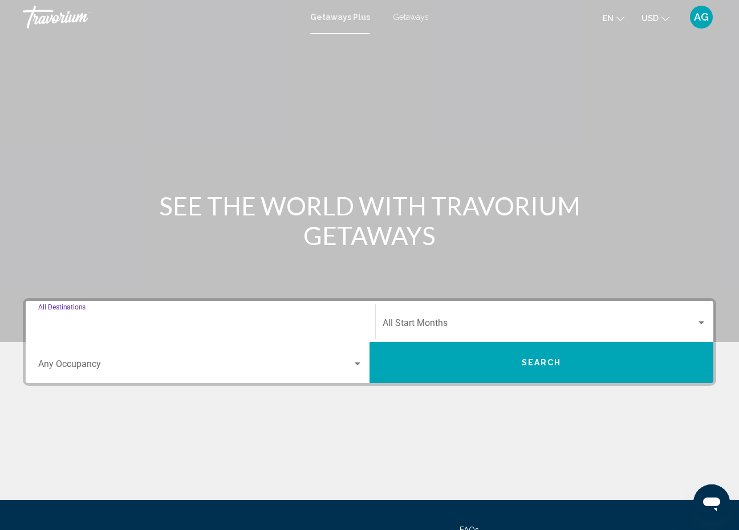
click at [63, 324] on input "Destination All Destinations" at bounding box center [200, 326] width 325 height 10
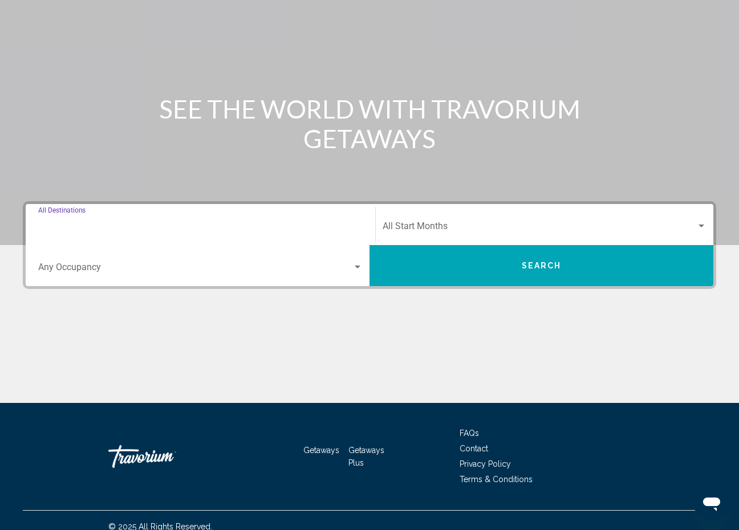
scroll to position [110, 0]
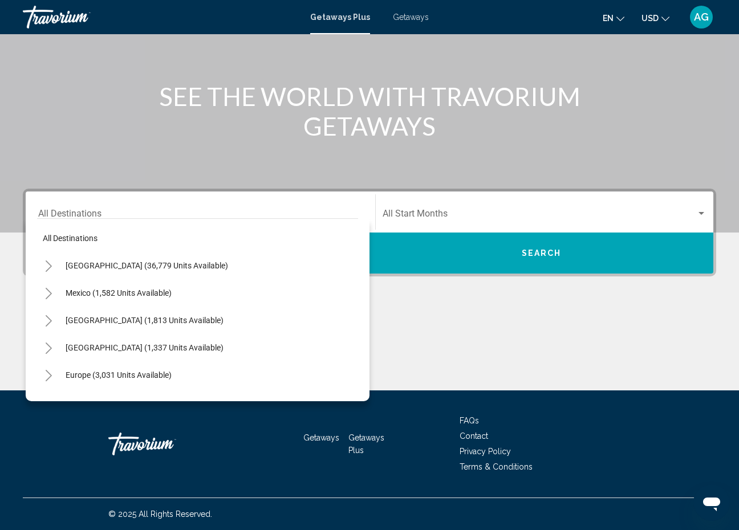
click at [330, 285] on div "Mexico (1,582 units available)" at bounding box center [197, 292] width 321 height 27
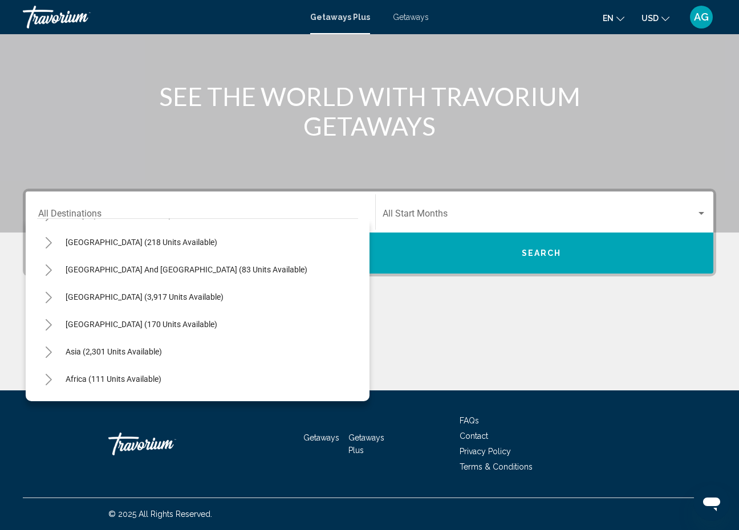
scroll to position [160, 0]
click at [144, 350] on span "Asia (2,301 units available)" at bounding box center [114, 351] width 96 height 9
type input "**********"
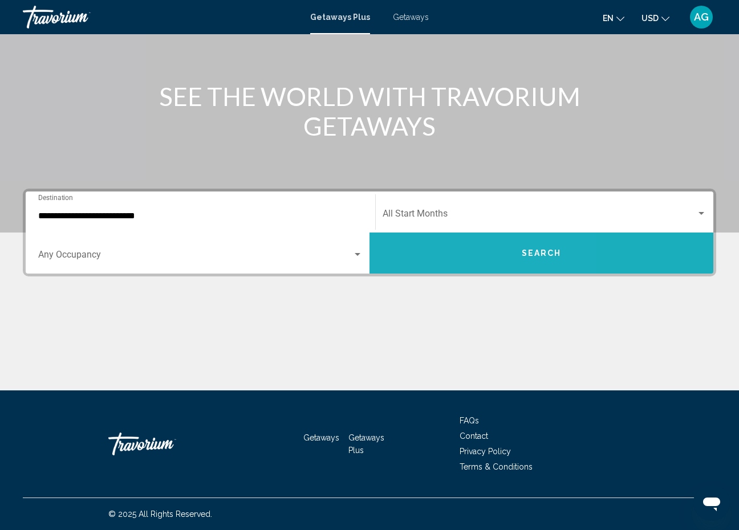
click at [438, 250] on button "Search" at bounding box center [542, 253] width 344 height 41
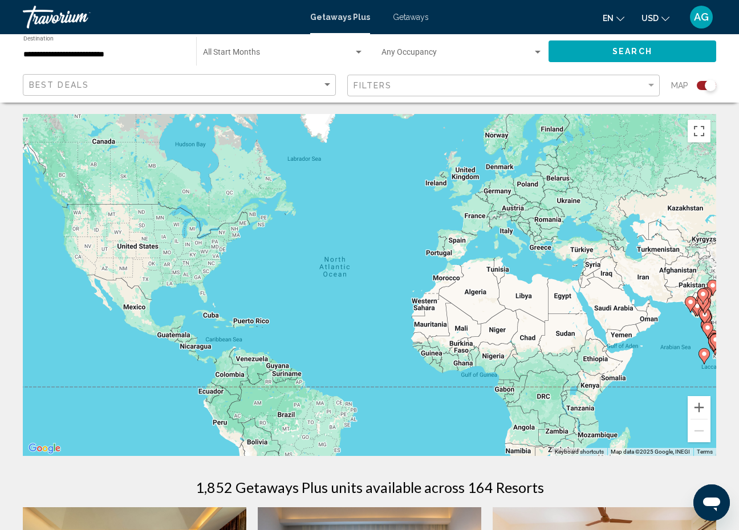
click at [682, 341] on div "To activate drag with keyboard, press Alt + Enter. Once in keyboard drag state,…" at bounding box center [370, 285] width 694 height 342
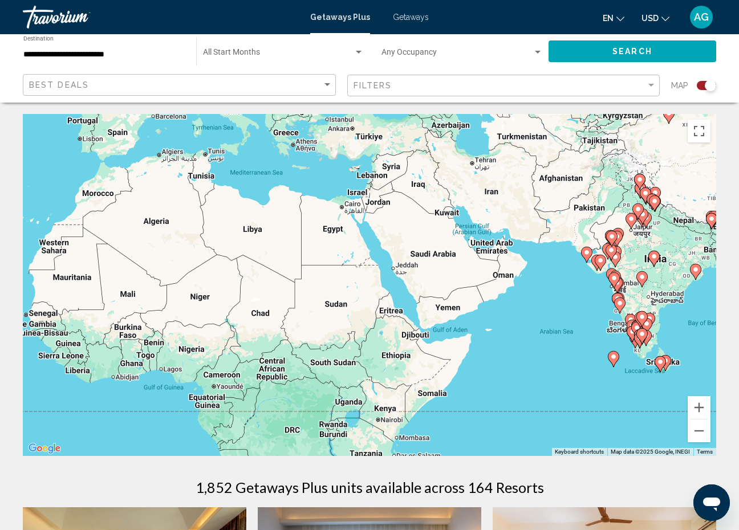
drag, startPoint x: 677, startPoint y: 341, endPoint x: 481, endPoint y: 291, distance: 202.4
click at [481, 291] on div "To activate drag with keyboard, press Alt + Enter. Once in keyboard drag state,…" at bounding box center [370, 285] width 694 height 342
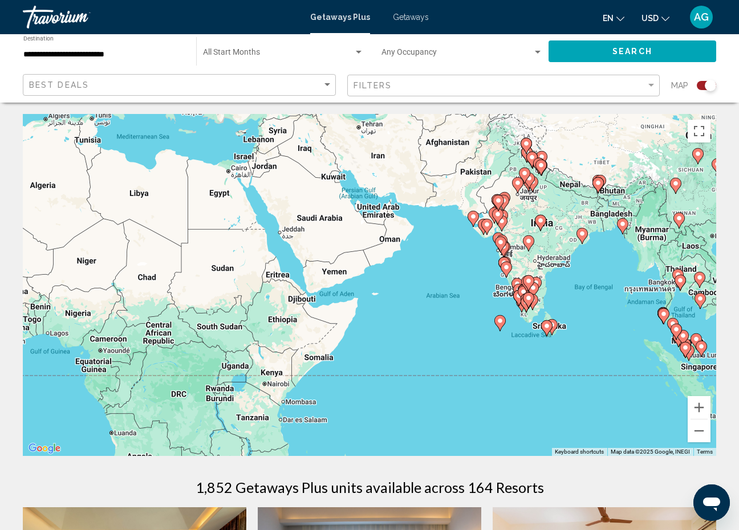
click at [468, 341] on div "To activate drag with keyboard, press Alt + Enter. Once in keyboard drag state,…" at bounding box center [370, 285] width 694 height 342
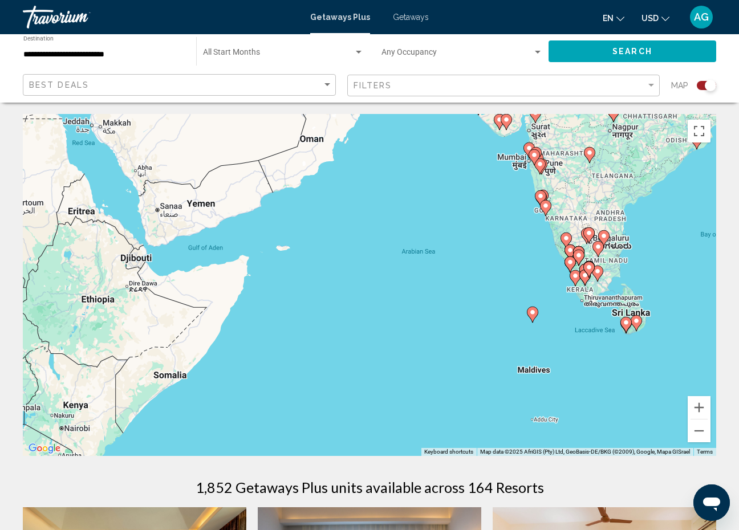
click at [534, 314] on image "Main content" at bounding box center [532, 312] width 7 height 7
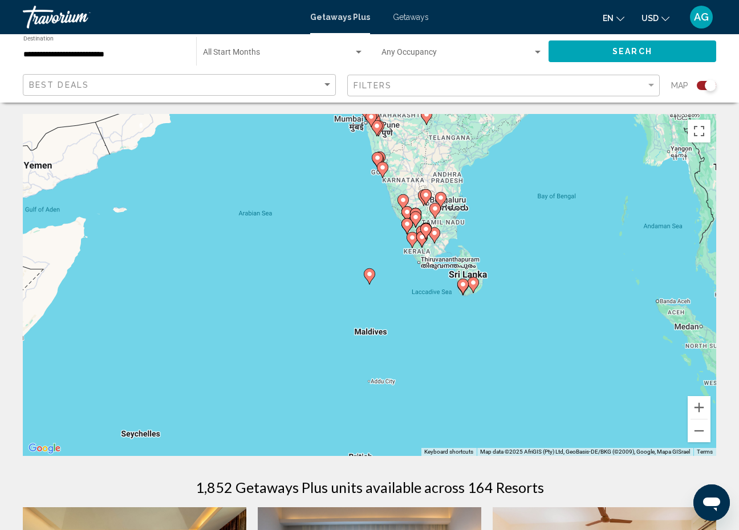
click at [368, 277] on image "Main content" at bounding box center [369, 274] width 7 height 7
type input "**********"
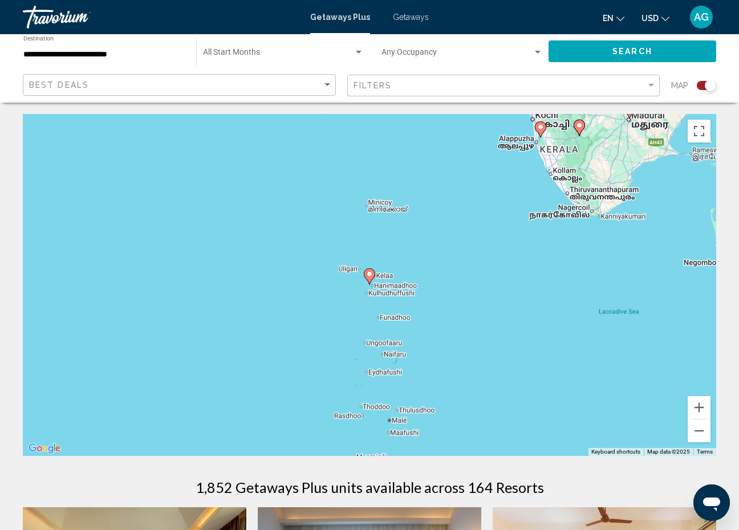
click at [368, 277] on image "Main content" at bounding box center [369, 274] width 7 height 7
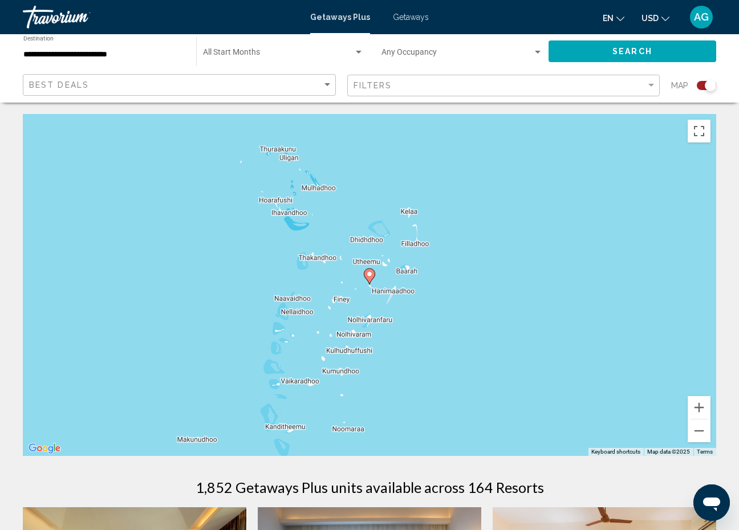
click at [368, 277] on image "Main content" at bounding box center [369, 274] width 7 height 7
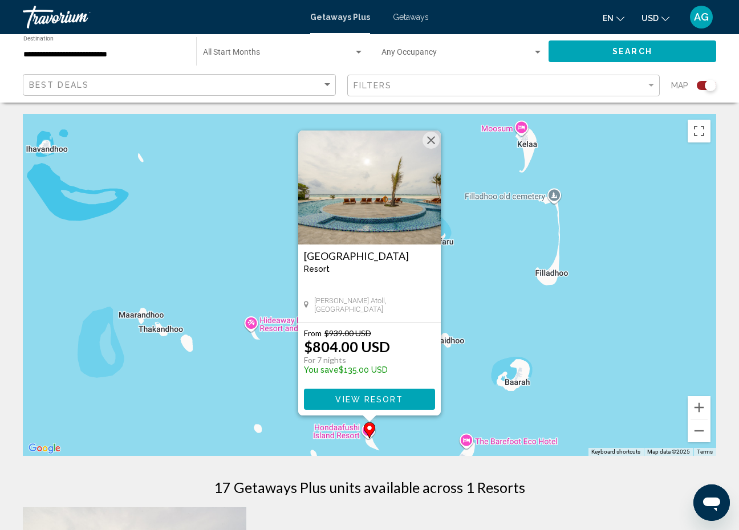
click at [375, 392] on button "View Resort" at bounding box center [369, 399] width 131 height 21
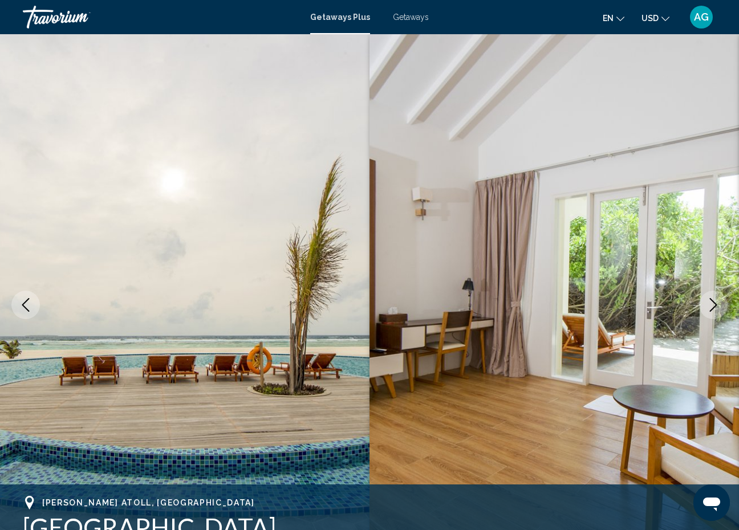
click at [713, 301] on icon "Next image" at bounding box center [713, 305] width 7 height 14
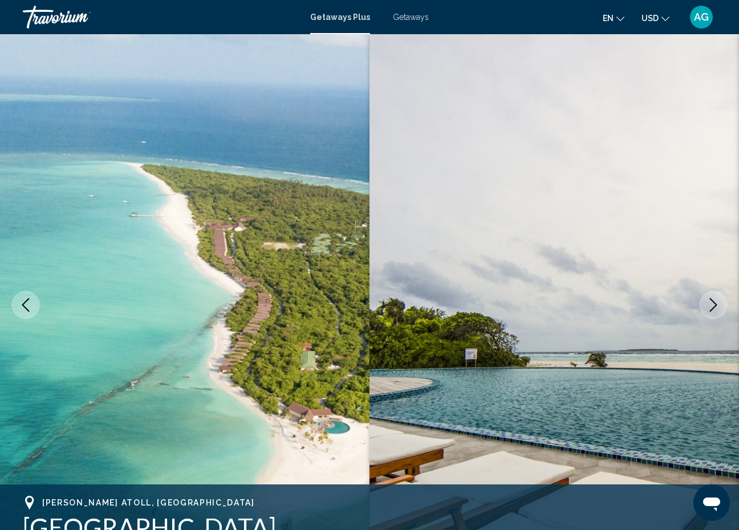
click at [714, 302] on icon "Next image" at bounding box center [713, 305] width 7 height 14
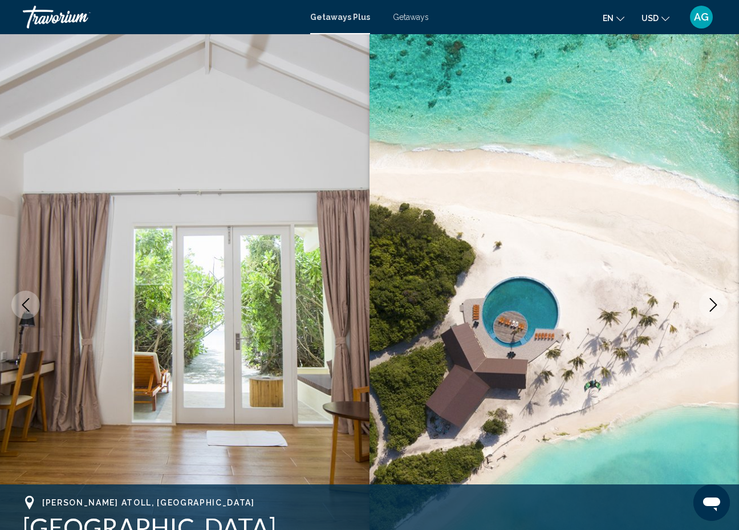
click at [714, 303] on icon "Next image" at bounding box center [713, 305] width 7 height 14
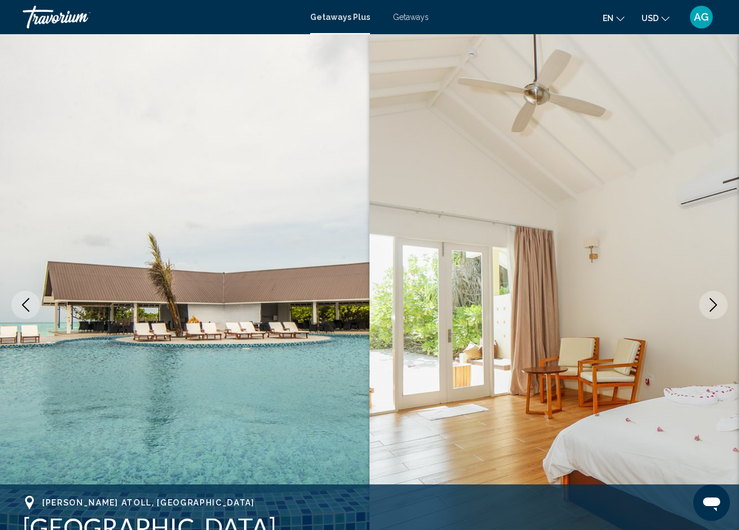
click at [714, 303] on icon "Next image" at bounding box center [713, 305] width 7 height 14
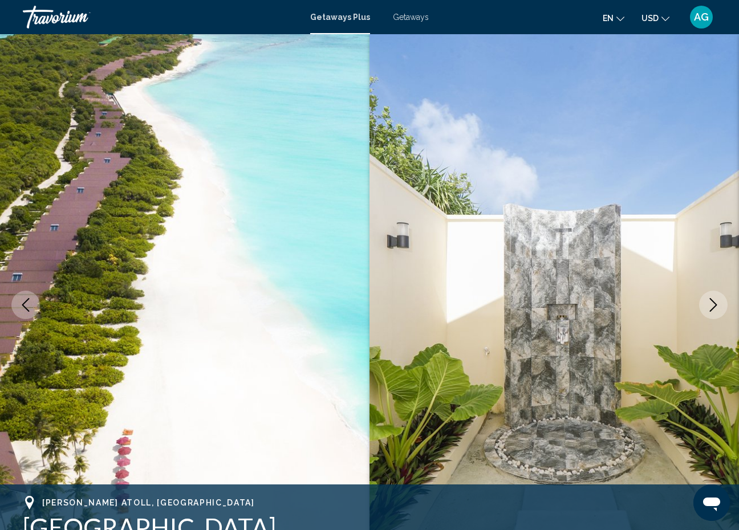
click at [715, 303] on icon "Next image" at bounding box center [713, 305] width 7 height 14
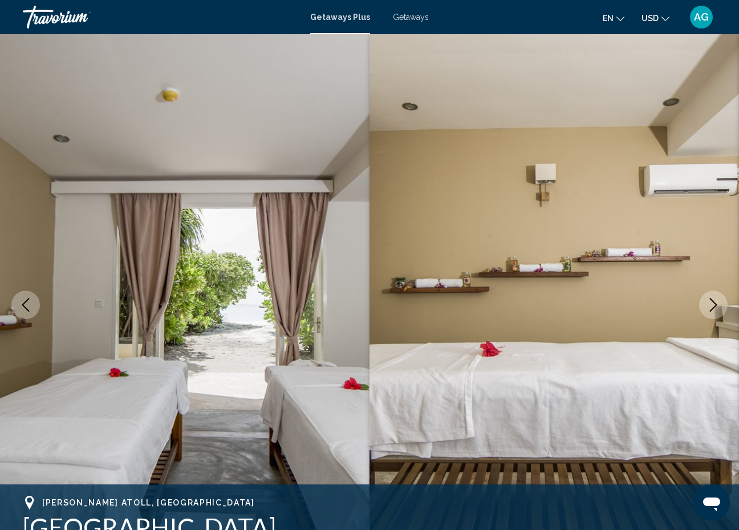
click at [715, 304] on icon "Next image" at bounding box center [713, 305] width 7 height 14
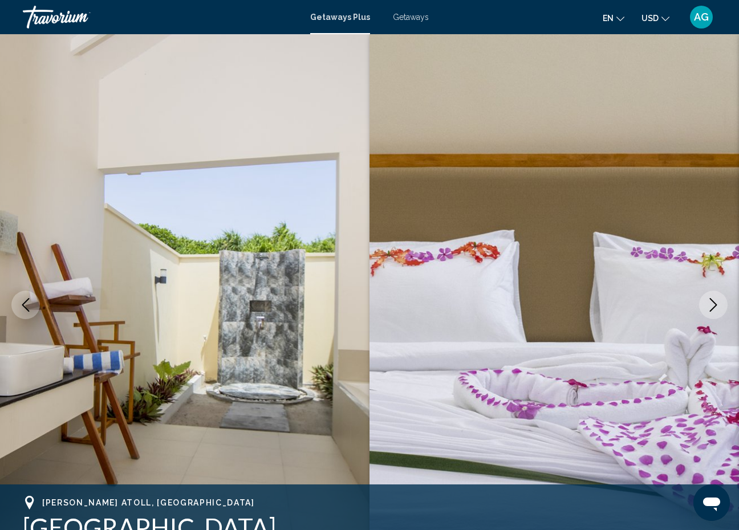
click at [715, 304] on icon "Next image" at bounding box center [713, 305] width 7 height 14
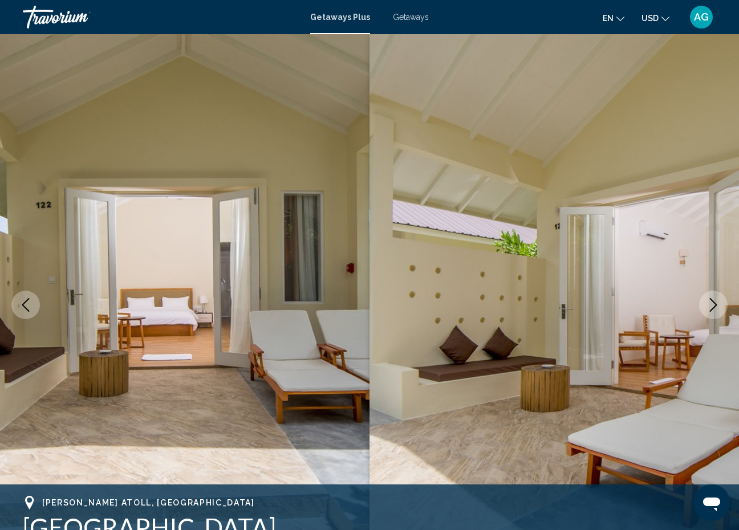
click at [715, 305] on icon "Next image" at bounding box center [714, 305] width 14 height 14
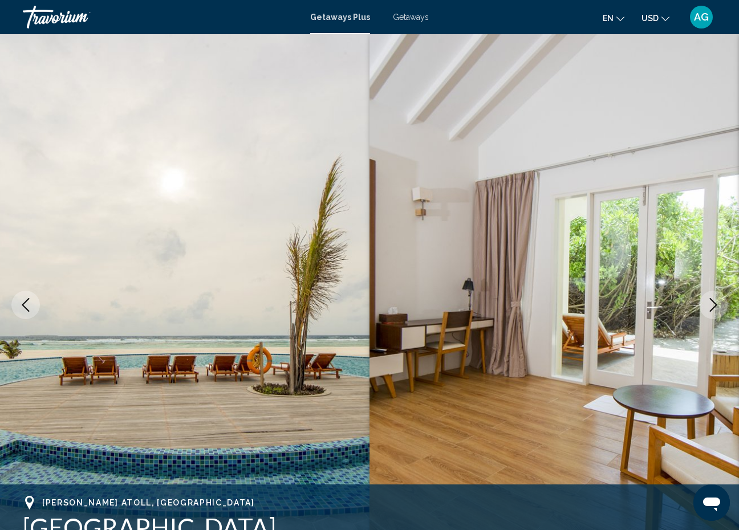
click at [715, 306] on icon "Next image" at bounding box center [713, 305] width 7 height 14
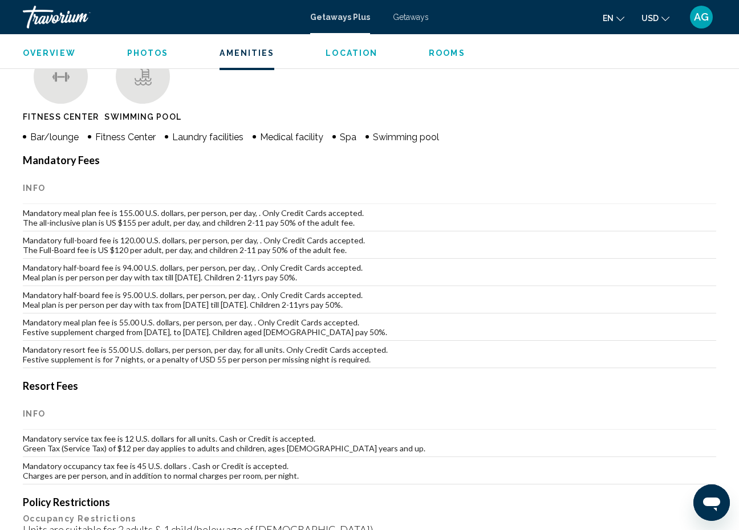
scroll to position [1158, 0]
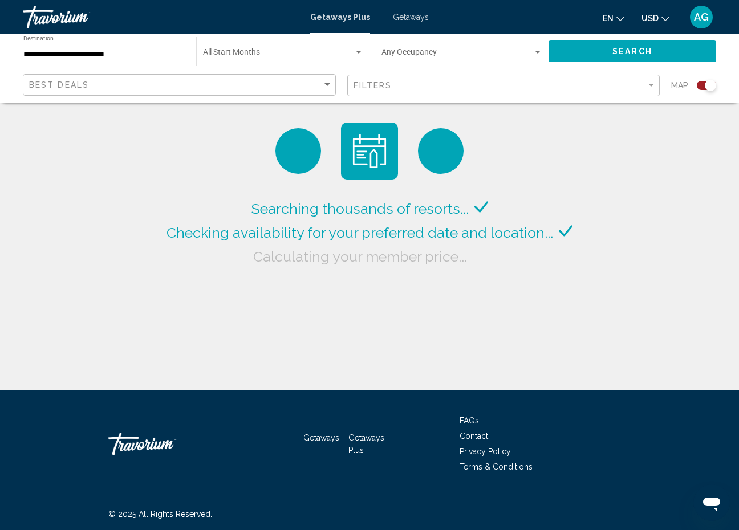
click at [75, 48] on div "**********" at bounding box center [103, 51] width 161 height 31
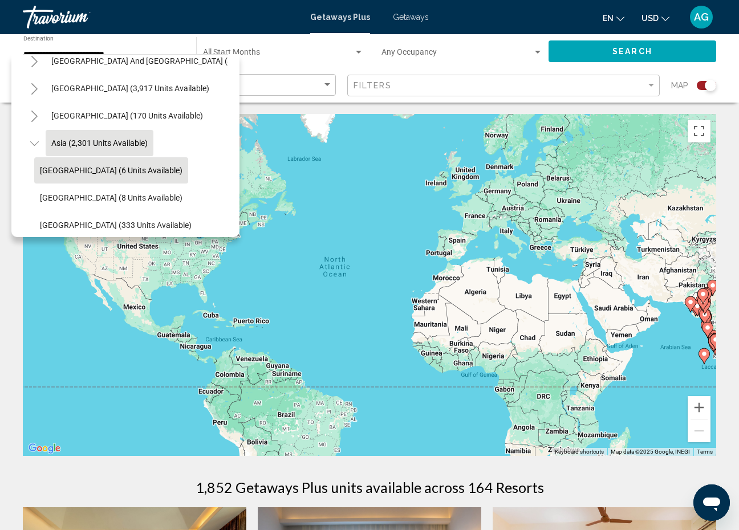
drag, startPoint x: 237, startPoint y: 145, endPoint x: 152, endPoint y: 175, distance: 90.0
click at [152, 175] on div "All destinations [GEOGRAPHIC_DATA] (36,779 units available) [GEOGRAPHIC_DATA] (…" at bounding box center [125, 145] width 228 height 183
click at [232, 140] on div "All destinations [GEOGRAPHIC_DATA] (36,779 units available) [GEOGRAPHIC_DATA] (…" at bounding box center [125, 145] width 228 height 183
click at [229, 132] on div "All destinations [GEOGRAPHIC_DATA] (36,779 units available) [GEOGRAPHIC_DATA] (…" at bounding box center [125, 145] width 228 height 183
drag, startPoint x: 191, startPoint y: 62, endPoint x: 221, endPoint y: 77, distance: 33.9
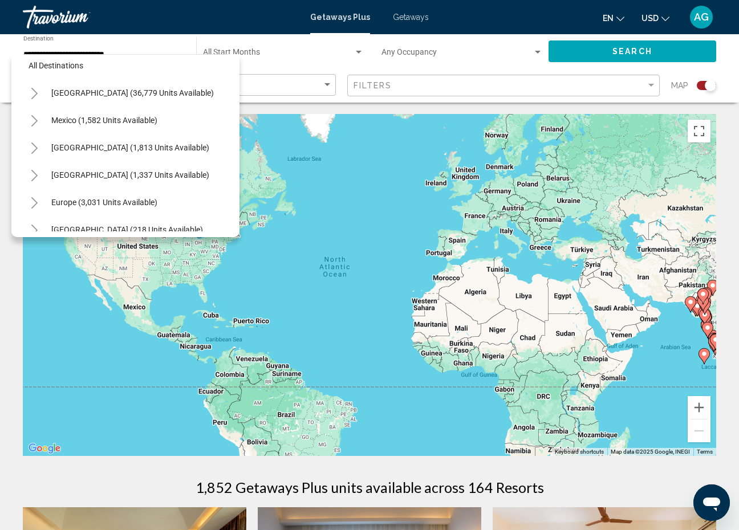
scroll to position [17, 0]
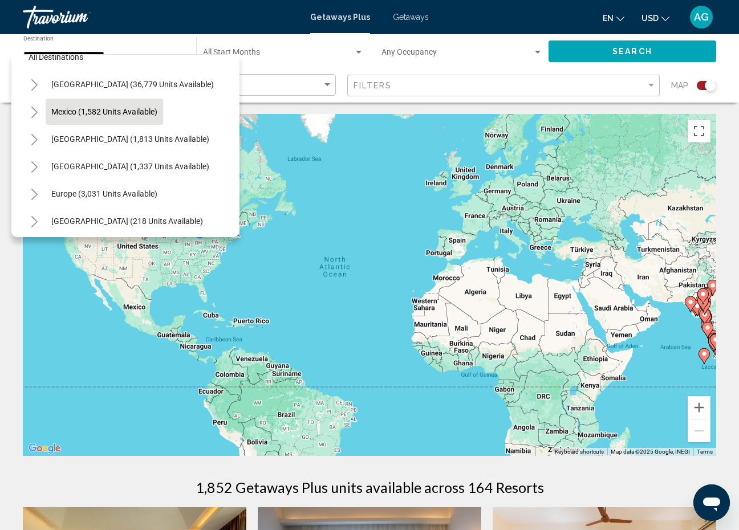
click at [120, 112] on span "Mexico (1,582 units available)" at bounding box center [104, 111] width 106 height 9
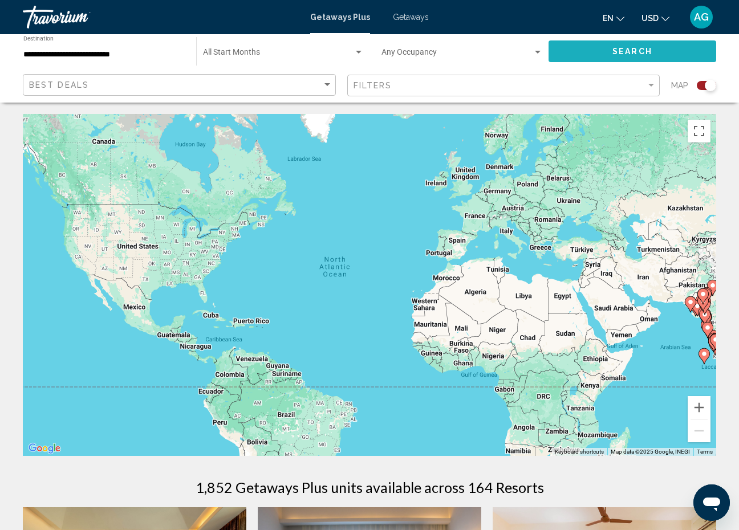
click at [617, 47] on span "Search" at bounding box center [633, 50] width 40 height 9
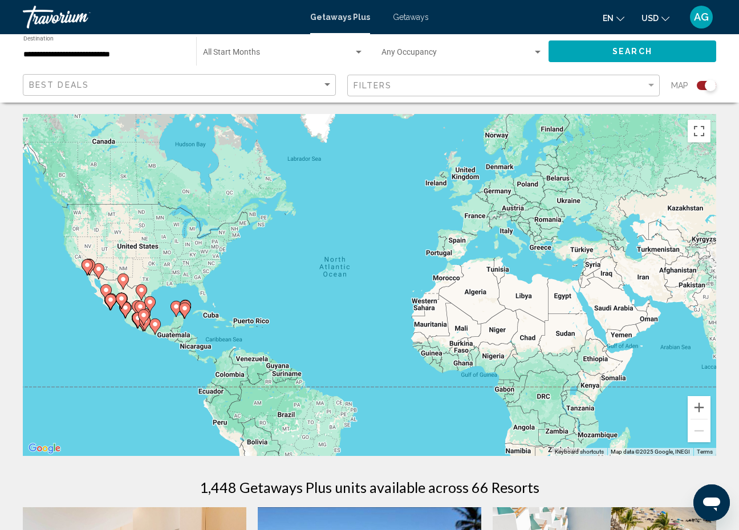
click at [111, 343] on div "To activate drag with keyboard, press Alt + Enter. Once in keyboard drag state,…" at bounding box center [370, 285] width 694 height 342
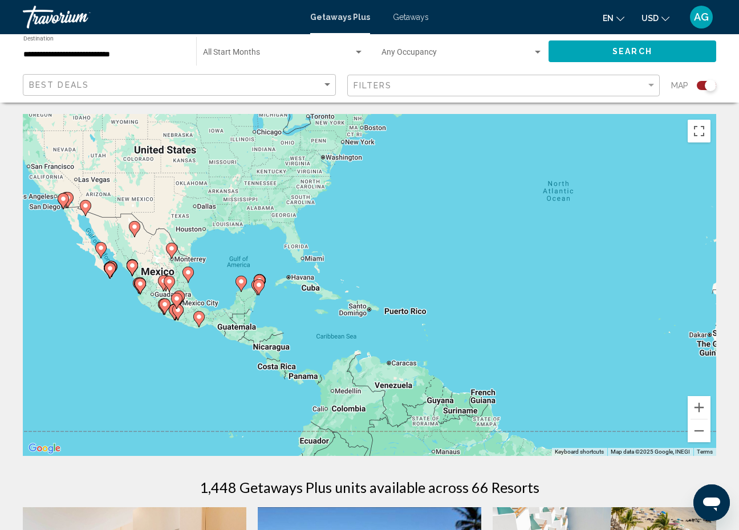
click at [168, 352] on div "To activate drag with keyboard, press Alt + Enter. Once in keyboard drag state,…" at bounding box center [370, 285] width 694 height 342
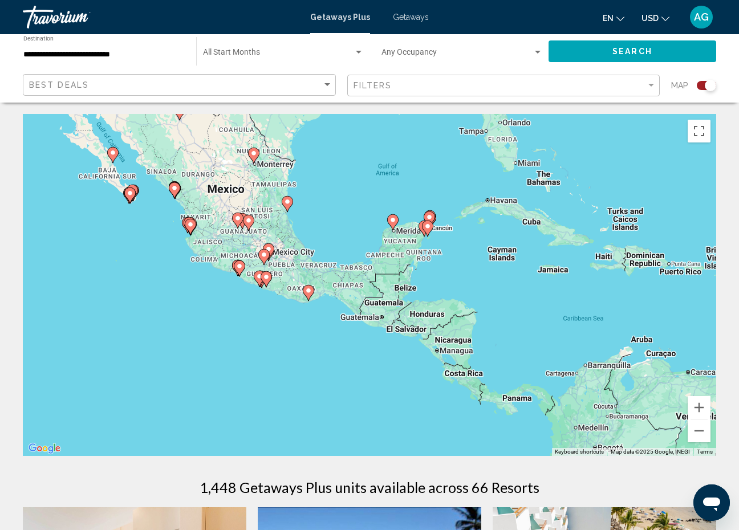
drag, startPoint x: 62, startPoint y: 230, endPoint x: 144, endPoint y: 228, distance: 82.2
click at [144, 228] on div "To activate drag with keyboard, press Alt + Enter. Once in keyboard drag state,…" at bounding box center [370, 285] width 694 height 342
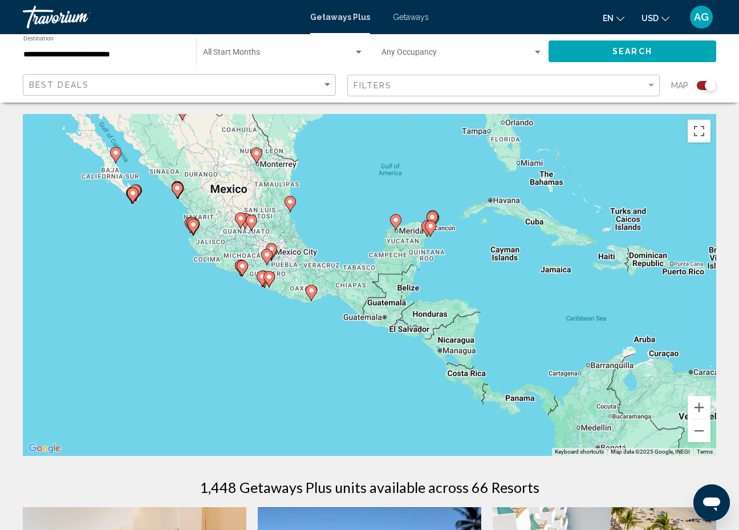
click at [116, 151] on image "Main content" at bounding box center [115, 152] width 7 height 7
type input "**********"
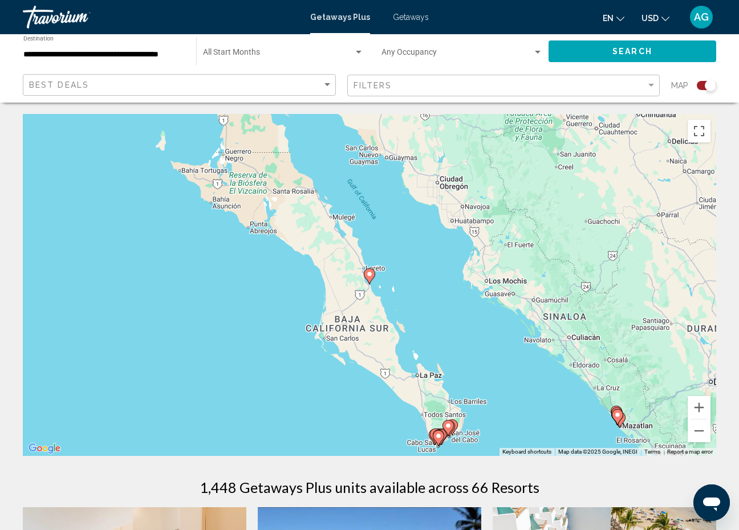
click at [438, 437] on image "Main content" at bounding box center [438, 436] width 7 height 7
click at [438, 437] on div "To navigate, press the arrow keys. To activate drag with keyboard, press Alt + …" at bounding box center [370, 285] width 694 height 342
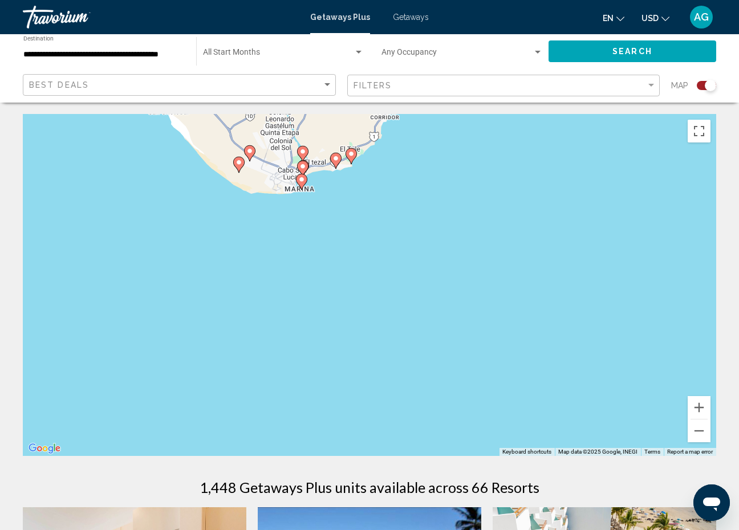
drag, startPoint x: 361, startPoint y: 279, endPoint x: 362, endPoint y: 343, distance: 64.5
click at [362, 343] on div "To navigate, press the arrow keys. To activate drag with keyboard, press Alt + …" at bounding box center [370, 285] width 694 height 342
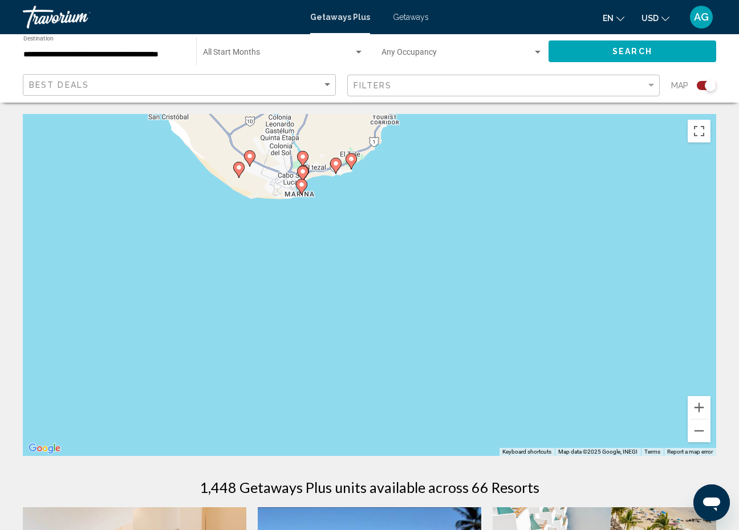
click at [302, 188] on image "Main content" at bounding box center [301, 184] width 7 height 7
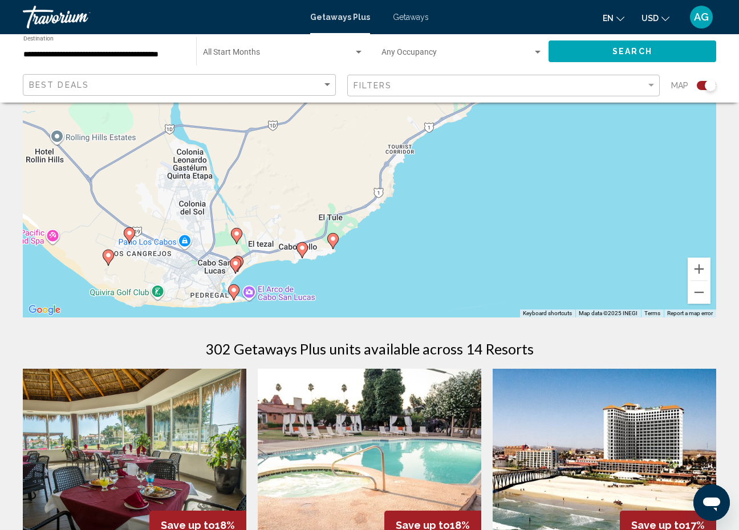
scroll to position [129, 0]
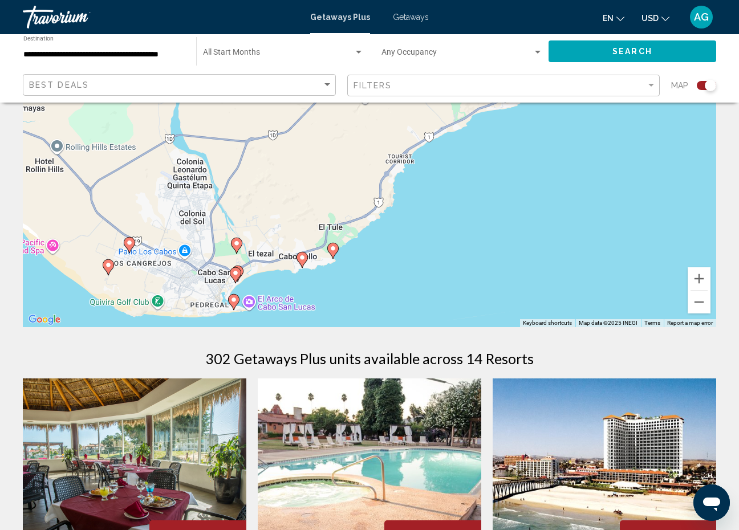
click at [232, 301] on image "Main content" at bounding box center [233, 300] width 7 height 7
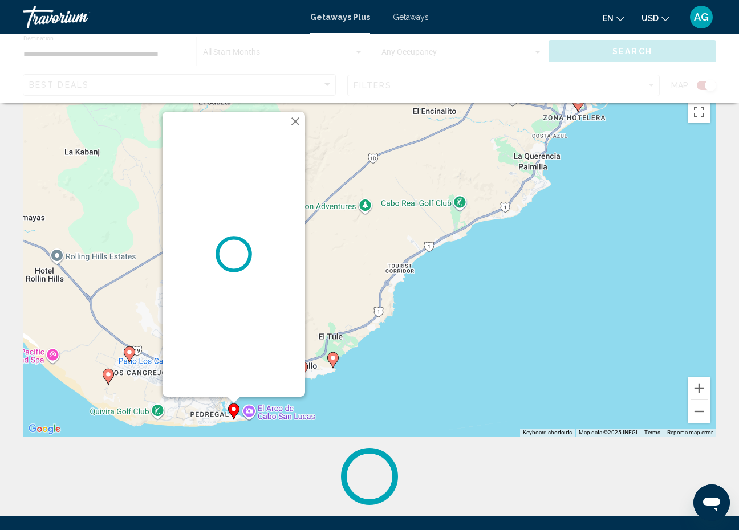
scroll to position [0, 0]
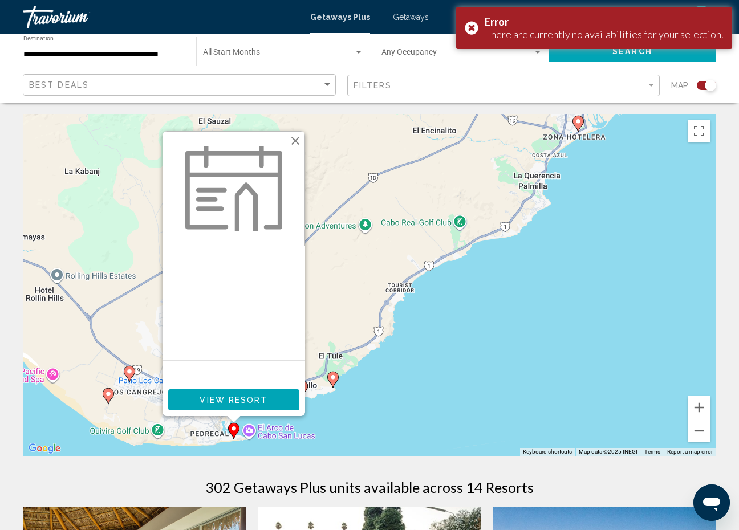
click at [219, 403] on span "View Resort" at bounding box center [234, 400] width 68 height 9
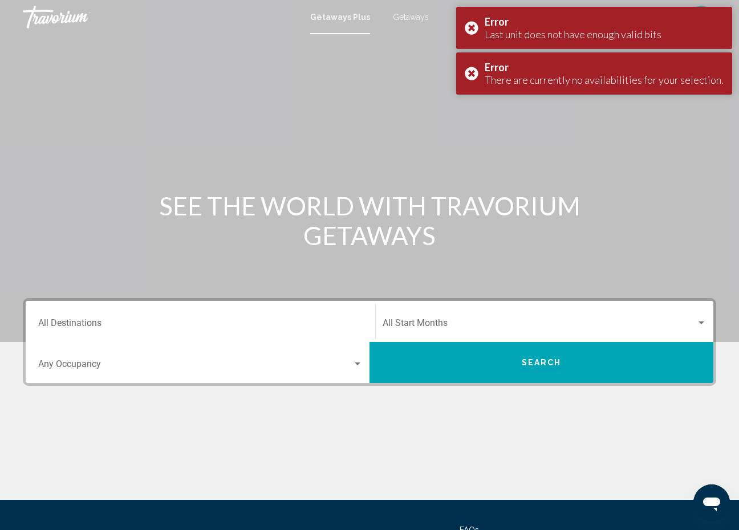
click at [139, 309] on div "Destination All Destinations" at bounding box center [200, 322] width 325 height 36
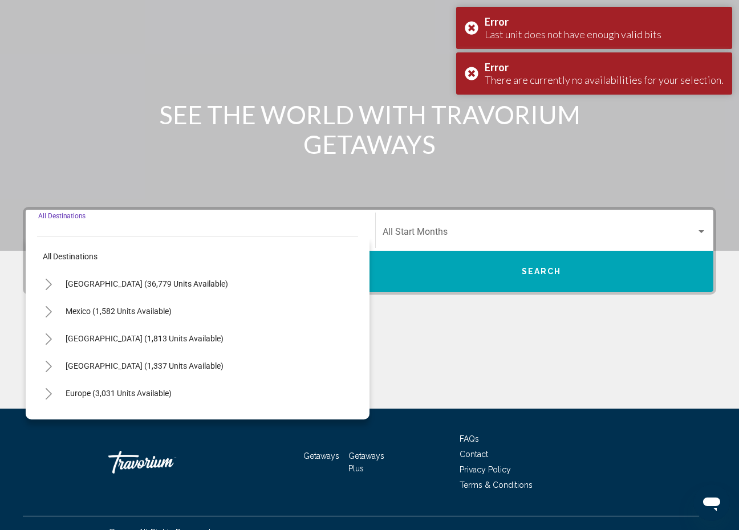
scroll to position [110, 0]
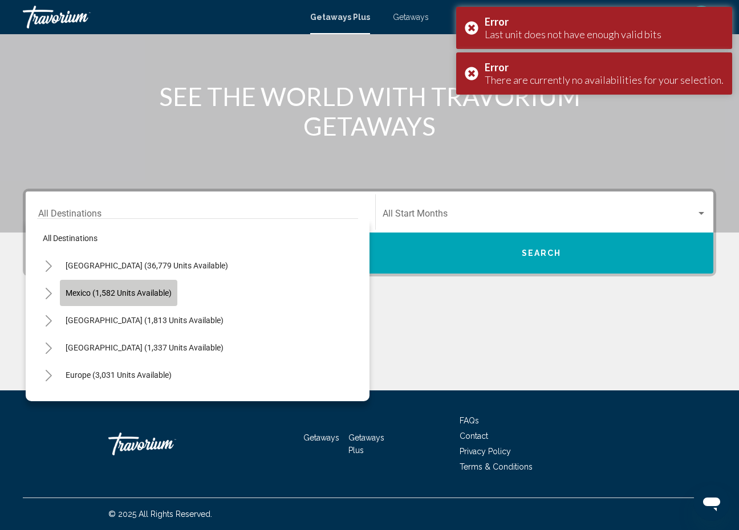
click at [147, 291] on span "Mexico (1,582 units available)" at bounding box center [119, 293] width 106 height 9
type input "**********"
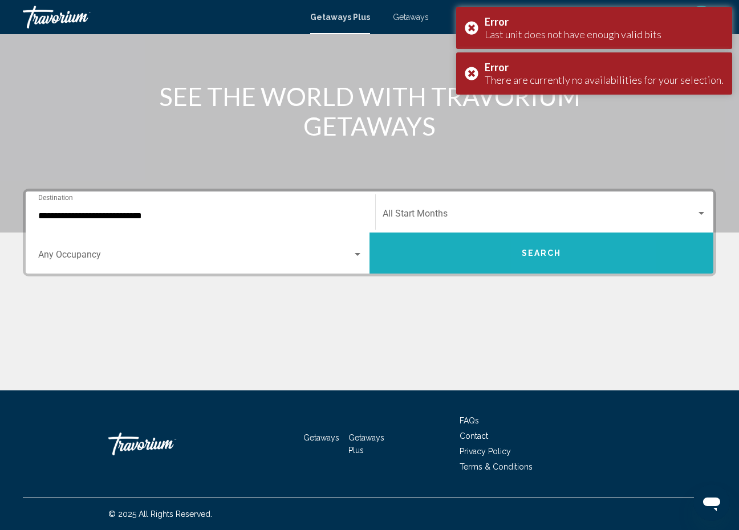
click at [544, 266] on button "Search" at bounding box center [542, 253] width 344 height 41
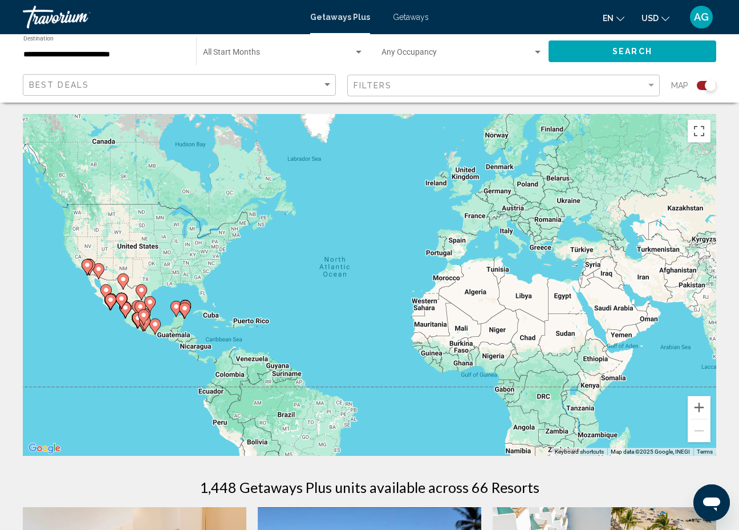
click at [86, 318] on div "To activate drag with keyboard, press Alt + Enter. Once in keyboard drag state,…" at bounding box center [370, 285] width 694 height 342
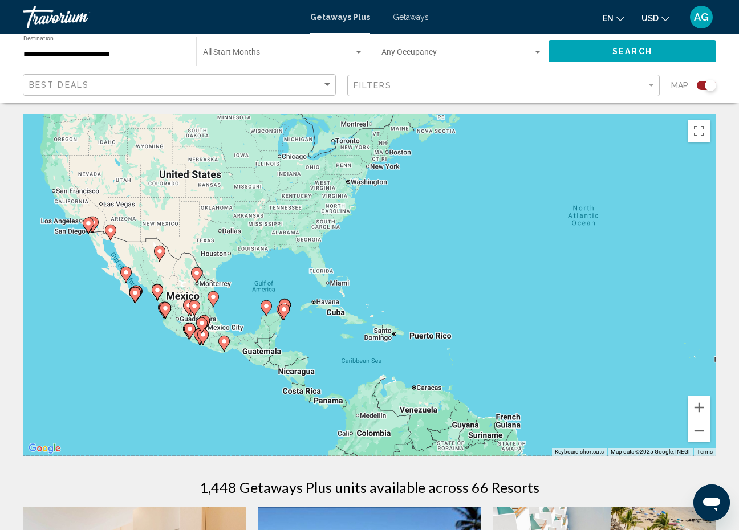
click at [129, 330] on div "To activate drag with keyboard, press Alt + Enter. Once in keyboard drag state,…" at bounding box center [370, 285] width 694 height 342
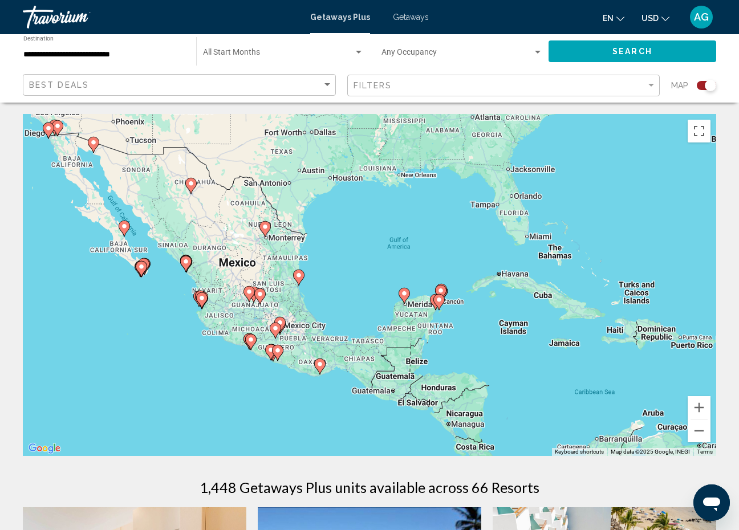
click at [126, 311] on div "To activate drag with keyboard, press Alt + Enter. Once in keyboard drag state,…" at bounding box center [370, 285] width 694 height 342
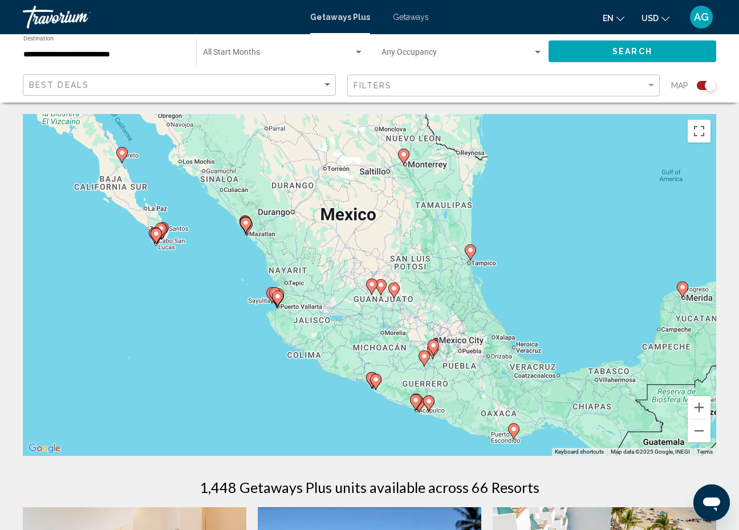
click at [153, 252] on div "To activate drag with keyboard, press Alt + Enter. Once in keyboard drag state,…" at bounding box center [370, 285] width 694 height 342
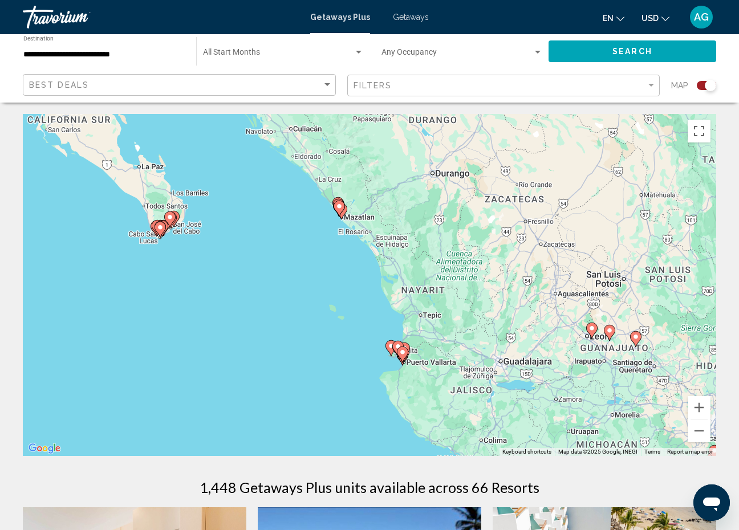
click at [165, 310] on div "To activate drag with keyboard, press Alt + Enter. Once in keyboard drag state,…" at bounding box center [370, 285] width 694 height 342
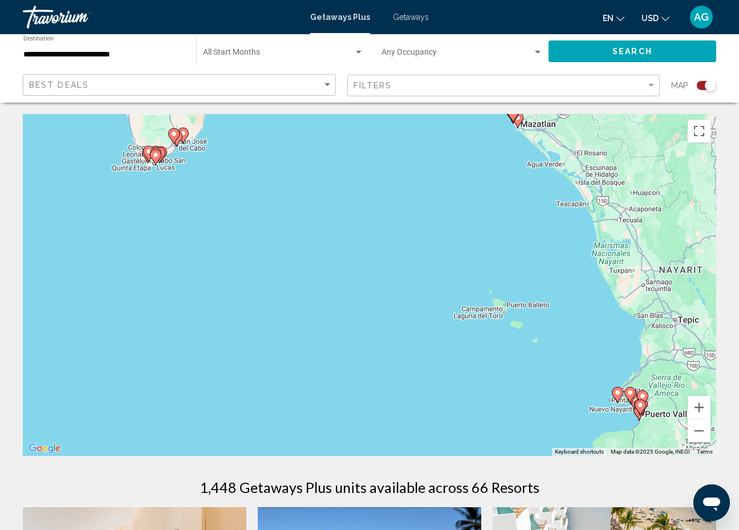
click at [209, 243] on div "To activate drag with keyboard, press Alt + Enter. Once in keyboard drag state,…" at bounding box center [370, 285] width 694 height 342
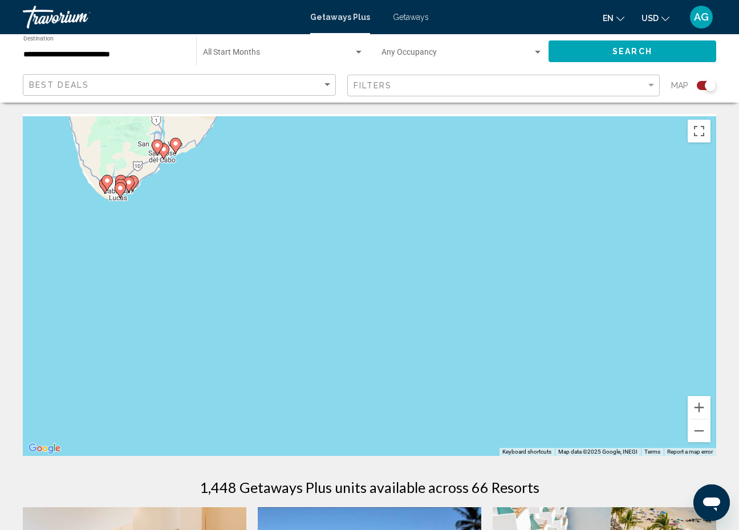
drag, startPoint x: 281, startPoint y: 185, endPoint x: 300, endPoint y: 305, distance: 120.8
click at [300, 305] on div "To activate drag with keyboard, press Alt + Enter. Once in keyboard drag state,…" at bounding box center [370, 285] width 694 height 342
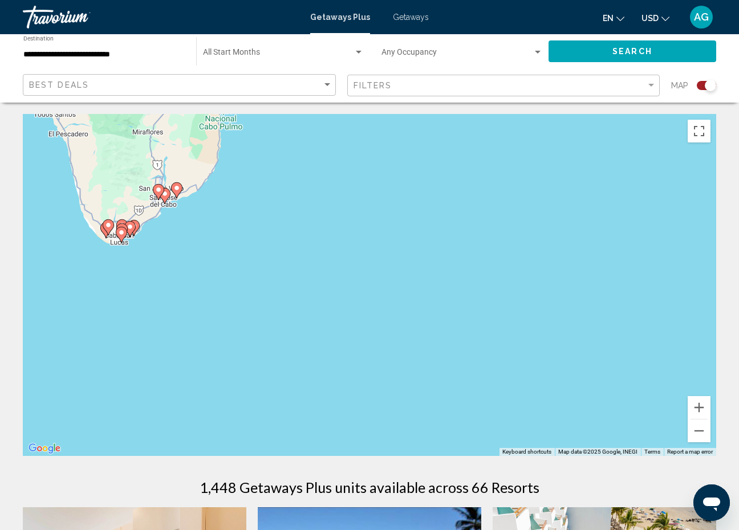
click at [127, 286] on div "To activate drag with keyboard, press Alt + Enter. Once in keyboard drag state,…" at bounding box center [370, 285] width 694 height 342
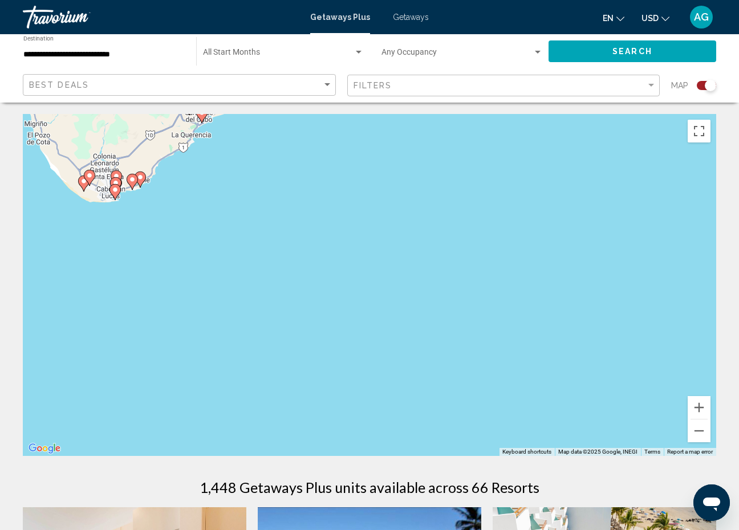
click at [140, 182] on icon "Main content" at bounding box center [140, 179] width 10 height 15
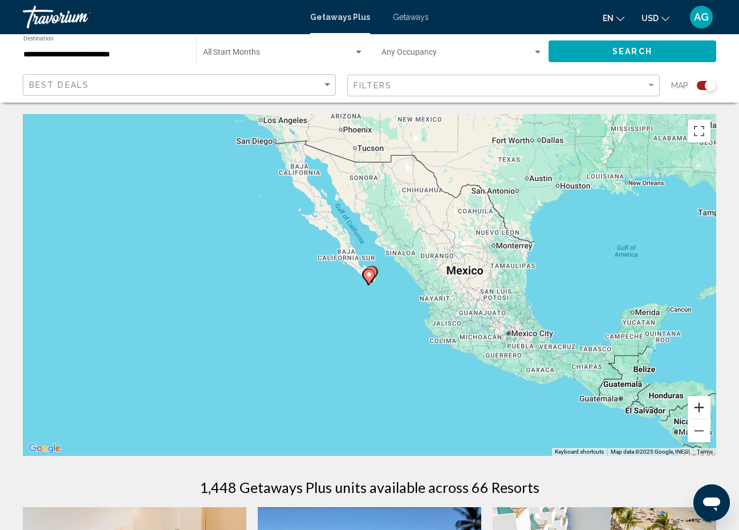
click at [692, 410] on button "Zoom in" at bounding box center [699, 407] width 23 height 23
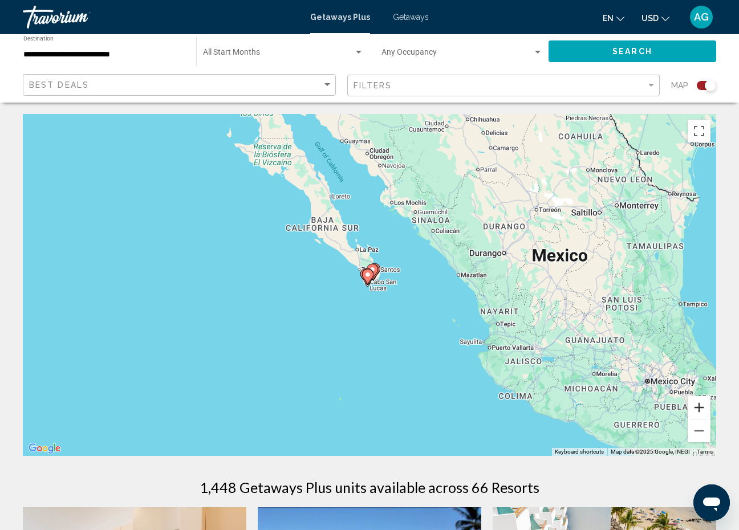
click at [702, 410] on button "Zoom in" at bounding box center [699, 407] width 23 height 23
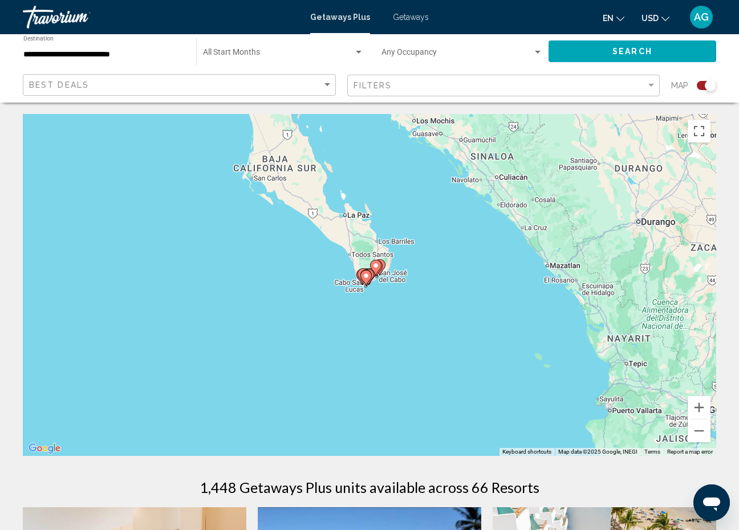
click at [386, 311] on div "To activate drag with keyboard, press Alt + Enter. Once in keyboard drag state,…" at bounding box center [370, 285] width 694 height 342
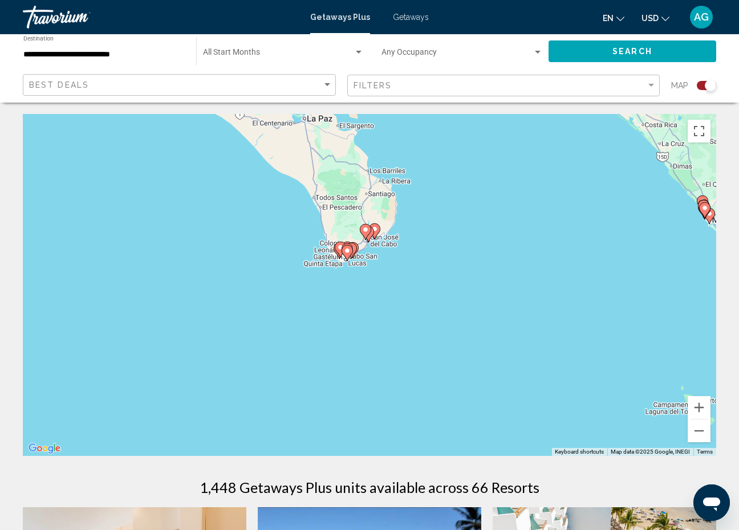
click at [384, 282] on div "To activate drag with keyboard, press Alt + Enter. Once in keyboard drag state,…" at bounding box center [370, 285] width 694 height 342
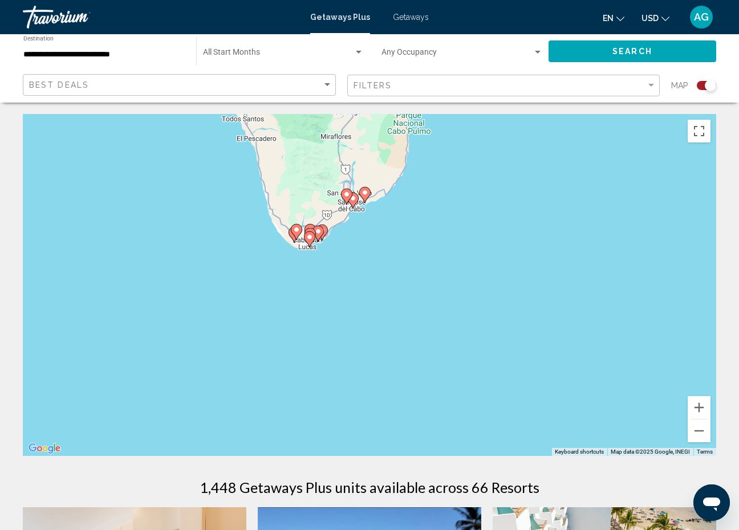
click at [328, 245] on div "To activate drag with keyboard, press Alt + Enter. Once in keyboard drag state,…" at bounding box center [370, 285] width 694 height 342
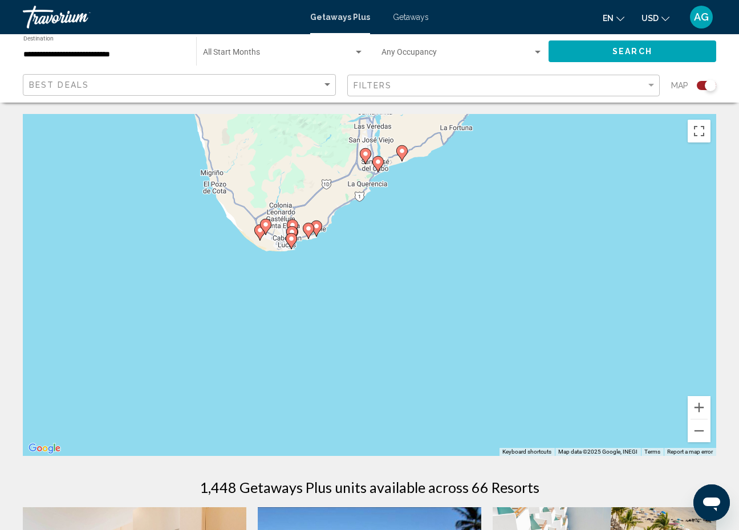
click at [318, 231] on icon "Main content" at bounding box center [316, 228] width 10 height 15
type input "**********"
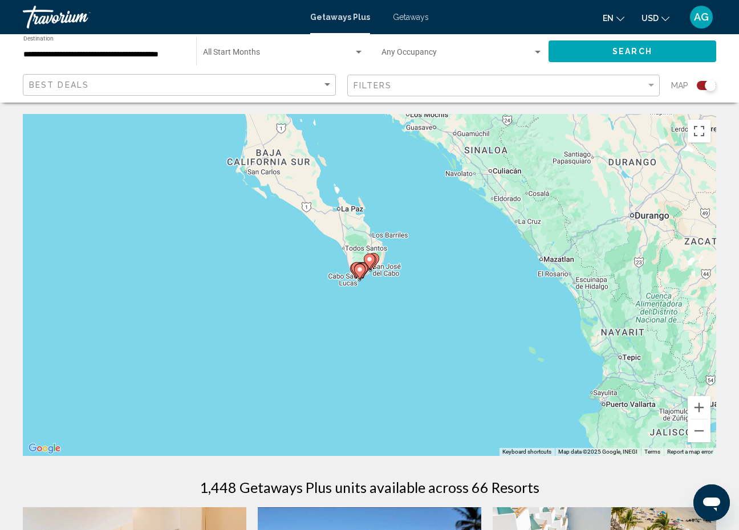
click at [390, 309] on div "To navigate, press the arrow keys. To activate drag with keyboard, press Alt + …" at bounding box center [370, 285] width 694 height 342
click at [390, 307] on div "To activate drag with keyboard, press Alt + Enter. Once in keyboard drag state,…" at bounding box center [370, 285] width 694 height 342
click at [357, 271] on image "Main content" at bounding box center [359, 269] width 7 height 7
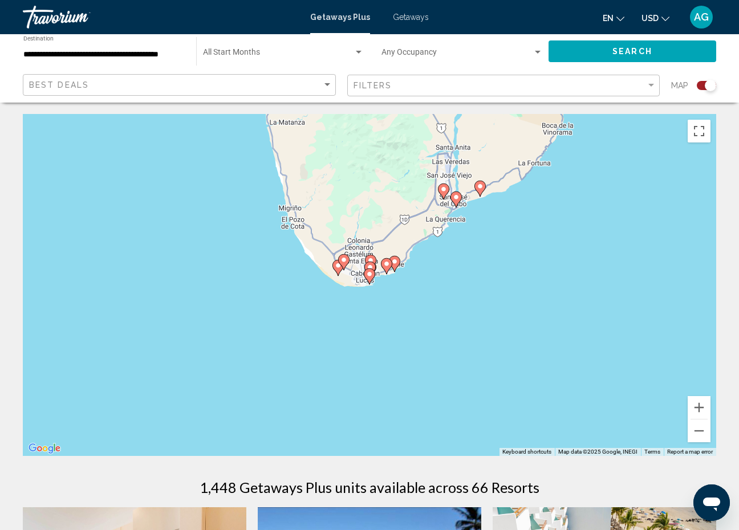
click at [387, 267] on image "Main content" at bounding box center [386, 264] width 7 height 7
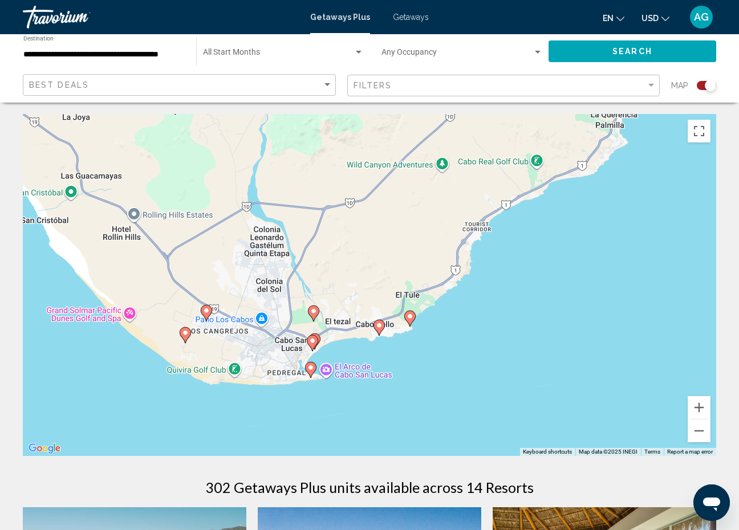
drag, startPoint x: 469, startPoint y: 432, endPoint x: 479, endPoint y: 322, distance: 110.5
click at [479, 322] on div "To activate drag with keyboard, press Alt + Enter. Once in keyboard drag state,…" at bounding box center [370, 285] width 694 height 342
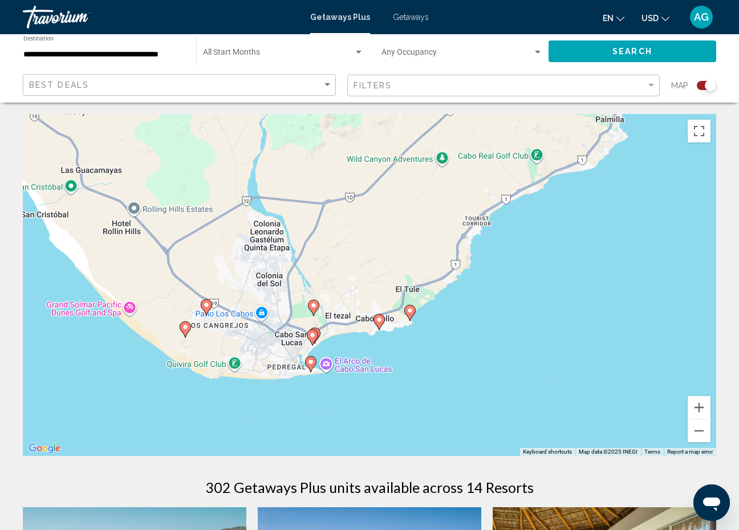
click at [312, 335] on image "Main content" at bounding box center [312, 335] width 7 height 7
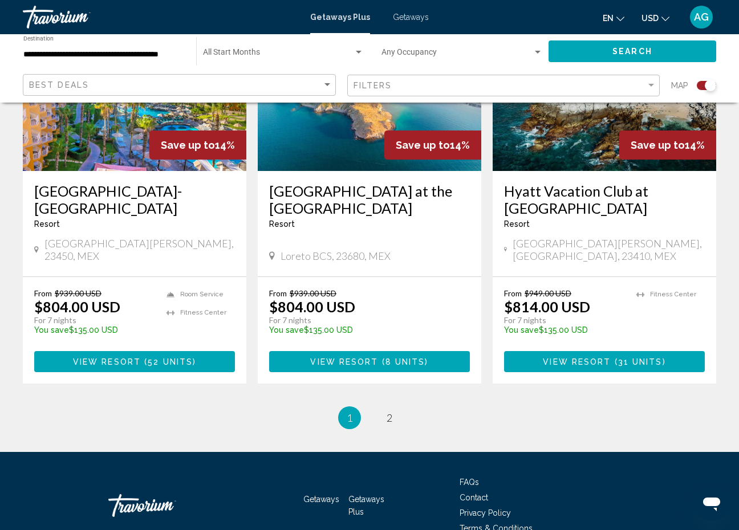
scroll to position [1798, 0]
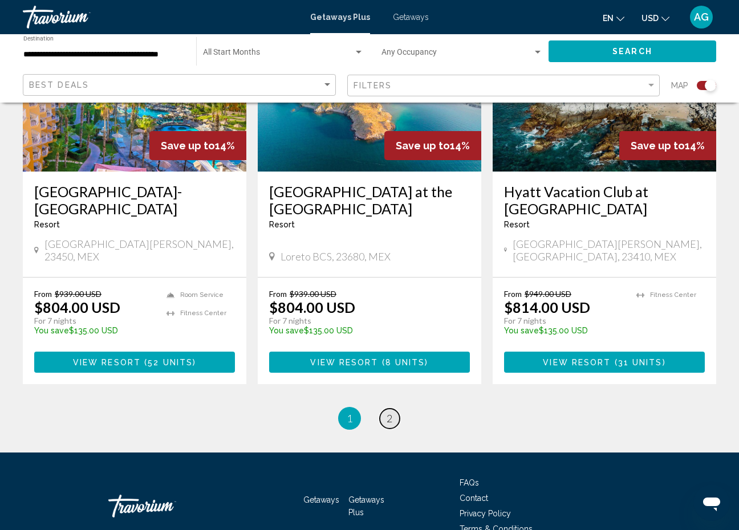
click at [388, 412] on span "2" at bounding box center [390, 418] width 6 height 13
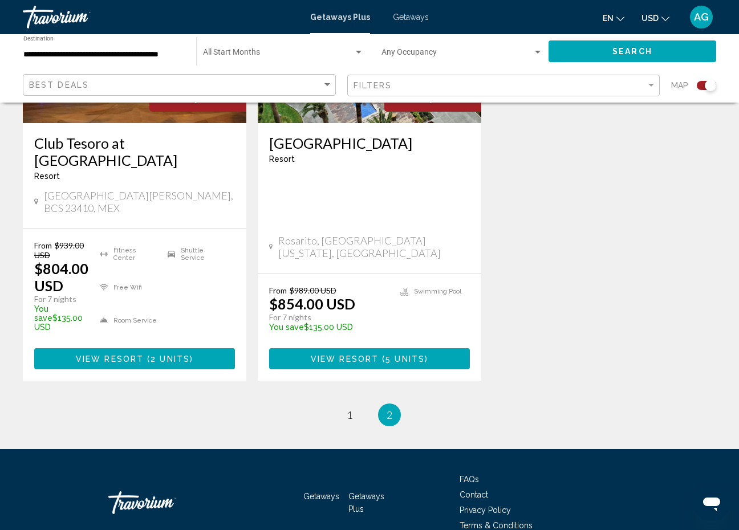
scroll to position [585, 0]
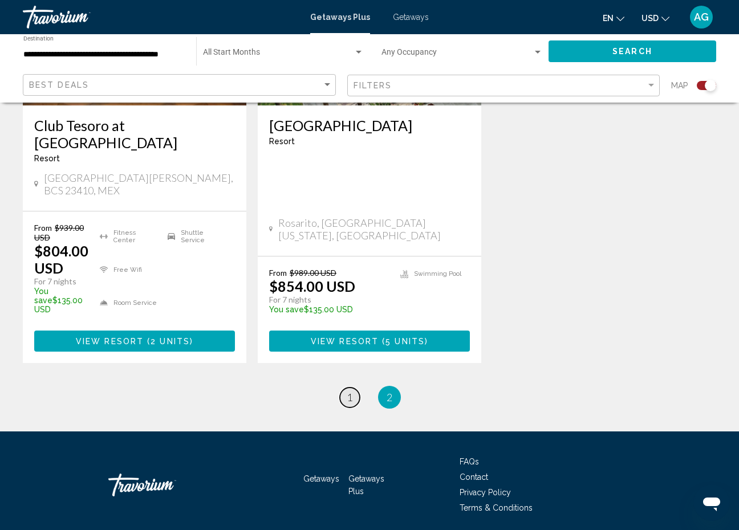
click at [354, 388] on link "page 1" at bounding box center [350, 398] width 20 height 20
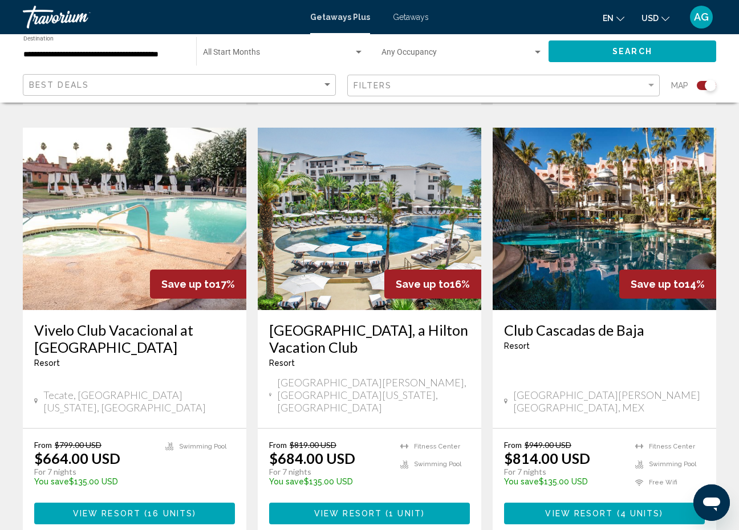
scroll to position [809, 0]
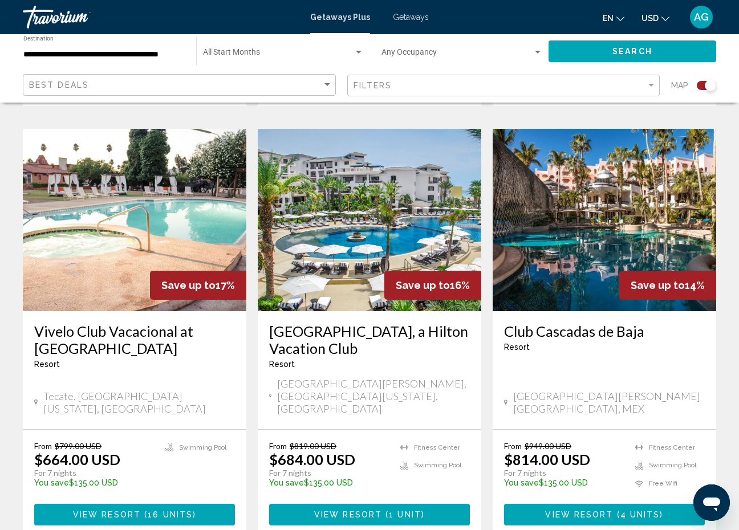
click at [613, 197] on img "Main content" at bounding box center [605, 220] width 224 height 183
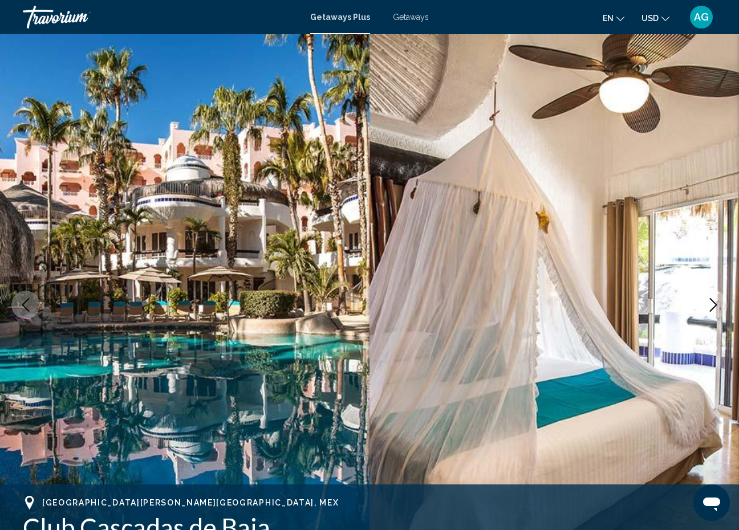
click at [710, 299] on icon "Next image" at bounding box center [713, 305] width 7 height 14
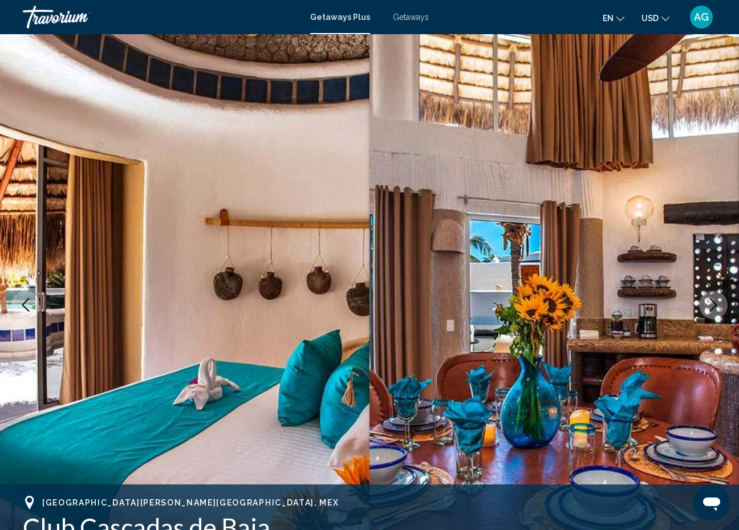
click at [715, 303] on icon "Next image" at bounding box center [713, 305] width 7 height 14
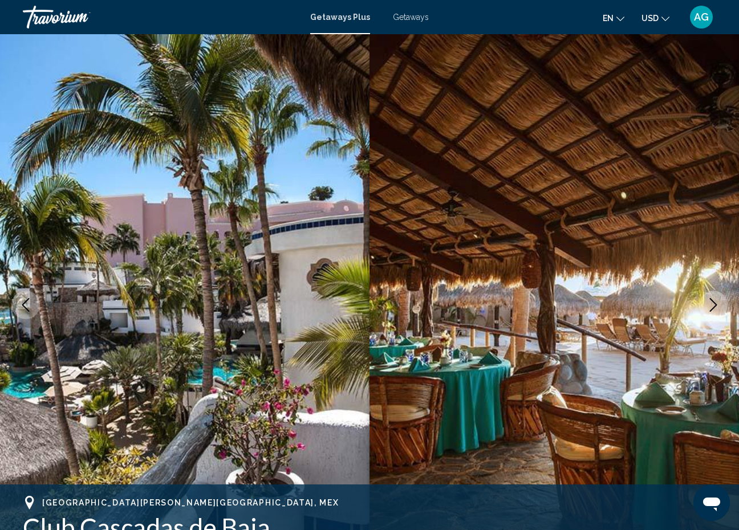
click at [717, 304] on icon "Next image" at bounding box center [714, 305] width 14 height 14
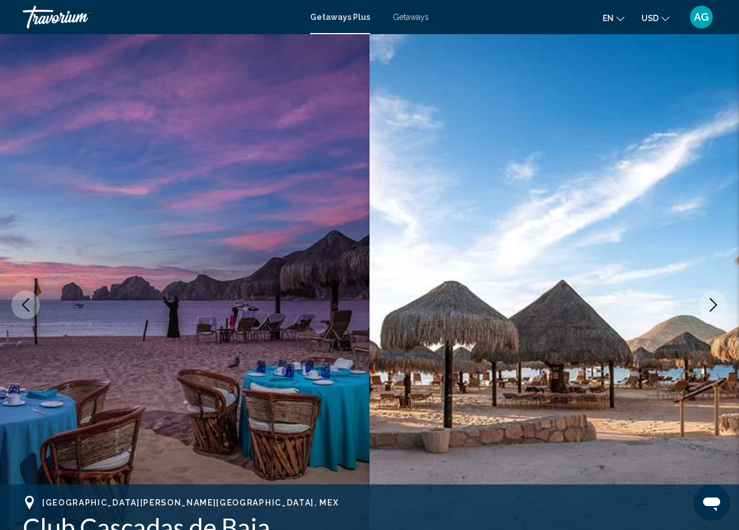
click at [717, 305] on icon "Next image" at bounding box center [713, 305] width 7 height 14
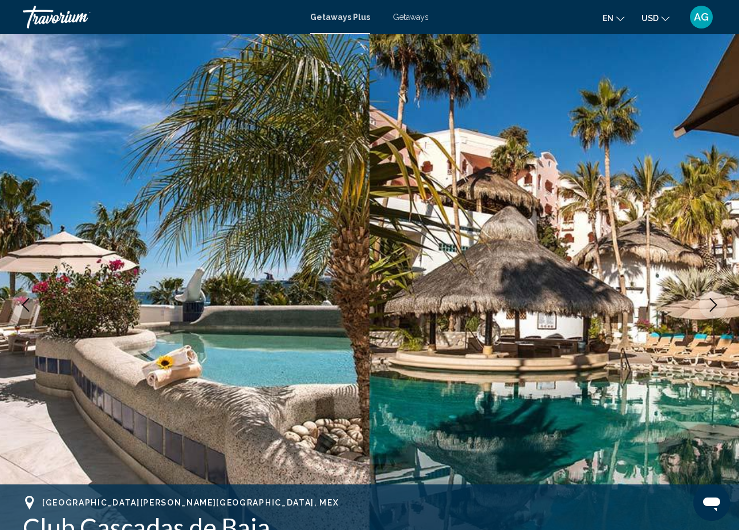
click at [717, 306] on icon "Next image" at bounding box center [714, 305] width 14 height 14
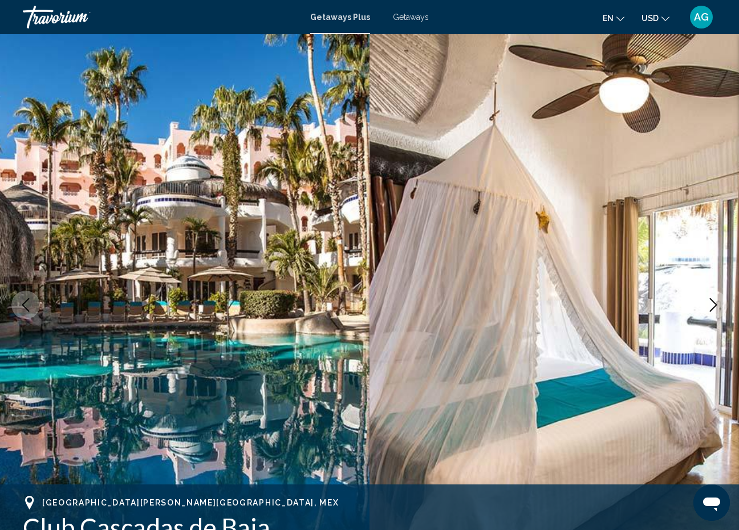
click at [658, 343] on img "Main content" at bounding box center [555, 305] width 370 height 542
click at [719, 293] on button "Next image" at bounding box center [713, 305] width 29 height 29
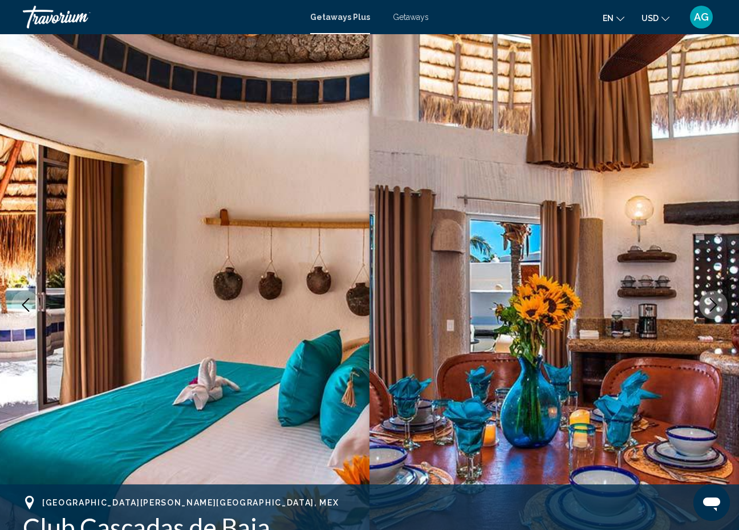
click at [720, 298] on icon "Next image" at bounding box center [714, 305] width 14 height 14
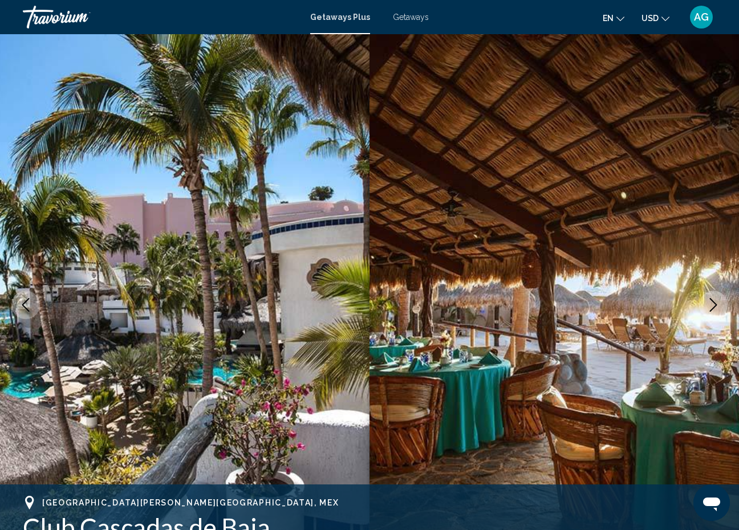
click at [720, 295] on button "Next image" at bounding box center [713, 305] width 29 height 29
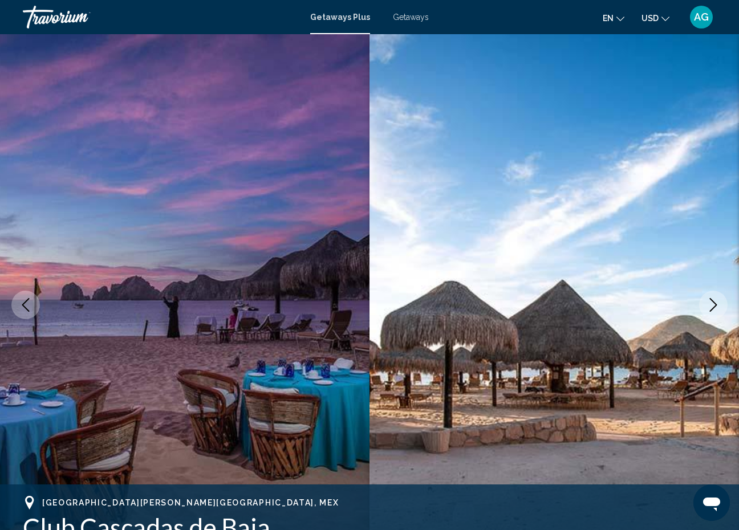
click at [717, 299] on icon "Next image" at bounding box center [714, 305] width 14 height 14
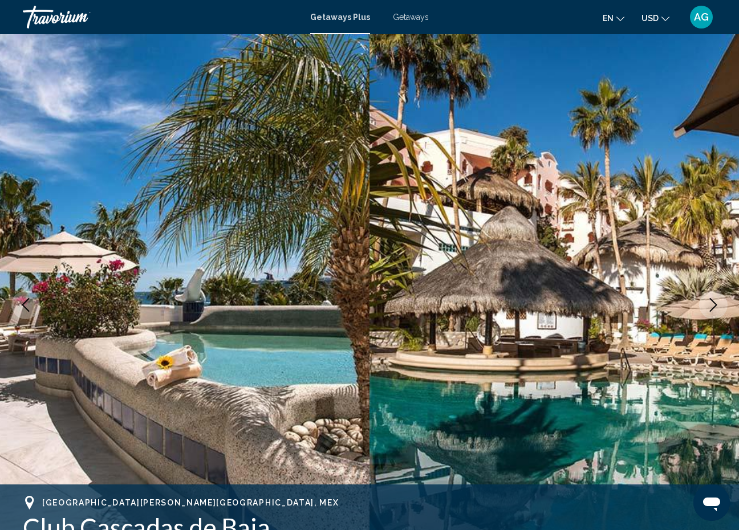
click at [714, 298] on icon "Next image" at bounding box center [714, 305] width 14 height 14
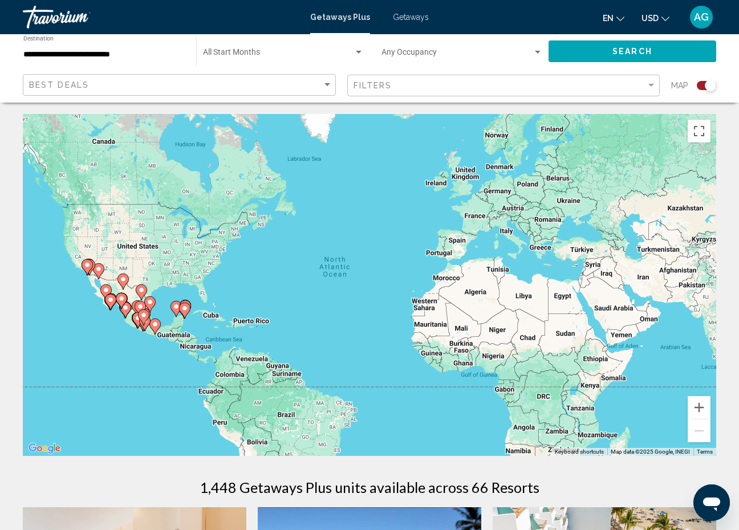
click at [149, 486] on div "1,448 Getaways Plus units available across 66 Resorts" at bounding box center [370, 487] width 694 height 17
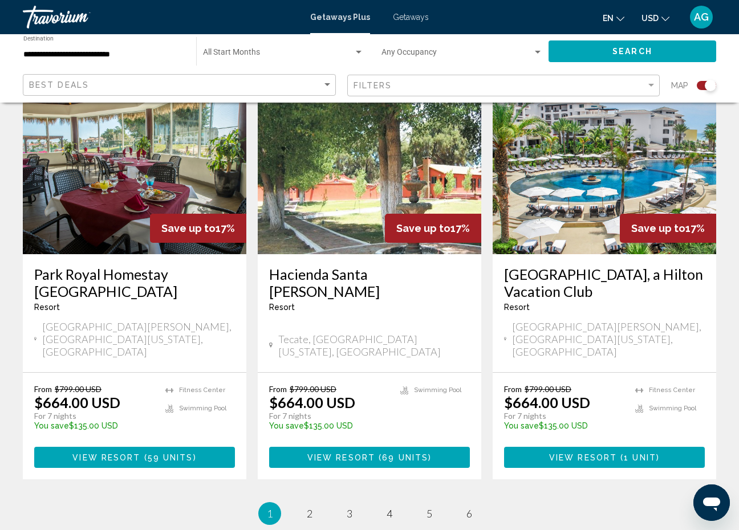
scroll to position [1764, 0]
